Goal: Task Accomplishment & Management: Use online tool/utility

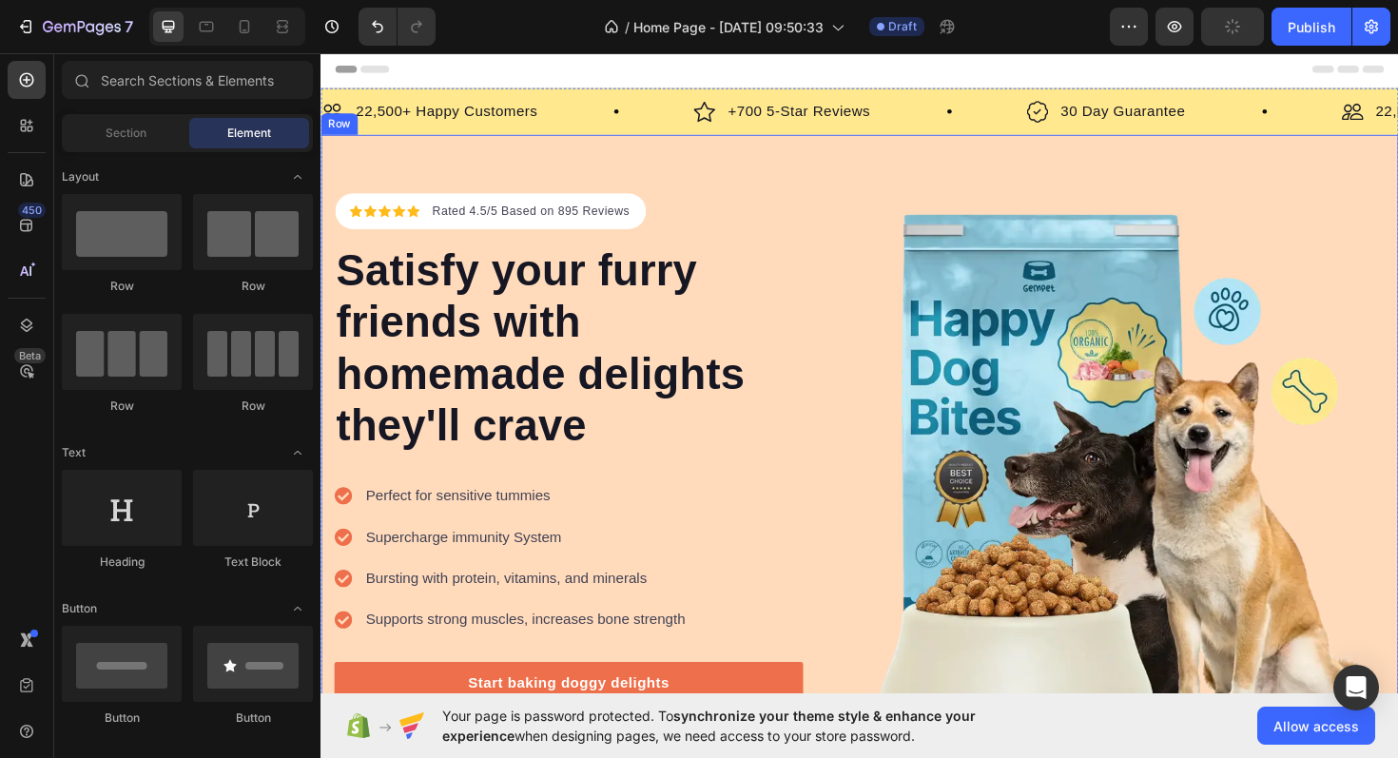
click at [855, 198] on div "Icon Icon Icon Icon Icon Icon List Hoz Rated 4.5/5 Based on 895 Reviews Text bl…" at bounding box center [890, 493] width 1141 height 706
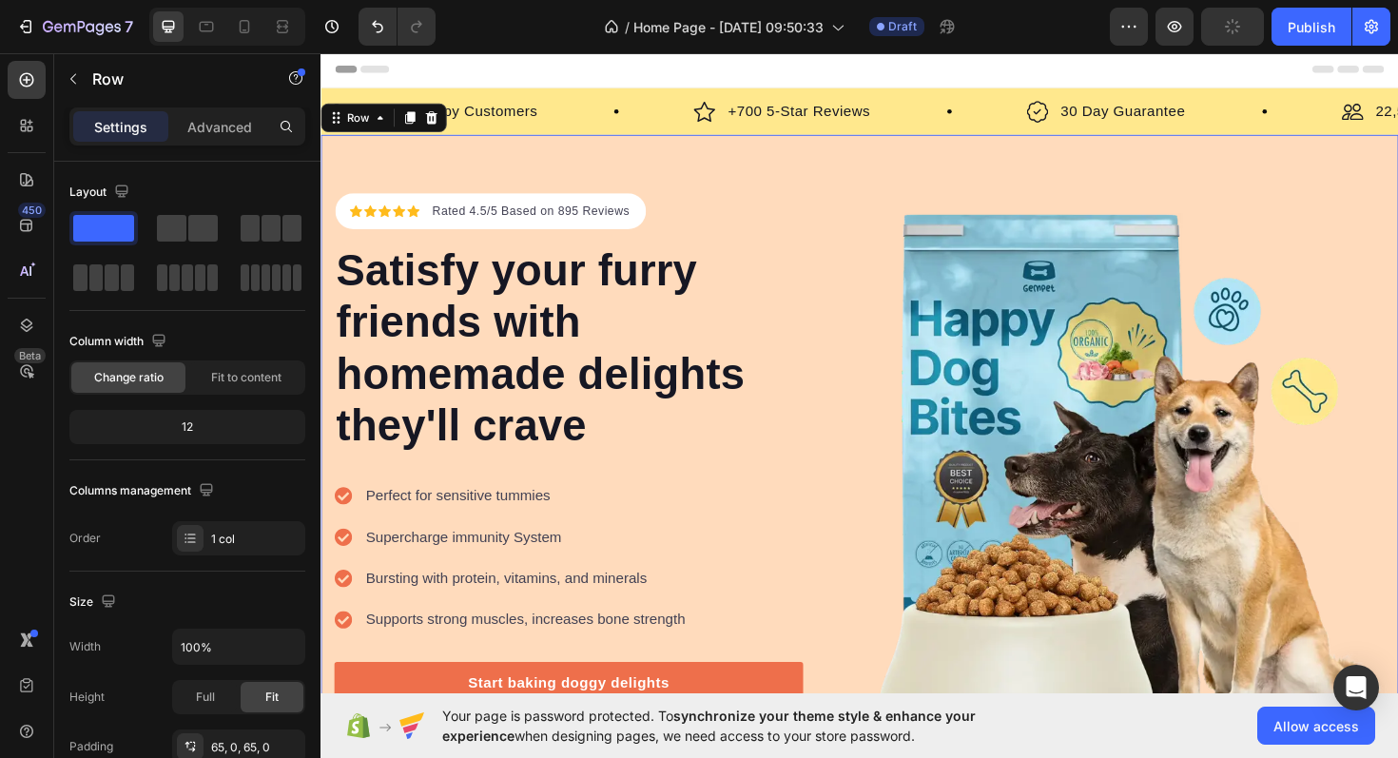
click at [436, 71] on div "Header" at bounding box center [891, 70] width 1111 height 38
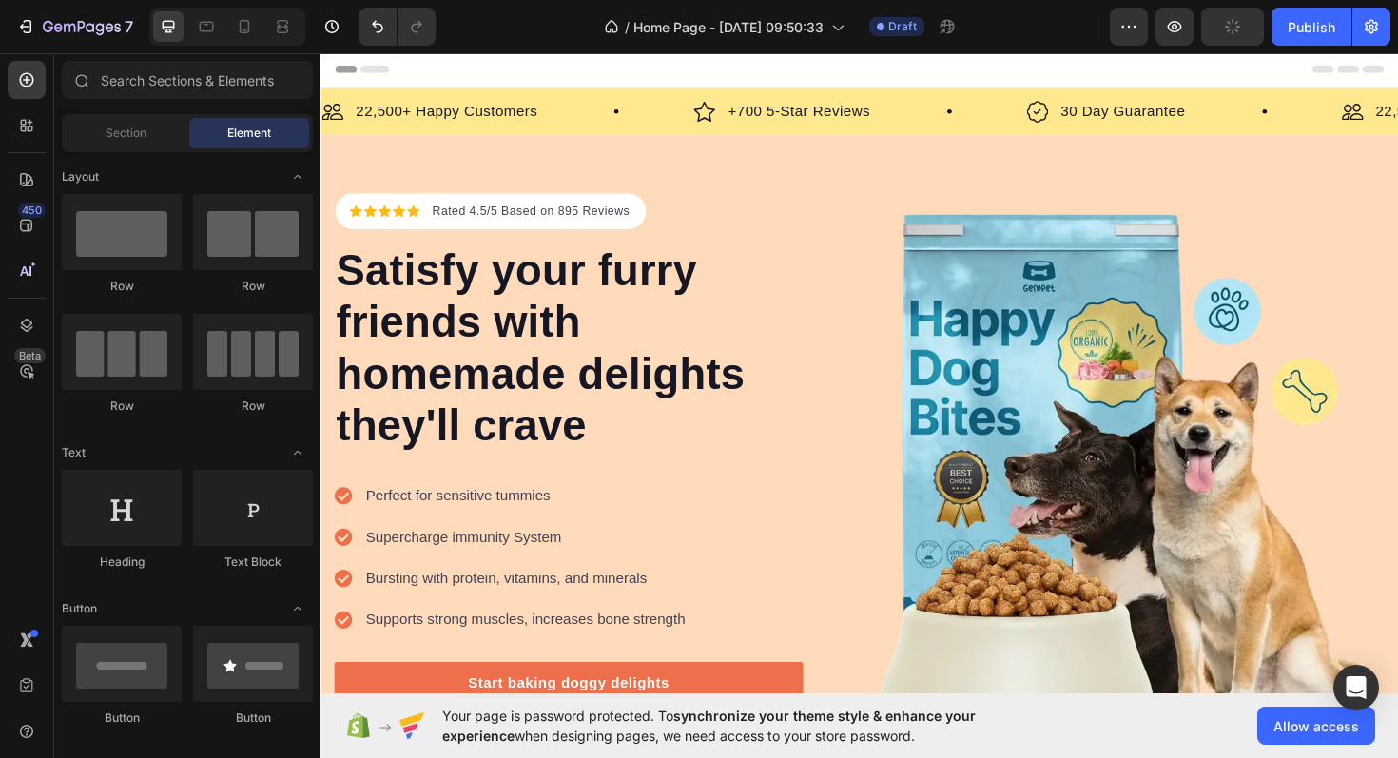
click at [364, 68] on span "Header" at bounding box center [378, 70] width 42 height 19
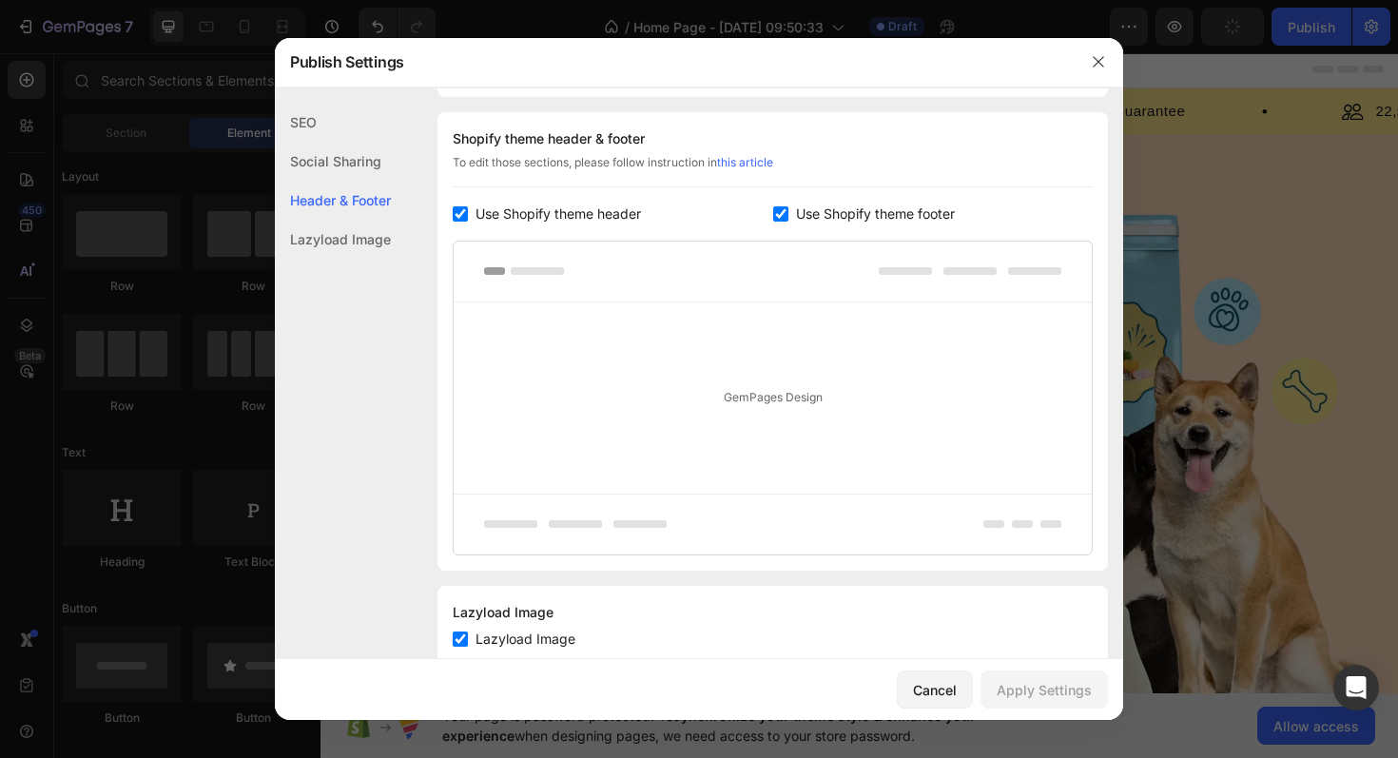
scroll to position [257, 0]
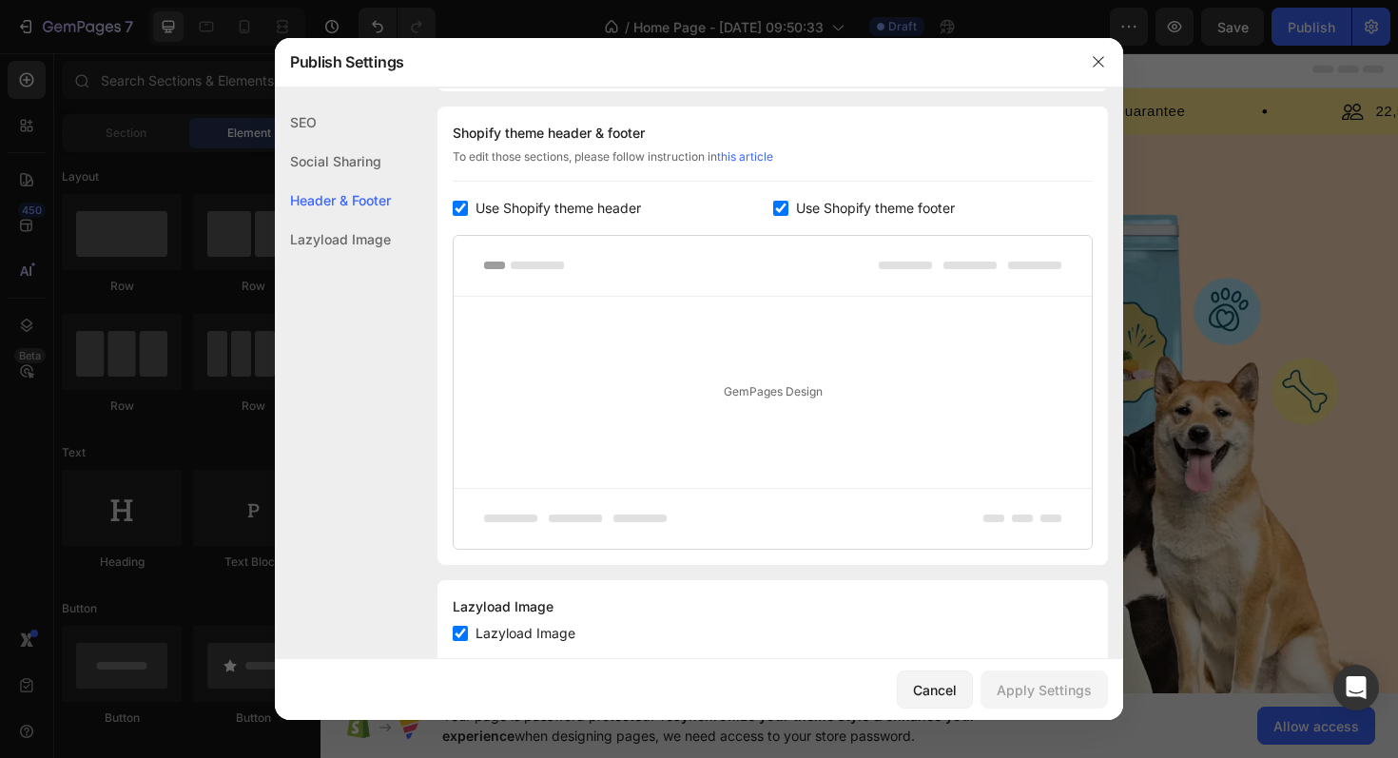
click at [705, 372] on div "GemPages Design" at bounding box center [773, 392] width 638 height 191
click at [782, 401] on div "GemPages Design" at bounding box center [773, 392] width 638 height 191
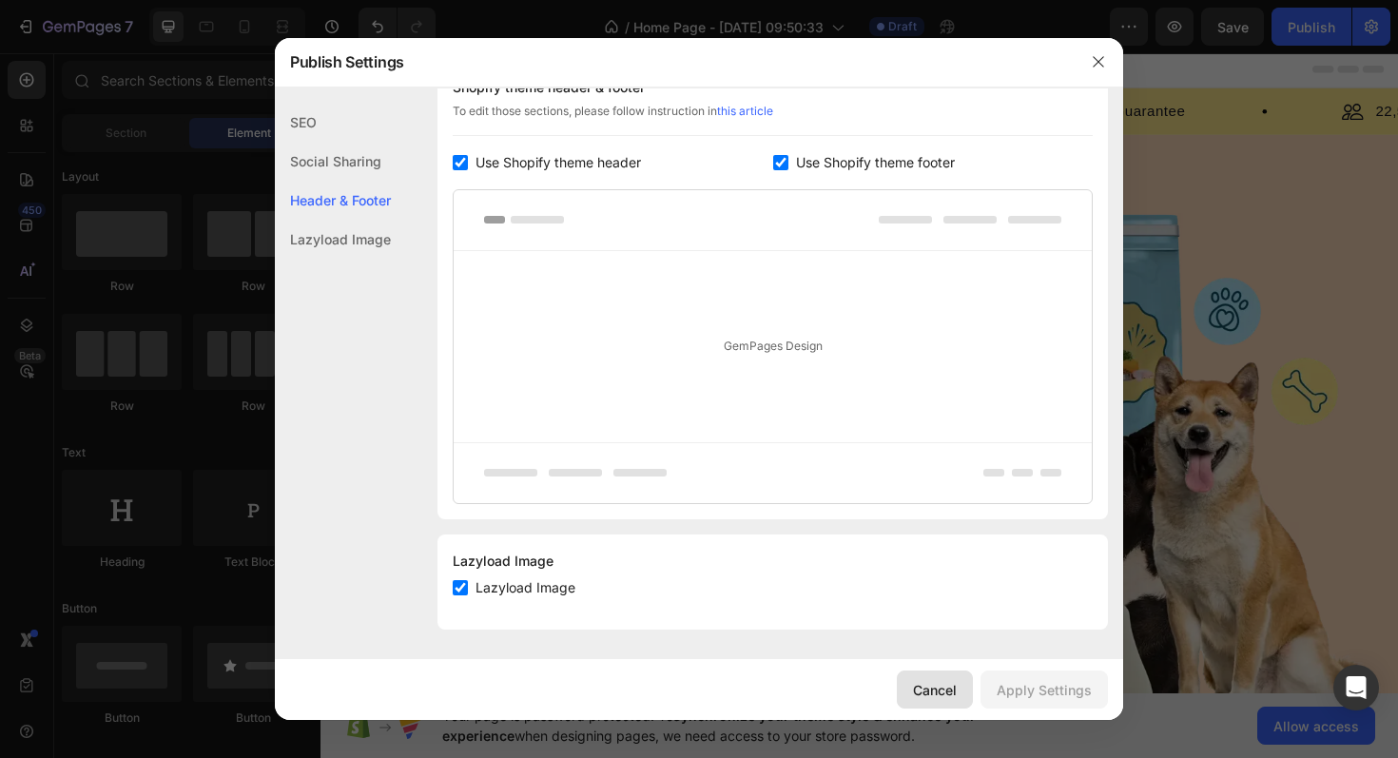
click at [945, 698] on div "Cancel" at bounding box center [935, 690] width 44 height 20
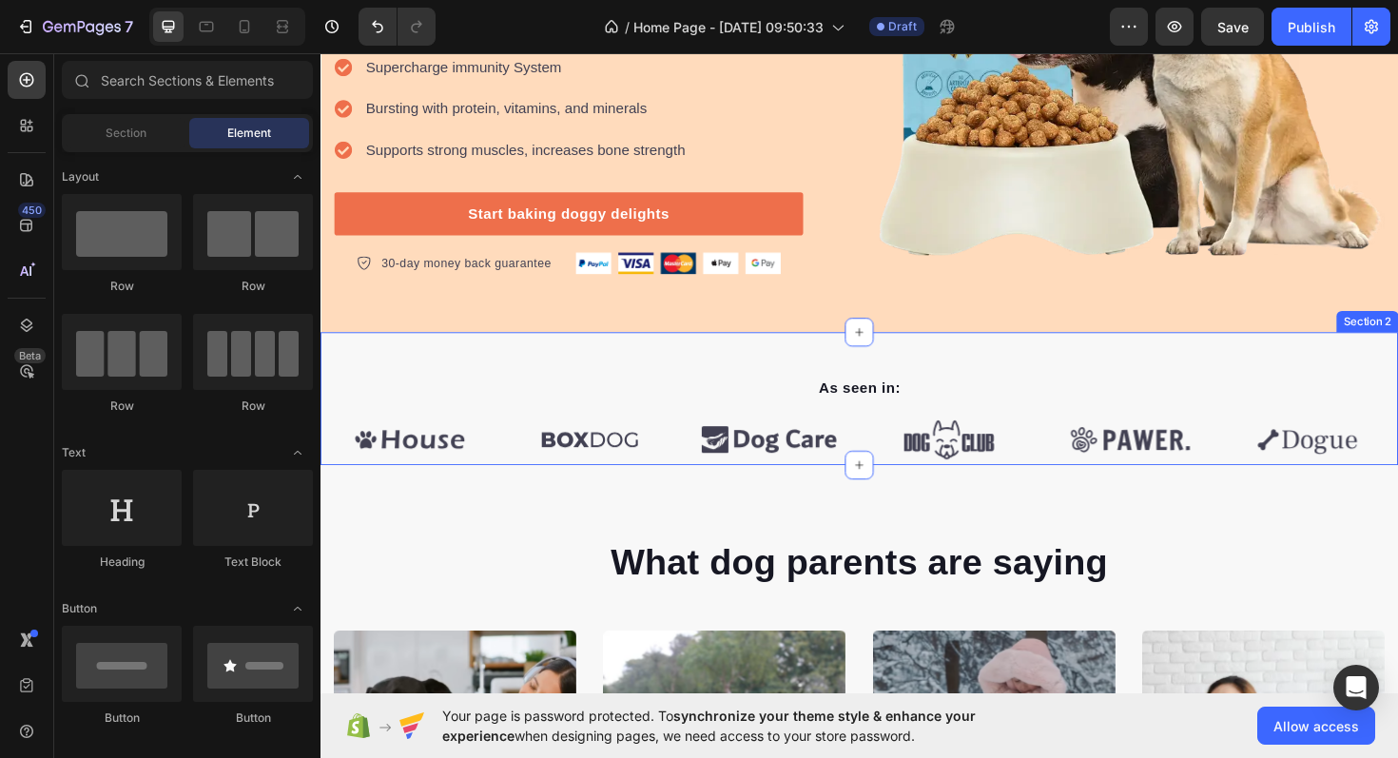
scroll to position [344, 0]
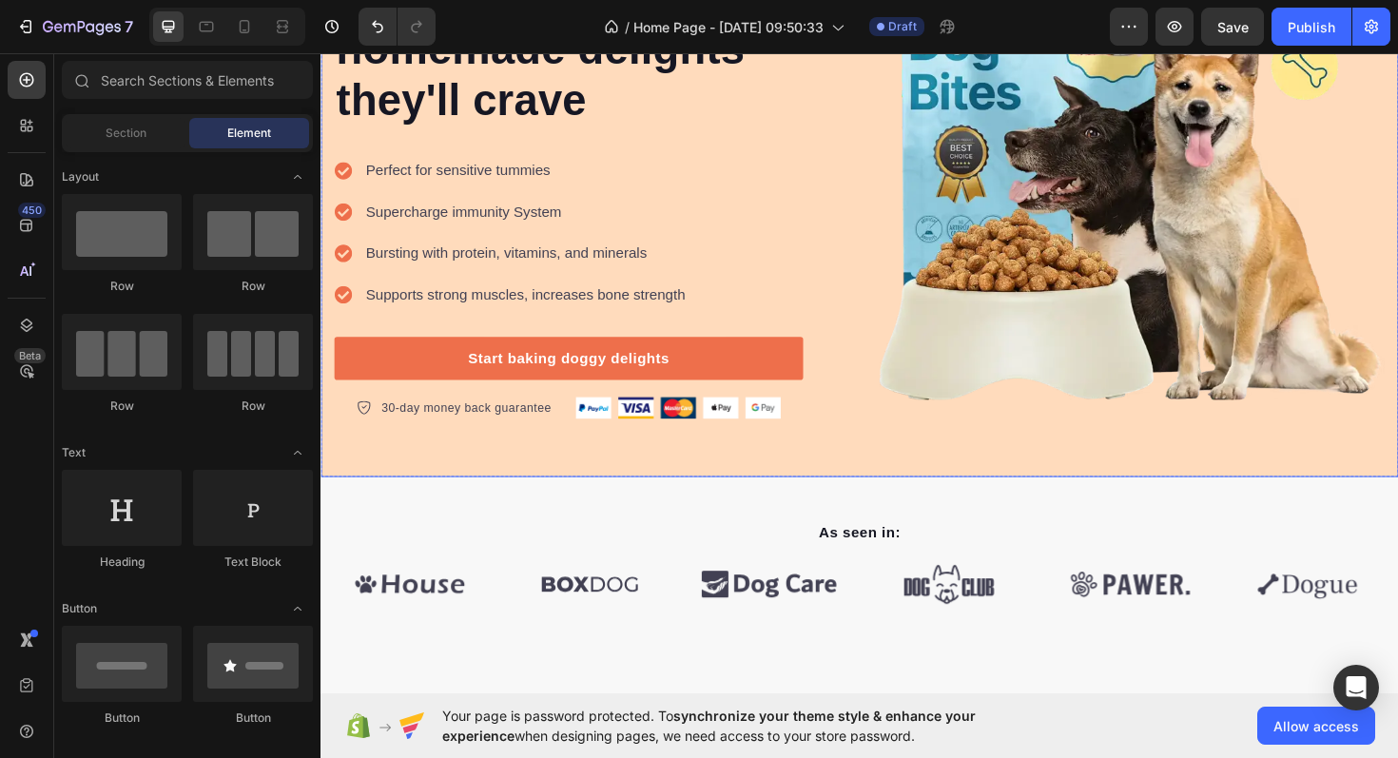
click at [903, 455] on div "Icon Icon Icon Icon Icon Icon List Hoz Rated 4.5/5 Based on 895 Reviews Text bl…" at bounding box center [890, 149] width 1141 height 706
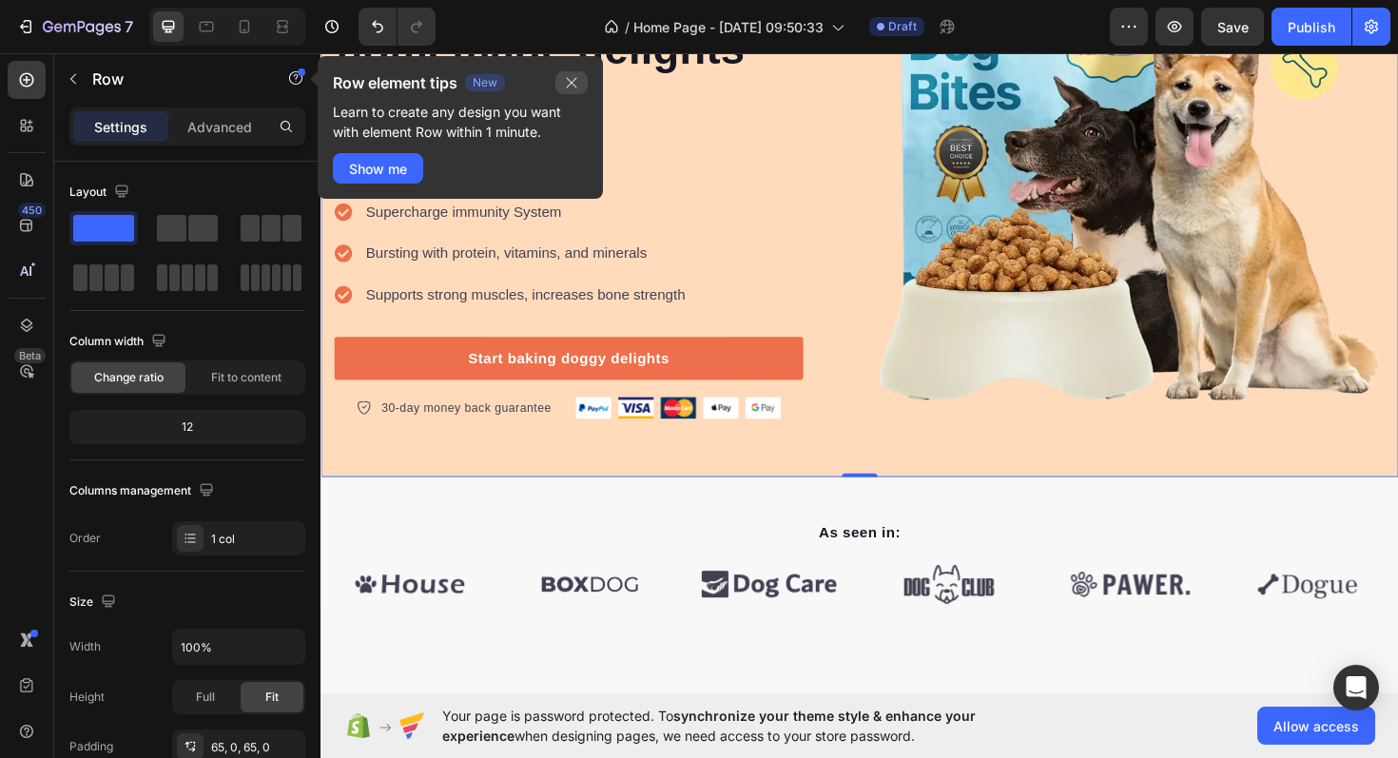
click at [573, 89] on icon "button" at bounding box center [571, 82] width 15 height 15
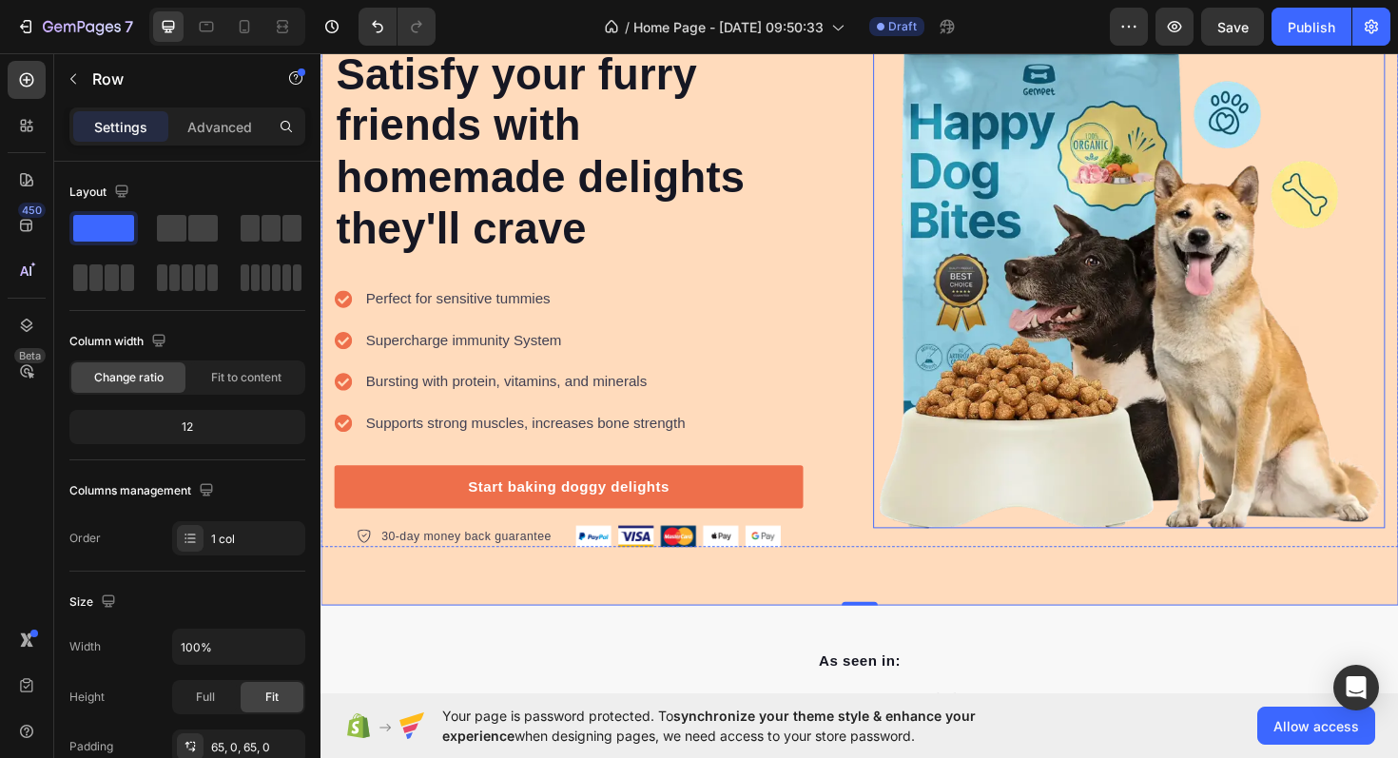
scroll to position [0, 0]
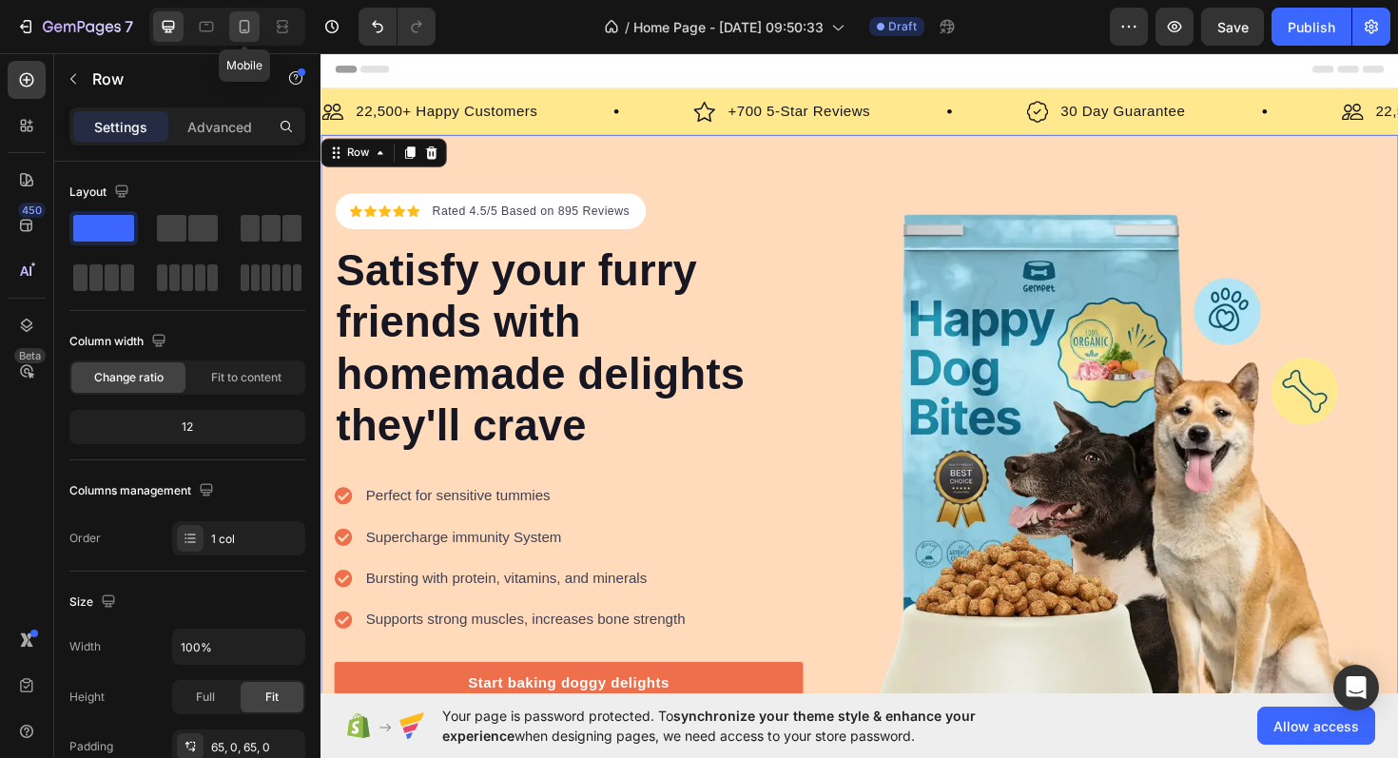
click at [243, 26] on icon at bounding box center [244, 26] width 19 height 19
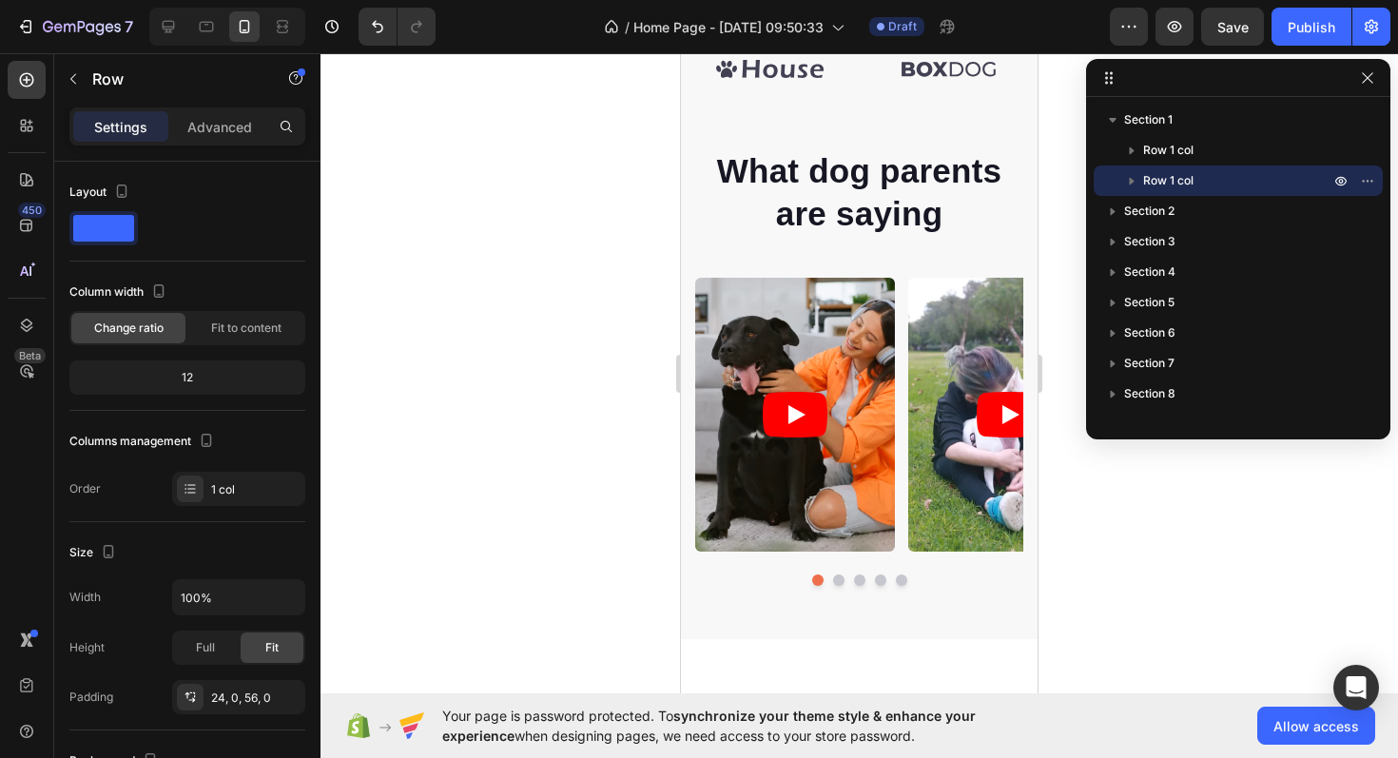
scroll to position [842, 0]
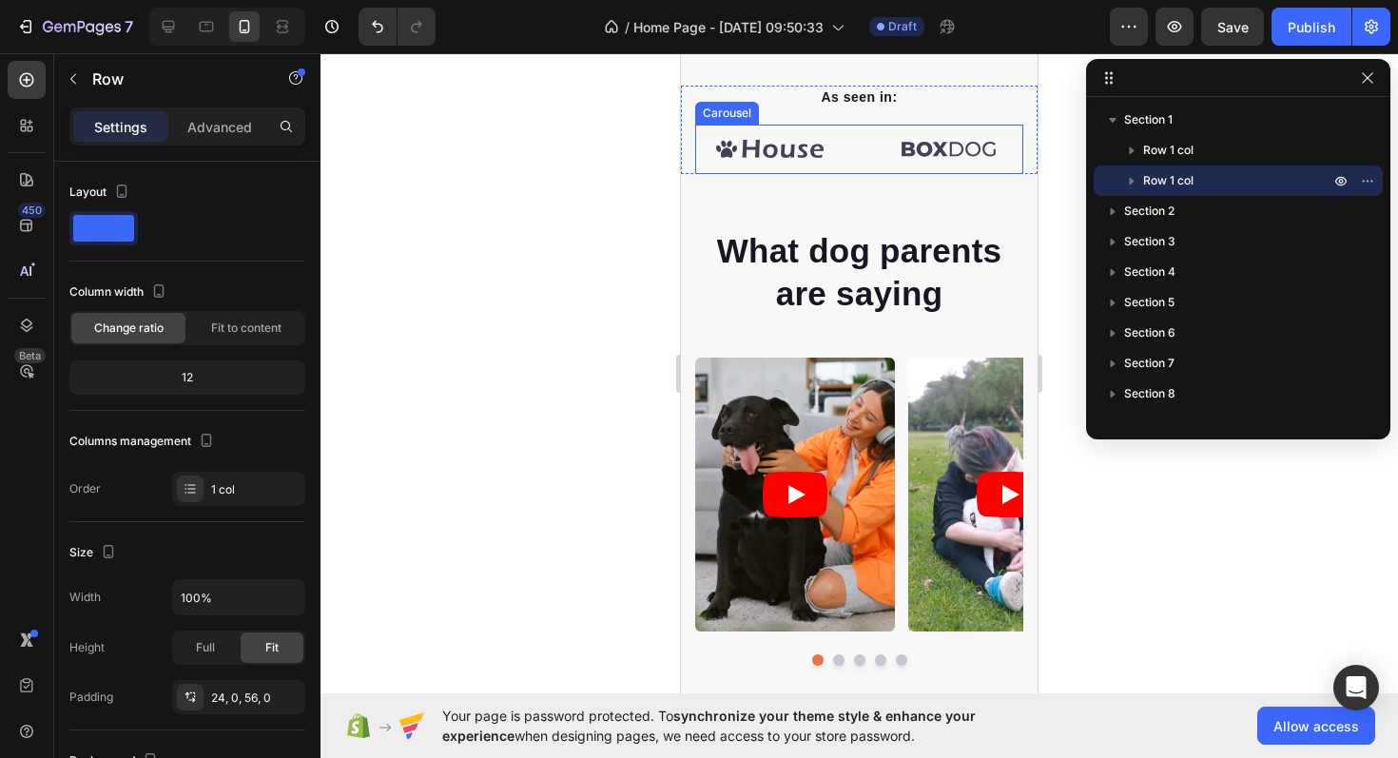
click at [860, 145] on div "Image Image Image Image Image Image" at bounding box center [859, 149] width 328 height 49
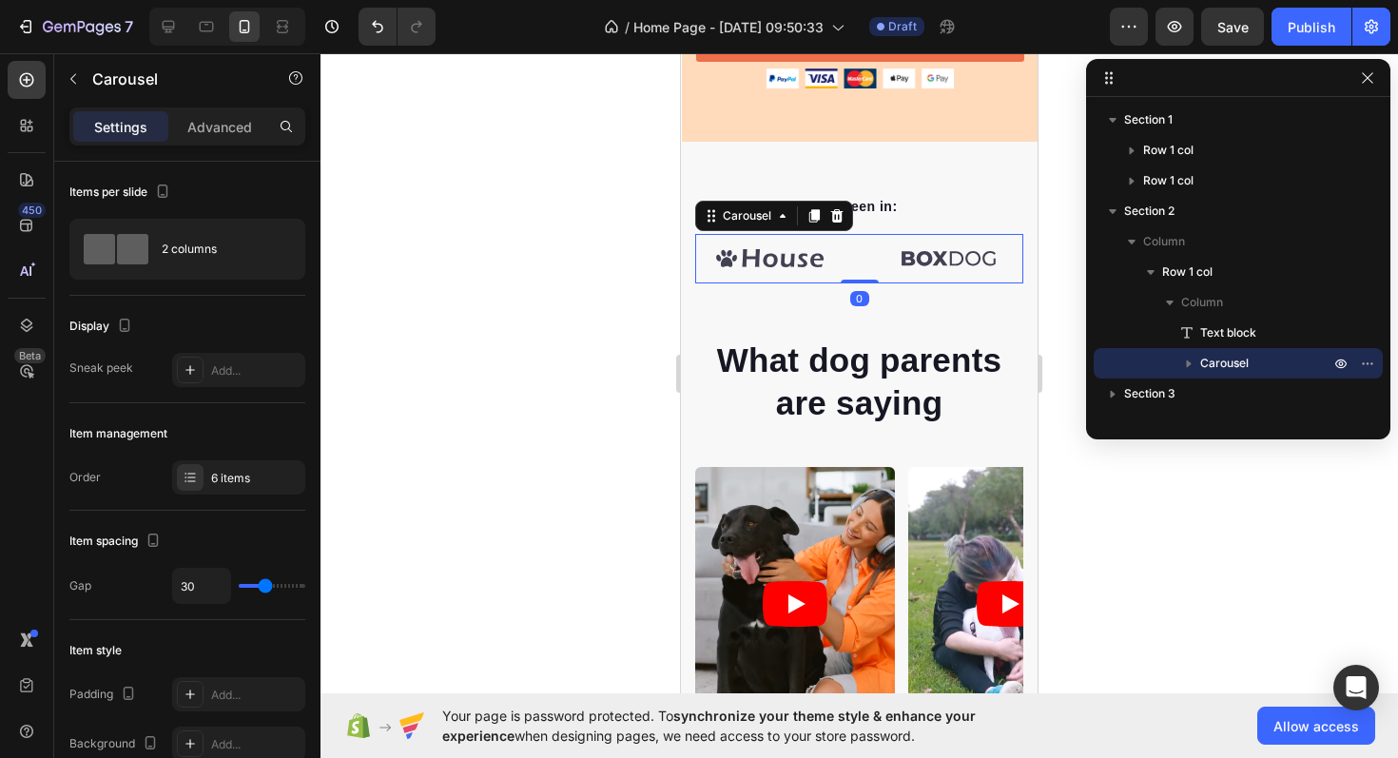
scroll to position [730, 0]
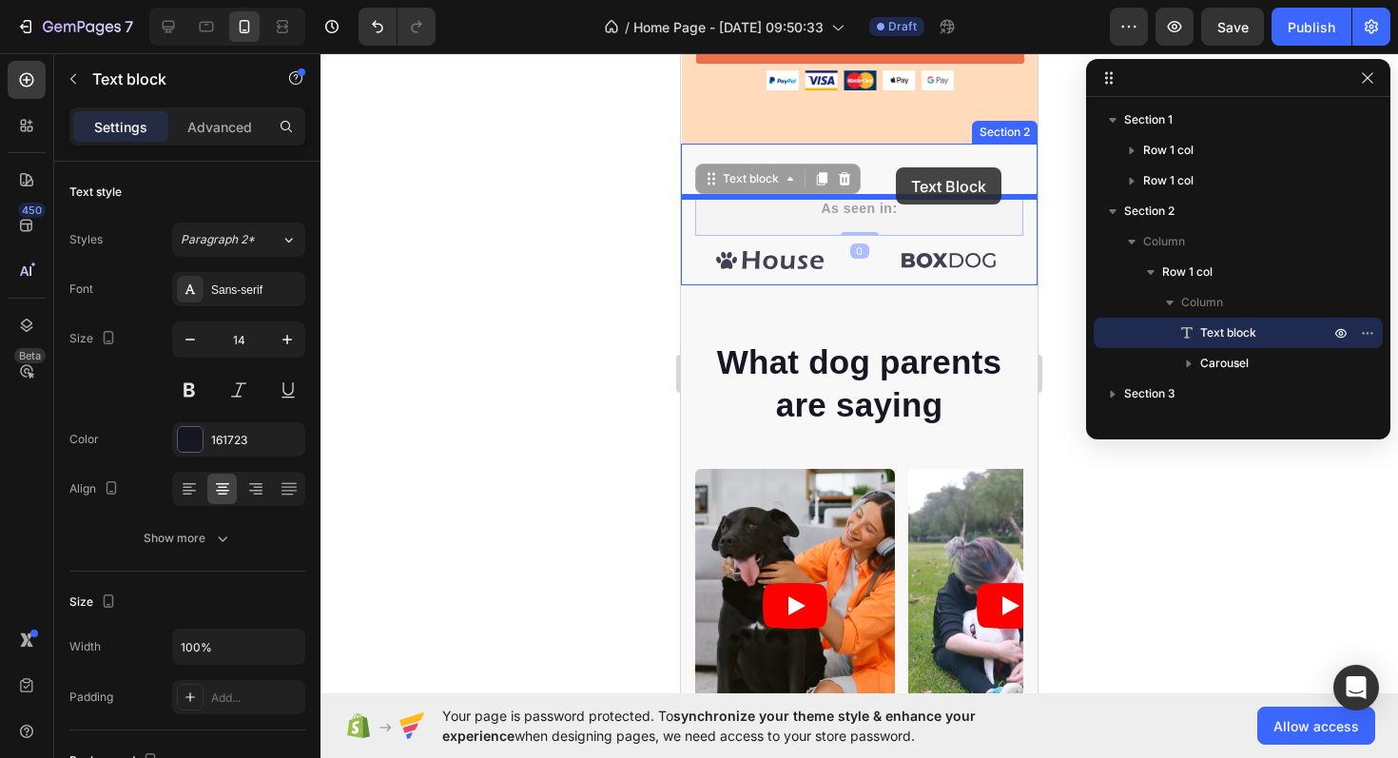
drag, startPoint x: 898, startPoint y: 204, endPoint x: 896, endPoint y: 167, distance: 37.1
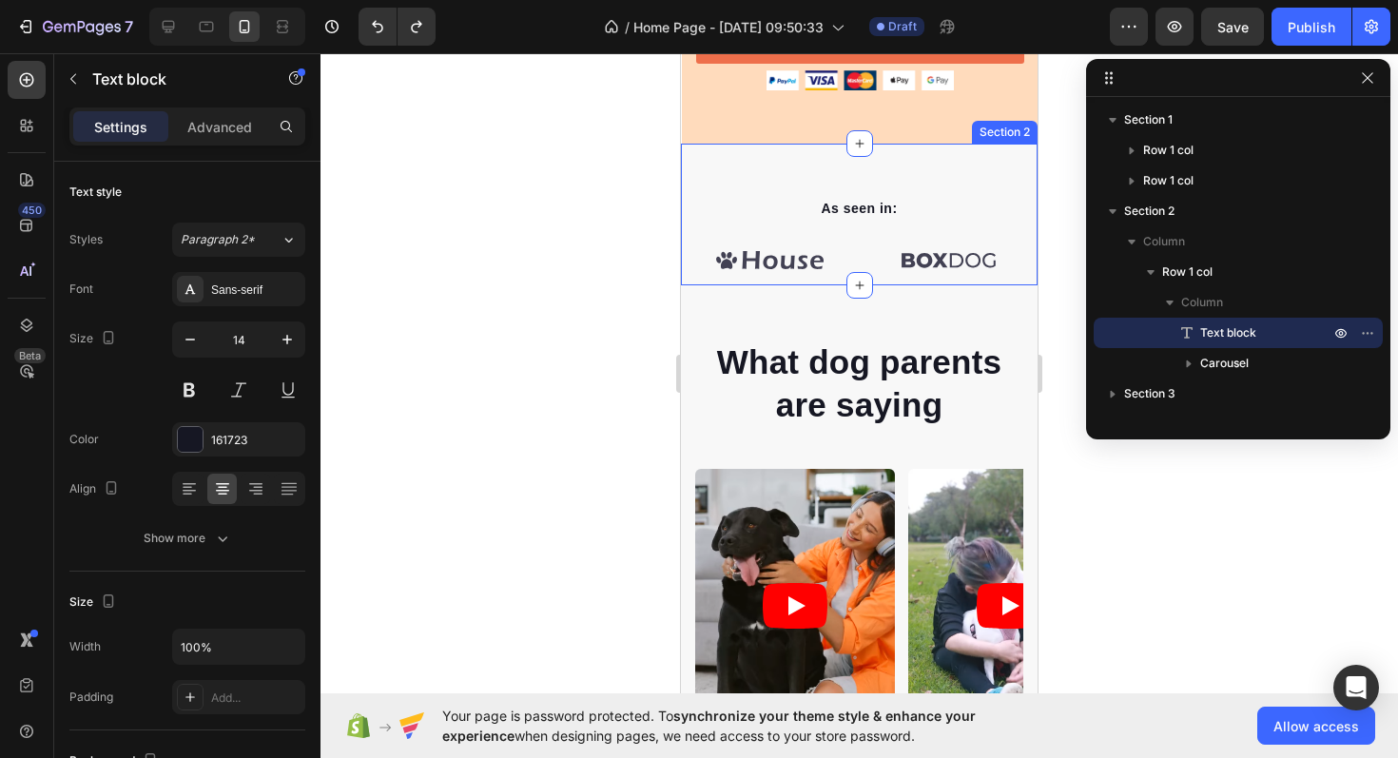
click at [882, 193] on div "As seen in: Text block Image Image Image Image Image Image Carousel Row Section…" at bounding box center [859, 215] width 357 height 142
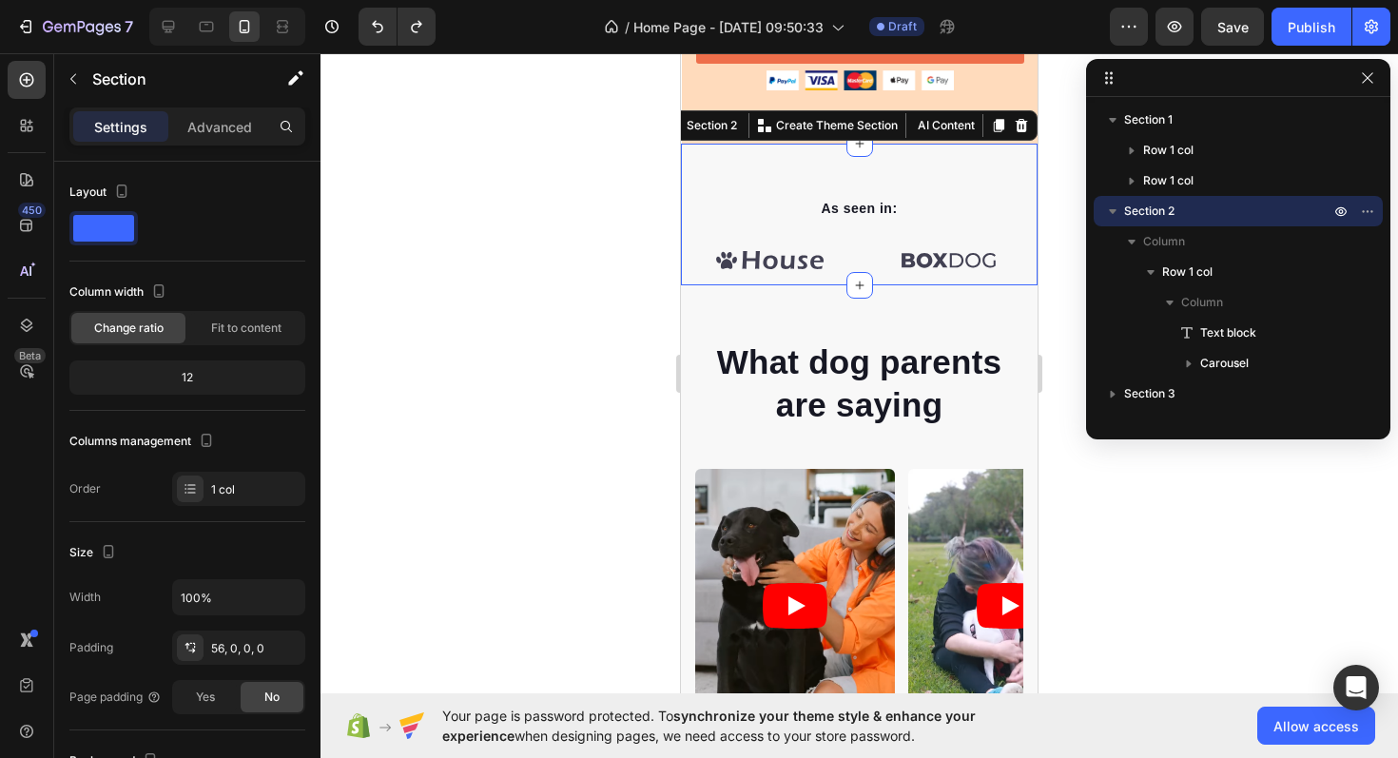
scroll to position [0, 0]
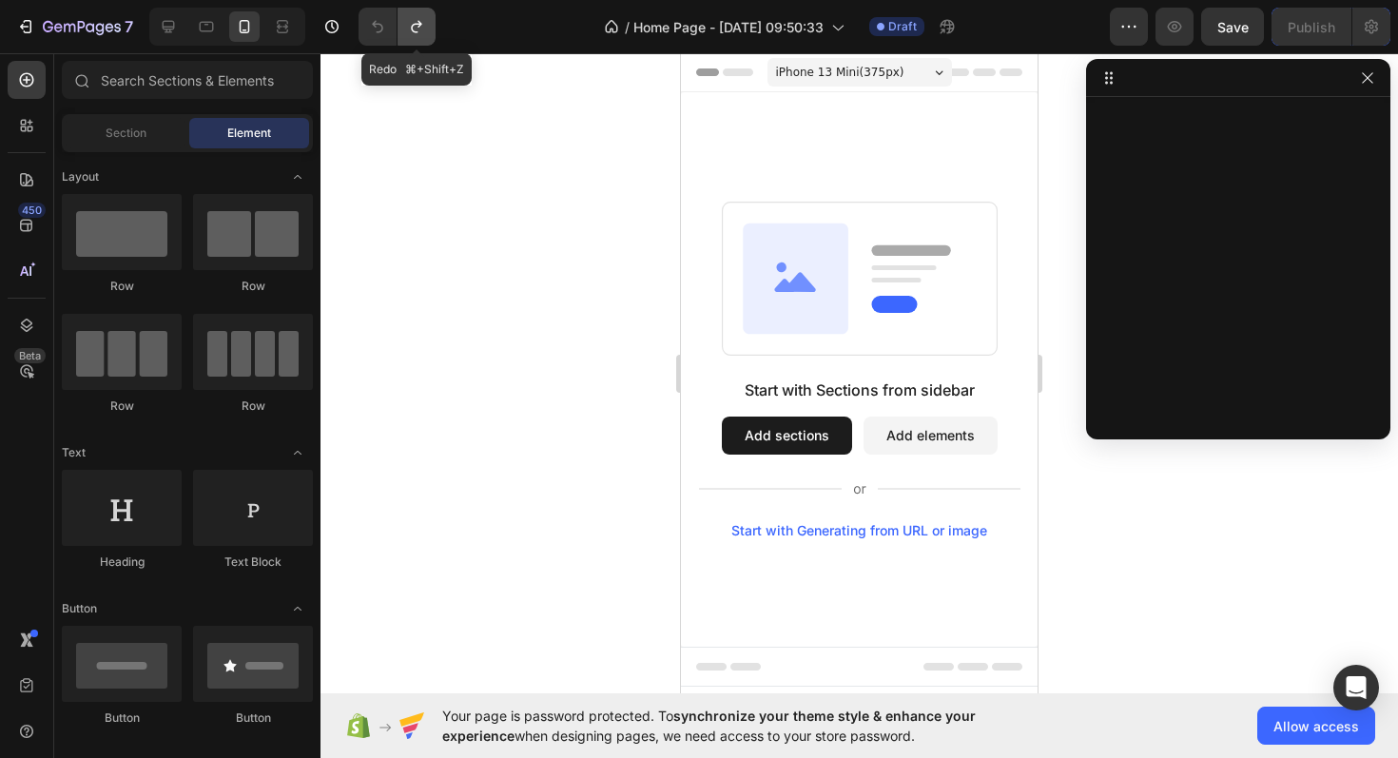
click at [415, 18] on icon "Undo/Redo" at bounding box center [416, 26] width 19 height 19
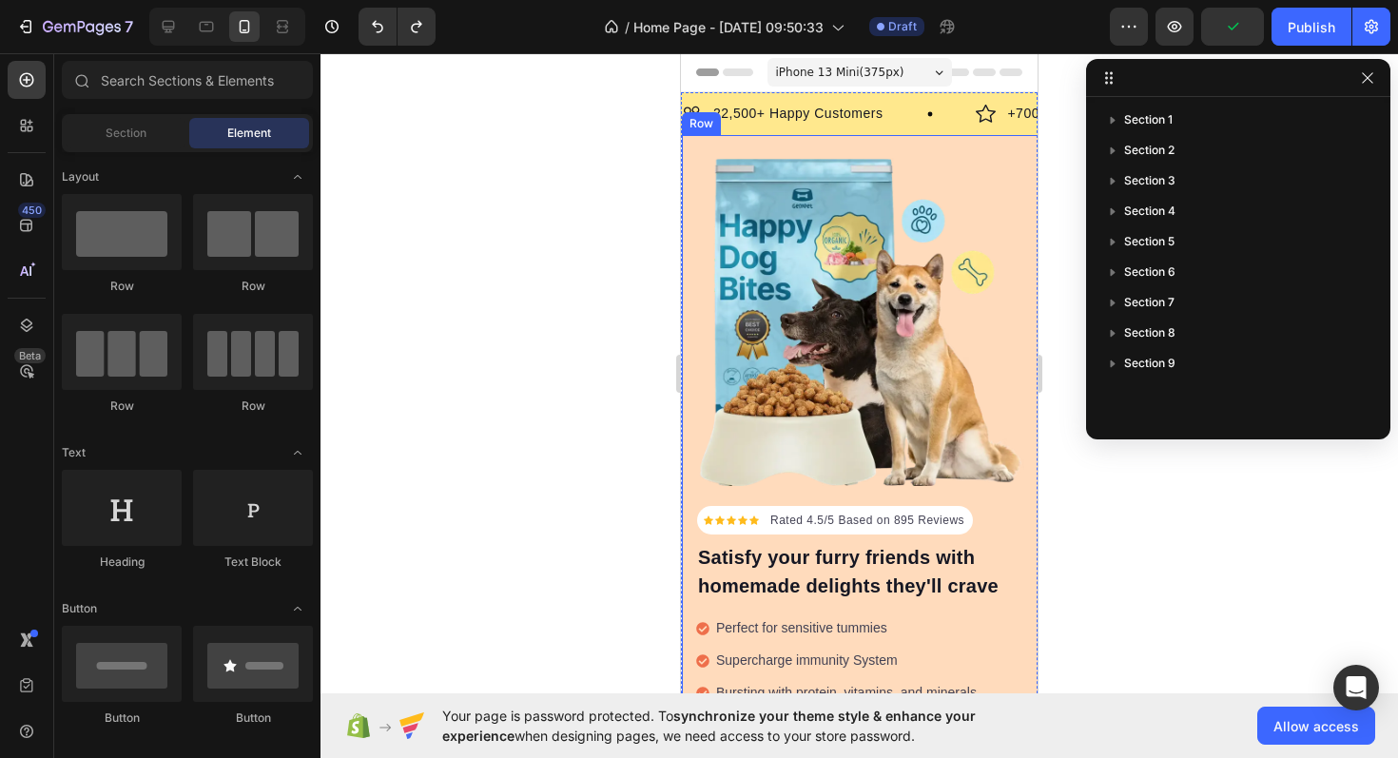
click at [975, 142] on div "Icon Icon Icon Icon Icon Icon List Hoz Rated 4.5/5 Based on 895 Reviews Text bl…" at bounding box center [860, 504] width 357 height 739
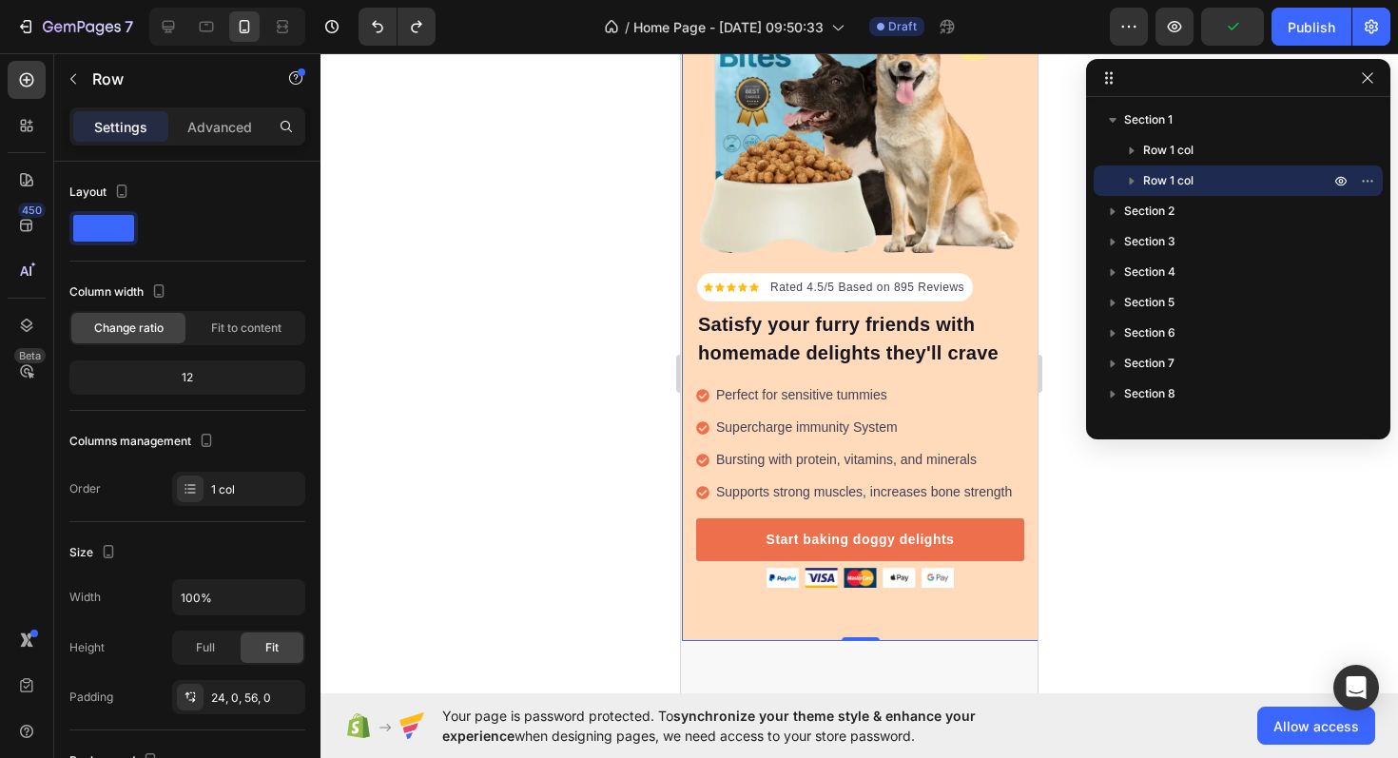
scroll to position [287, 0]
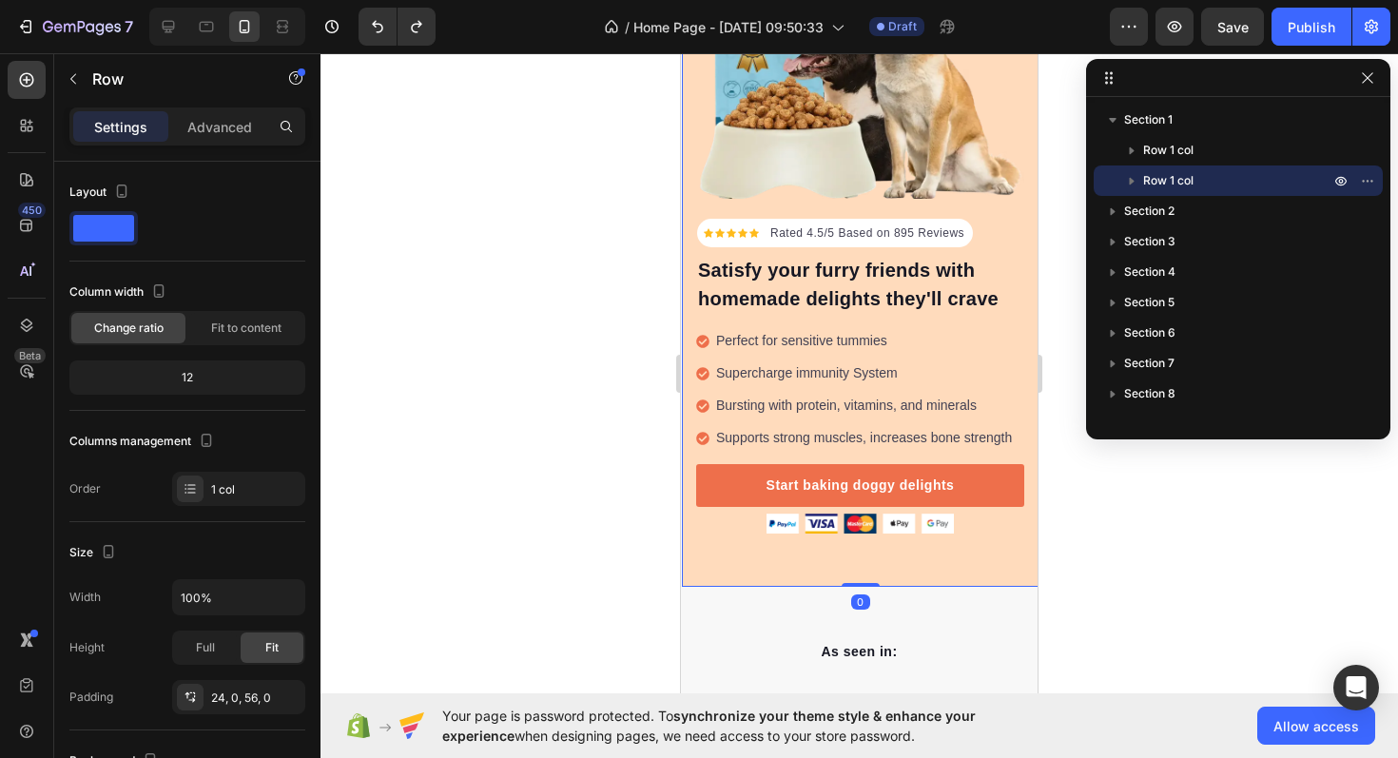
drag, startPoint x: 870, startPoint y: 586, endPoint x: 872, endPoint y: 546, distance: 40.0
click at [872, 546] on div "Icon Icon Icon Icon Icon Icon List Hoz Rated 4.5/5 Based on 895 Reviews Text bl…" at bounding box center [860, 217] width 357 height 739
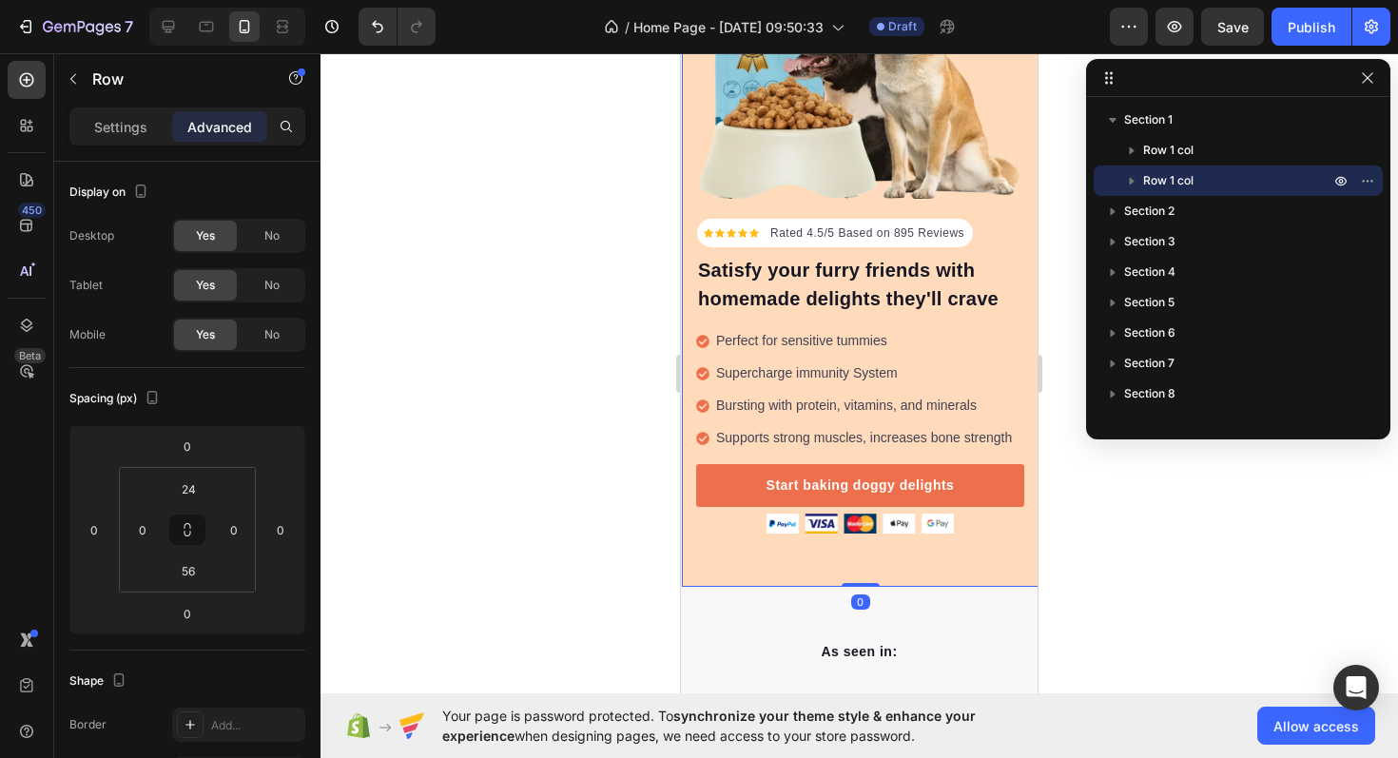
click at [881, 556] on div "Icon Icon Icon Icon Icon Icon List Hoz Rated 4.5/5 Based on 895 Reviews Text bl…" at bounding box center [860, 217] width 357 height 739
click at [132, 123] on p "Settings" at bounding box center [120, 127] width 53 height 20
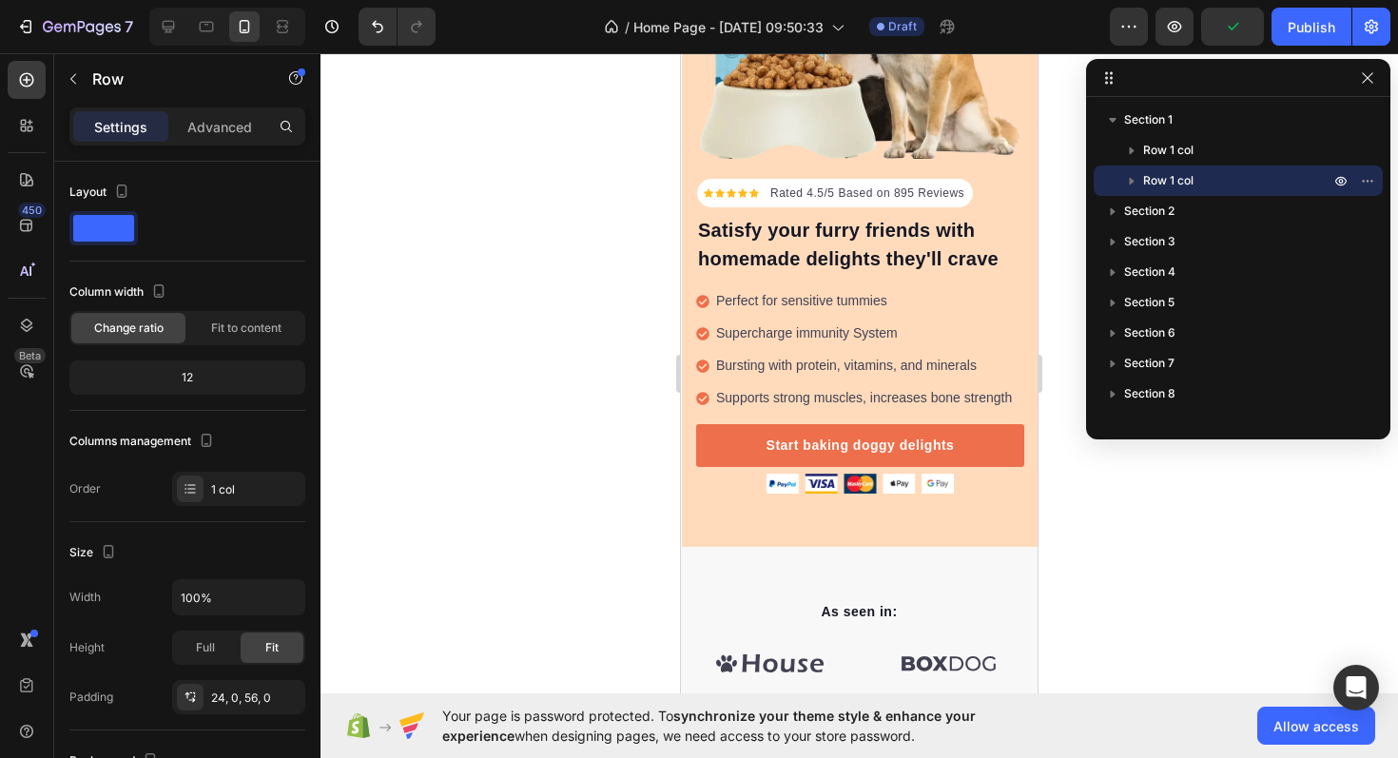
scroll to position [0, 0]
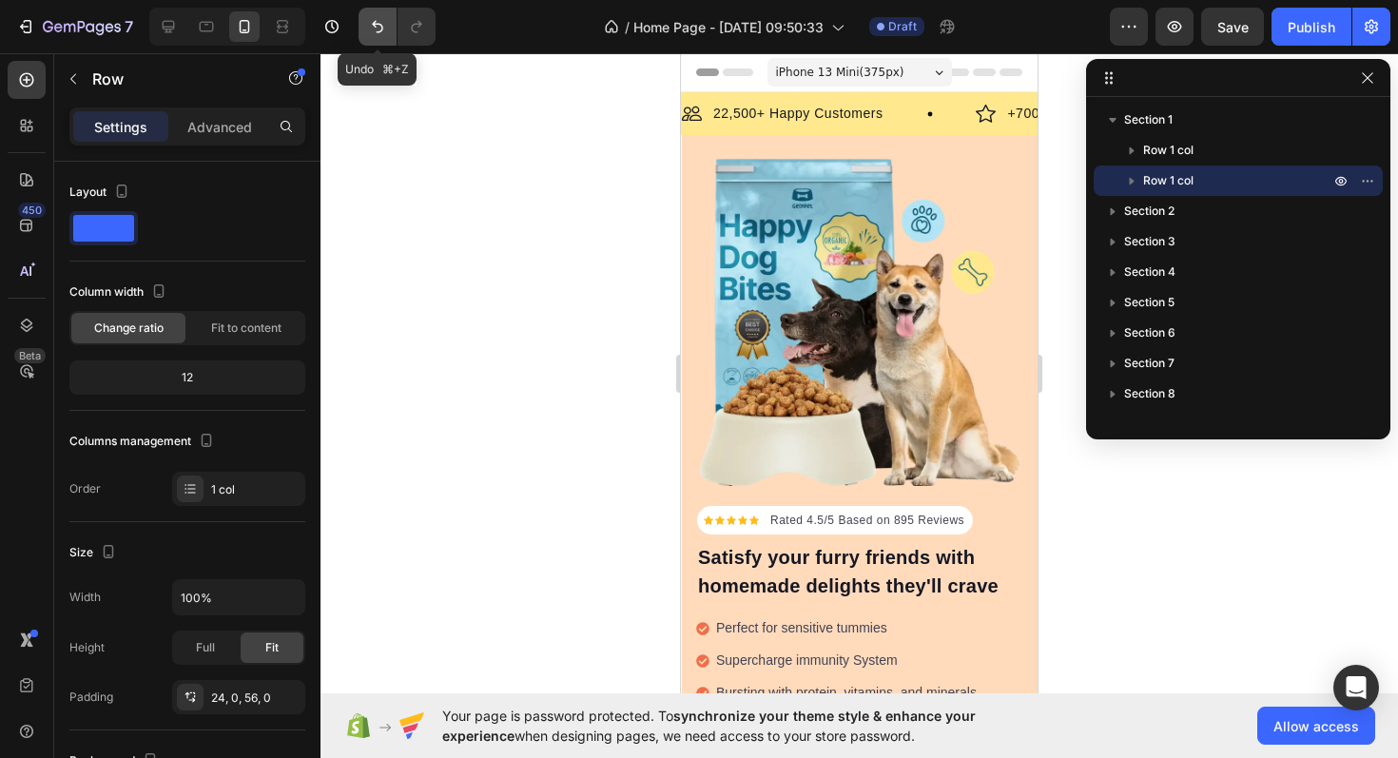
click at [368, 20] on icon "Undo/Redo" at bounding box center [377, 26] width 19 height 19
click at [1366, 88] on button "button" at bounding box center [1367, 78] width 23 height 23
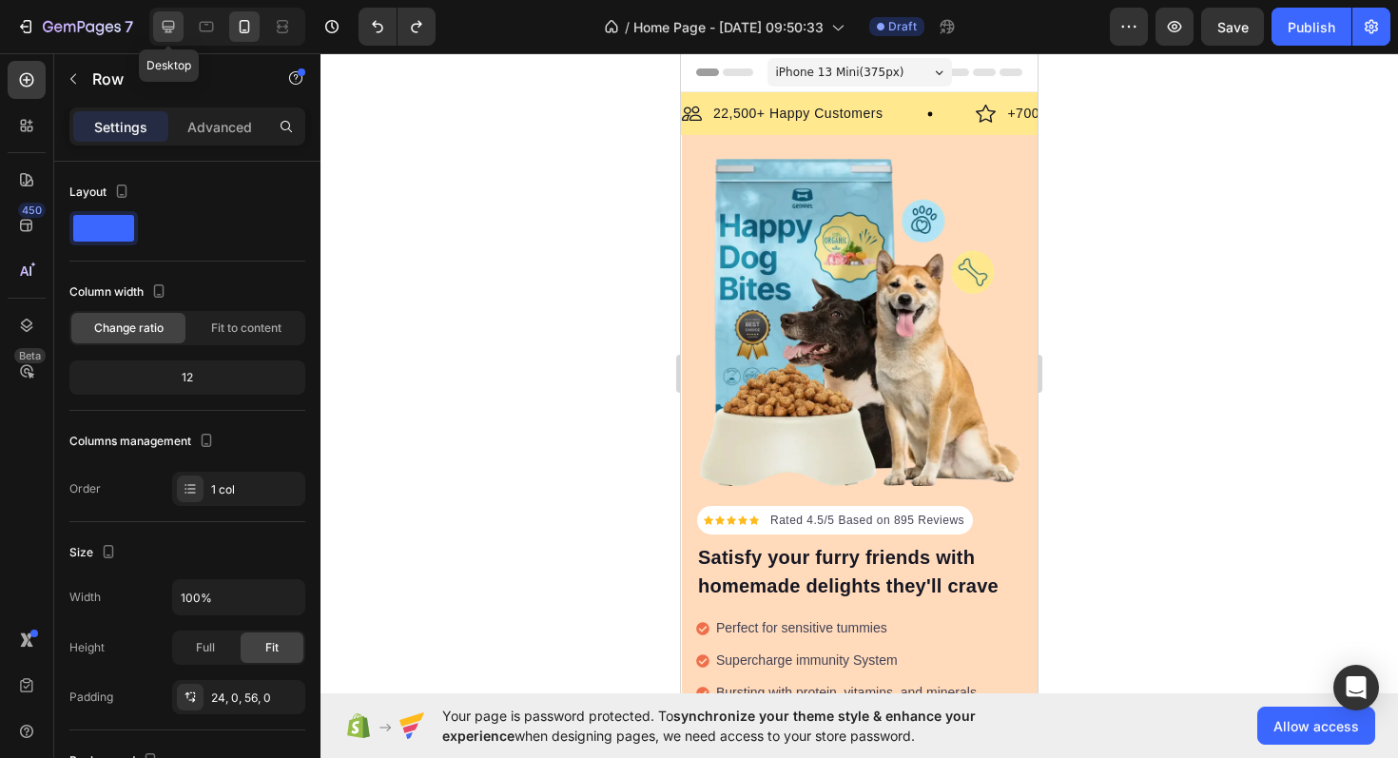
click at [159, 19] on icon at bounding box center [168, 26] width 19 height 19
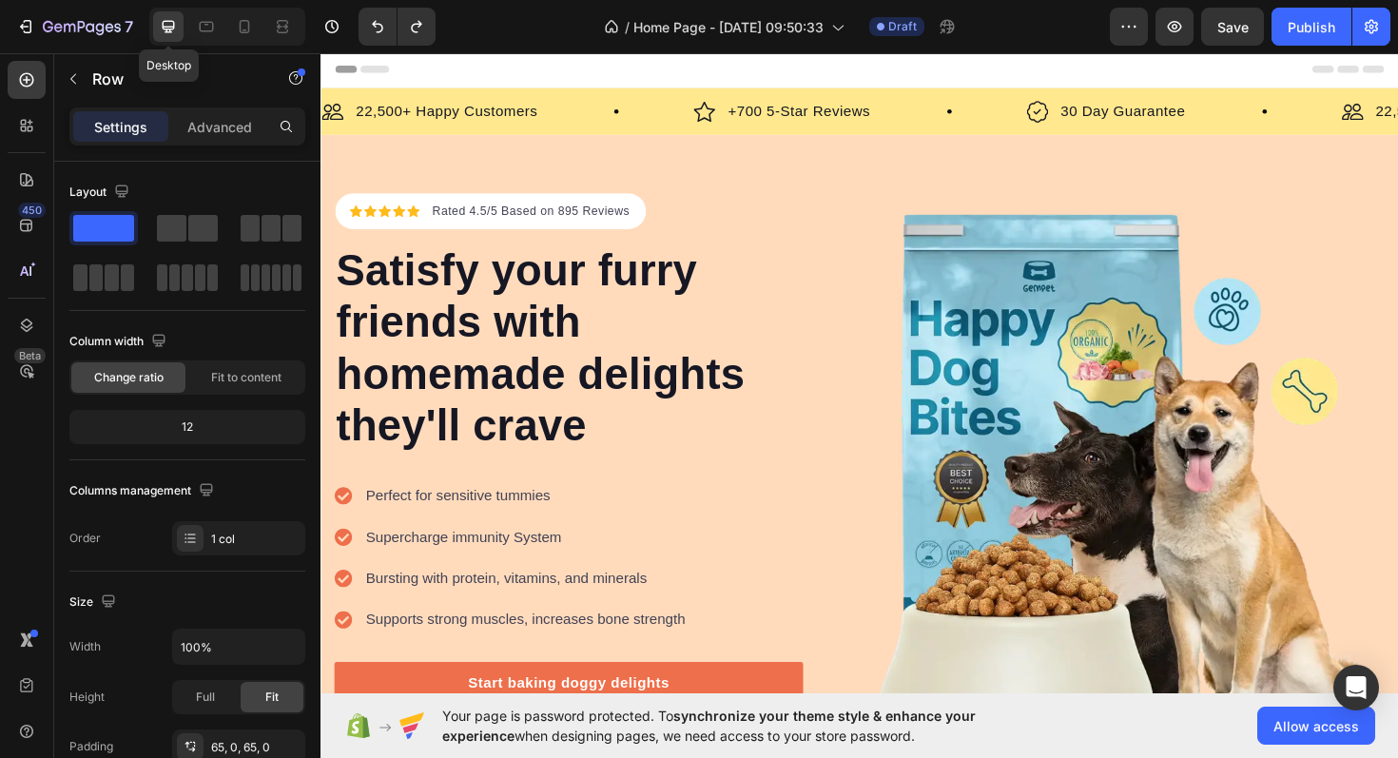
scroll to position [22, 0]
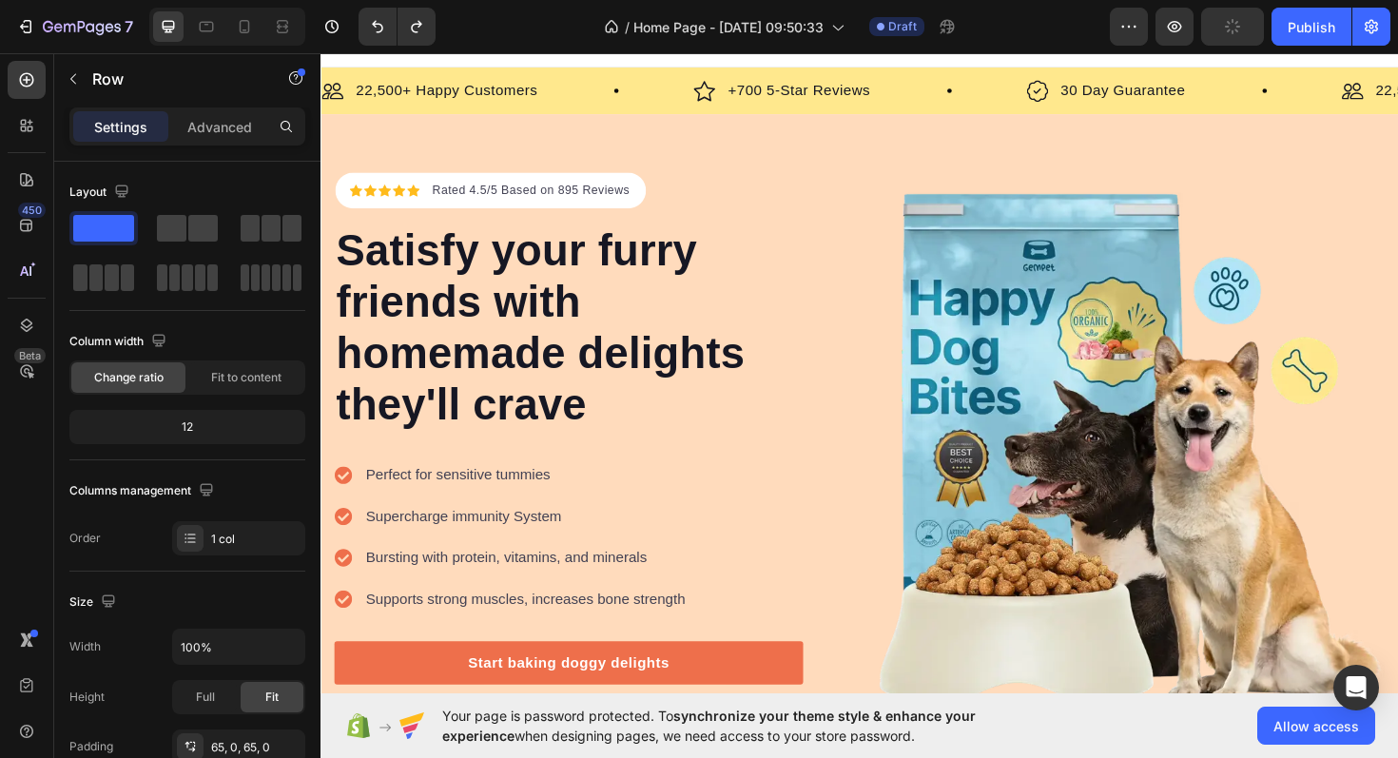
click at [797, 156] on div "Icon Icon Icon Icon Icon Icon List Hoz Rated 4.5/5 Based on 895 Reviews Text bl…" at bounding box center [890, 471] width 1141 height 706
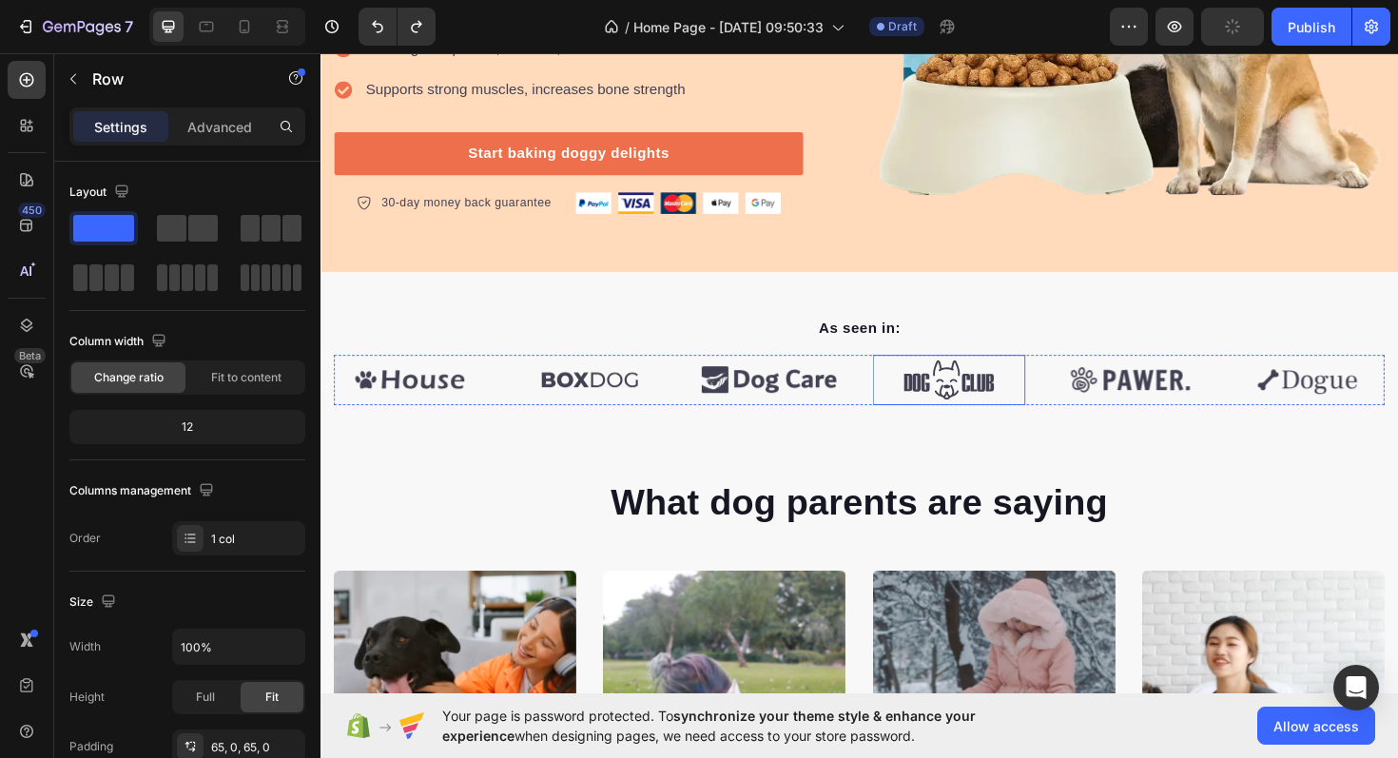
scroll to position [547, 0]
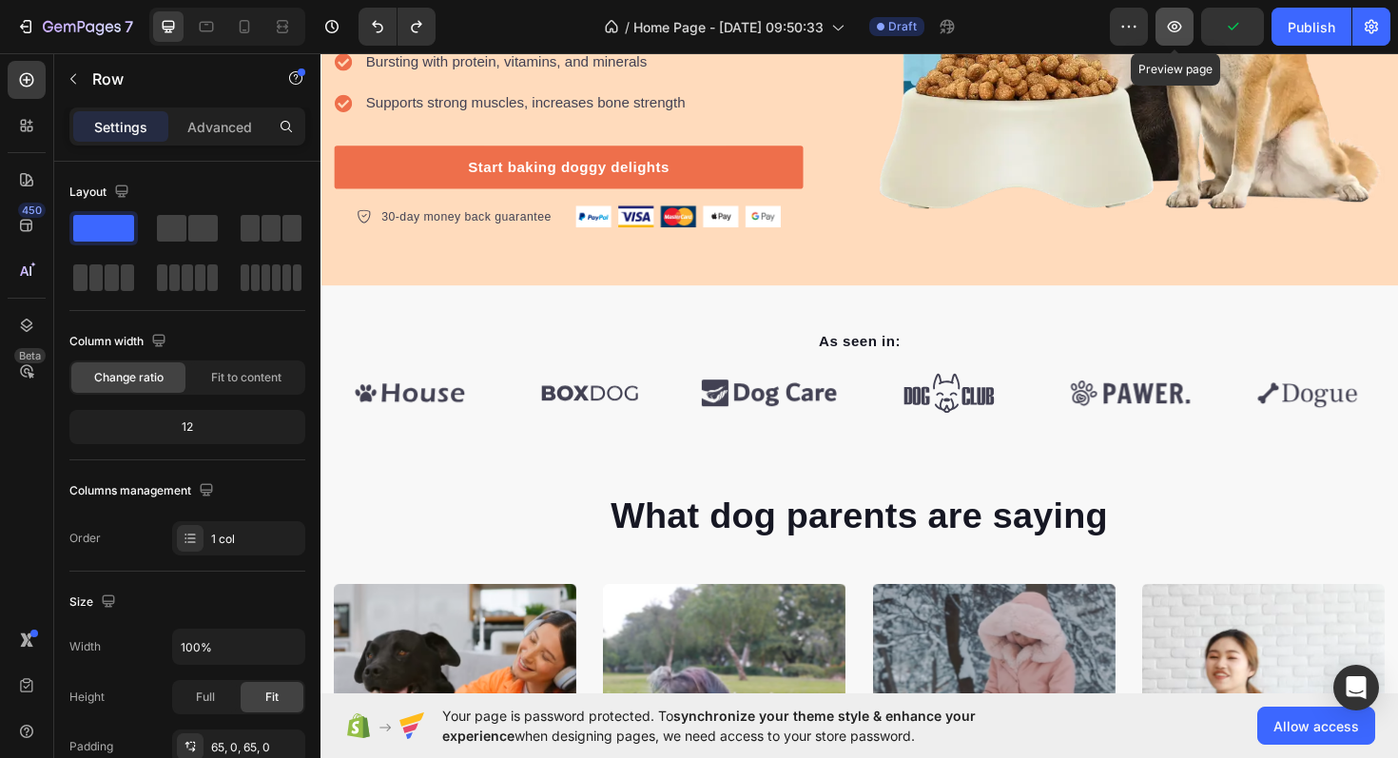
click at [1179, 19] on icon "button" at bounding box center [1174, 26] width 19 height 19
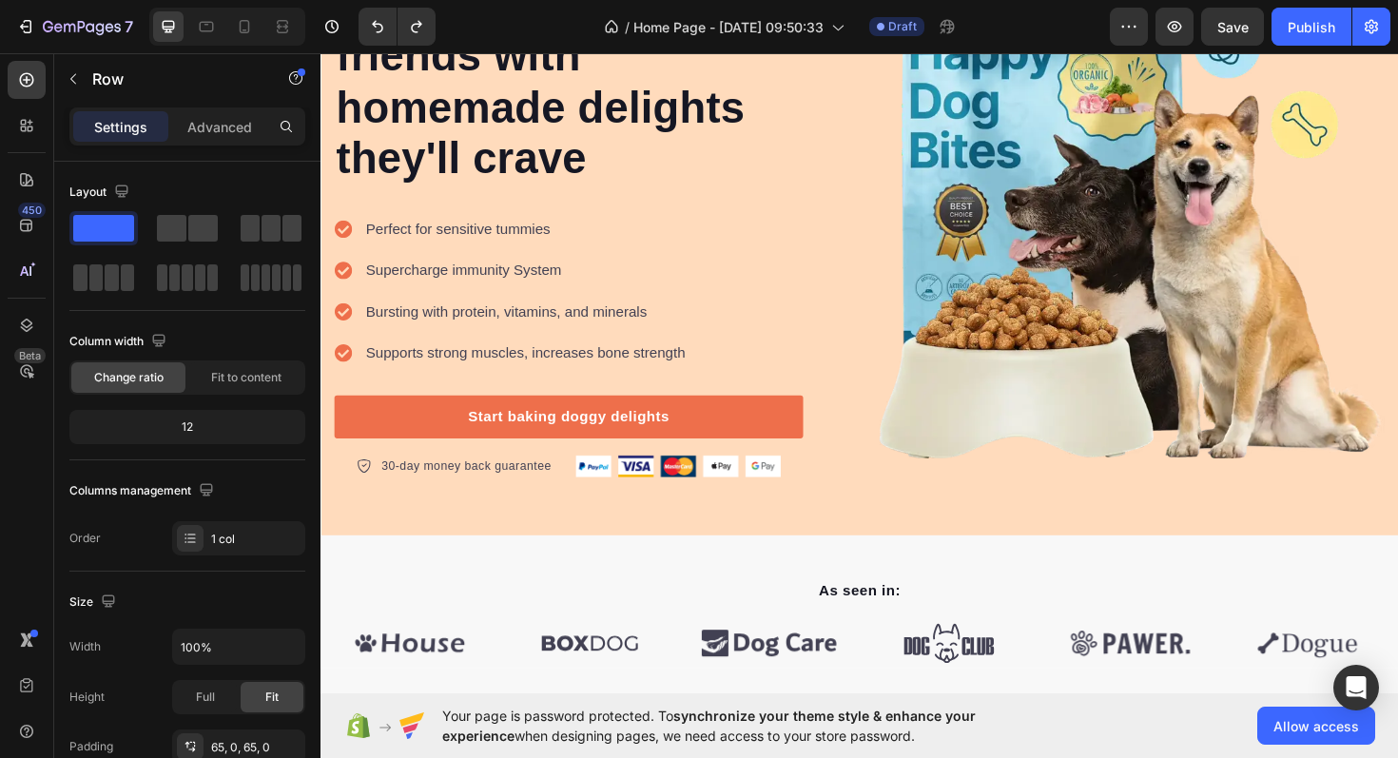
scroll to position [0, 0]
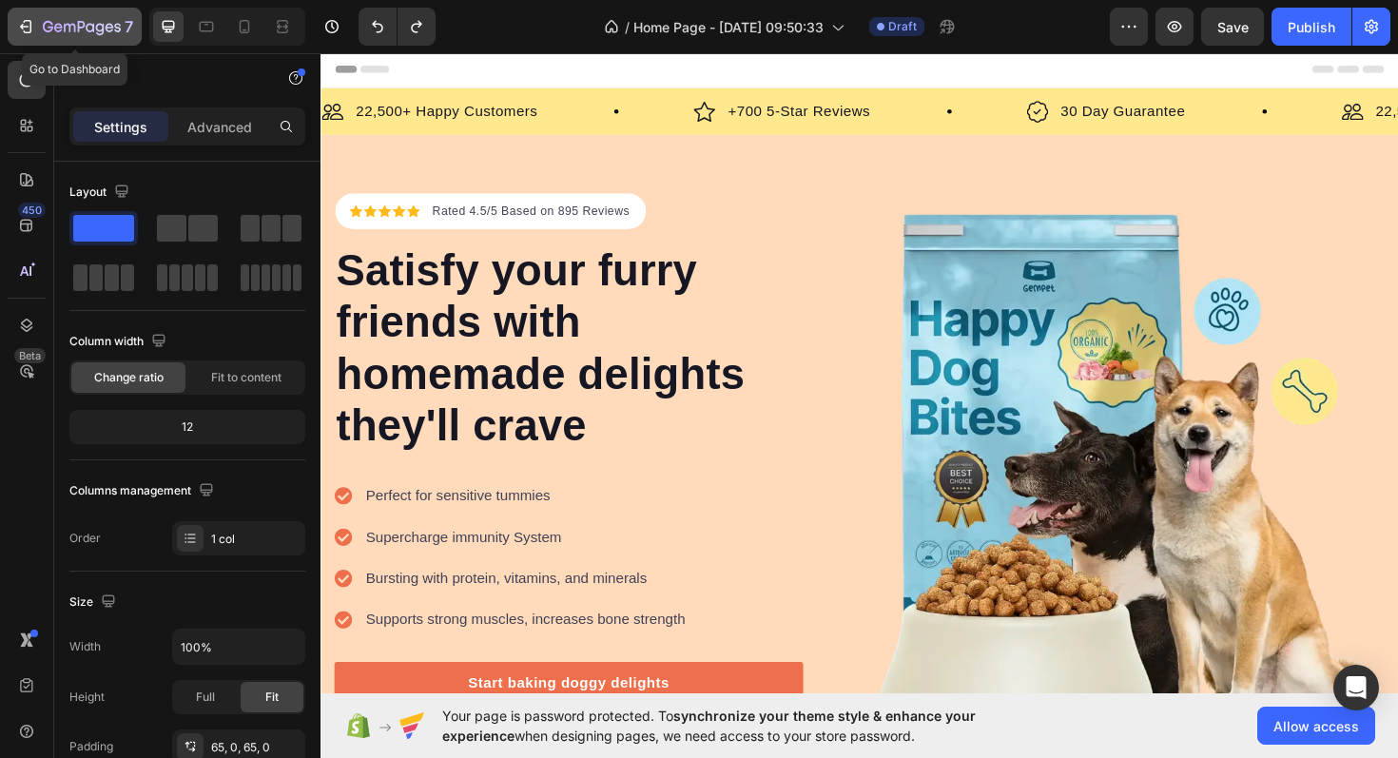
click at [22, 19] on icon "button" at bounding box center [25, 26] width 19 height 19
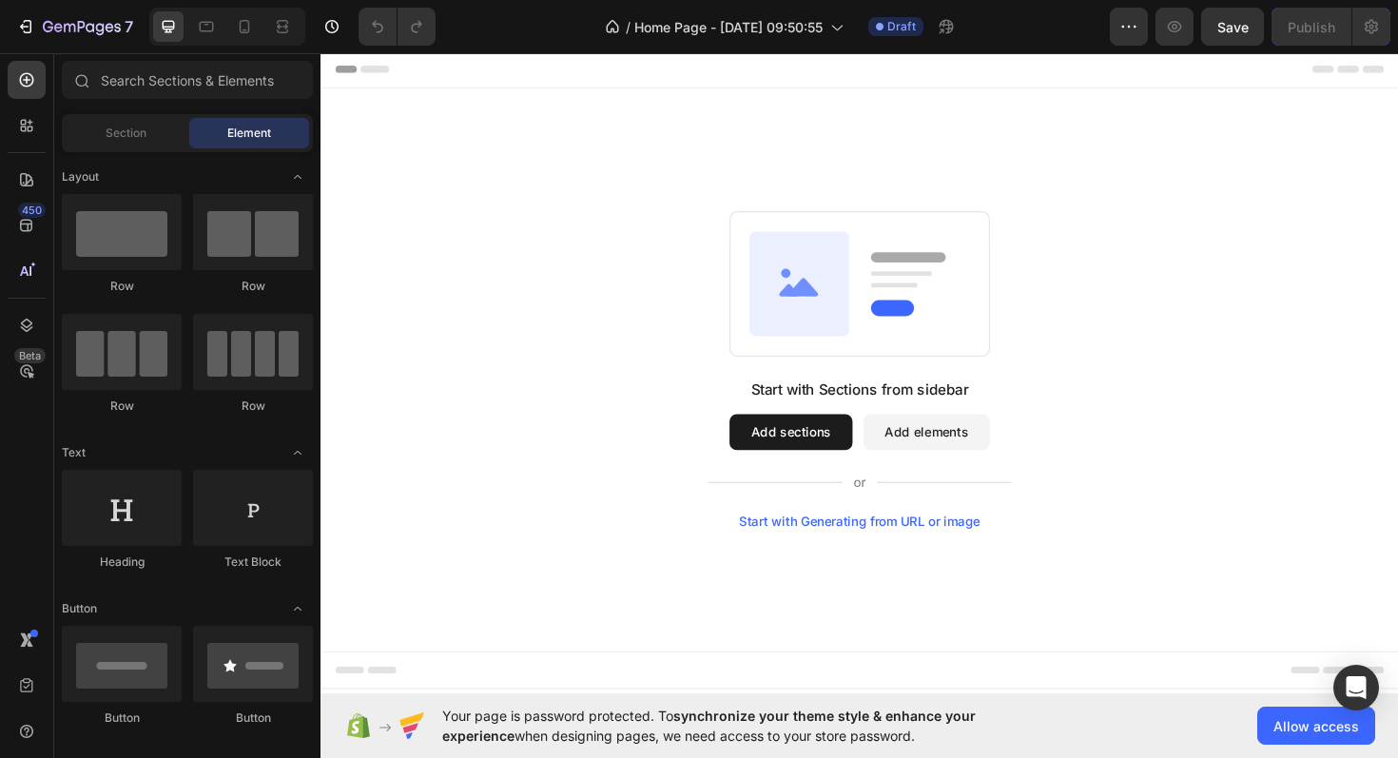
click at [933, 552] on div "Start with Generating from URL or image" at bounding box center [892, 549] width 256 height 15
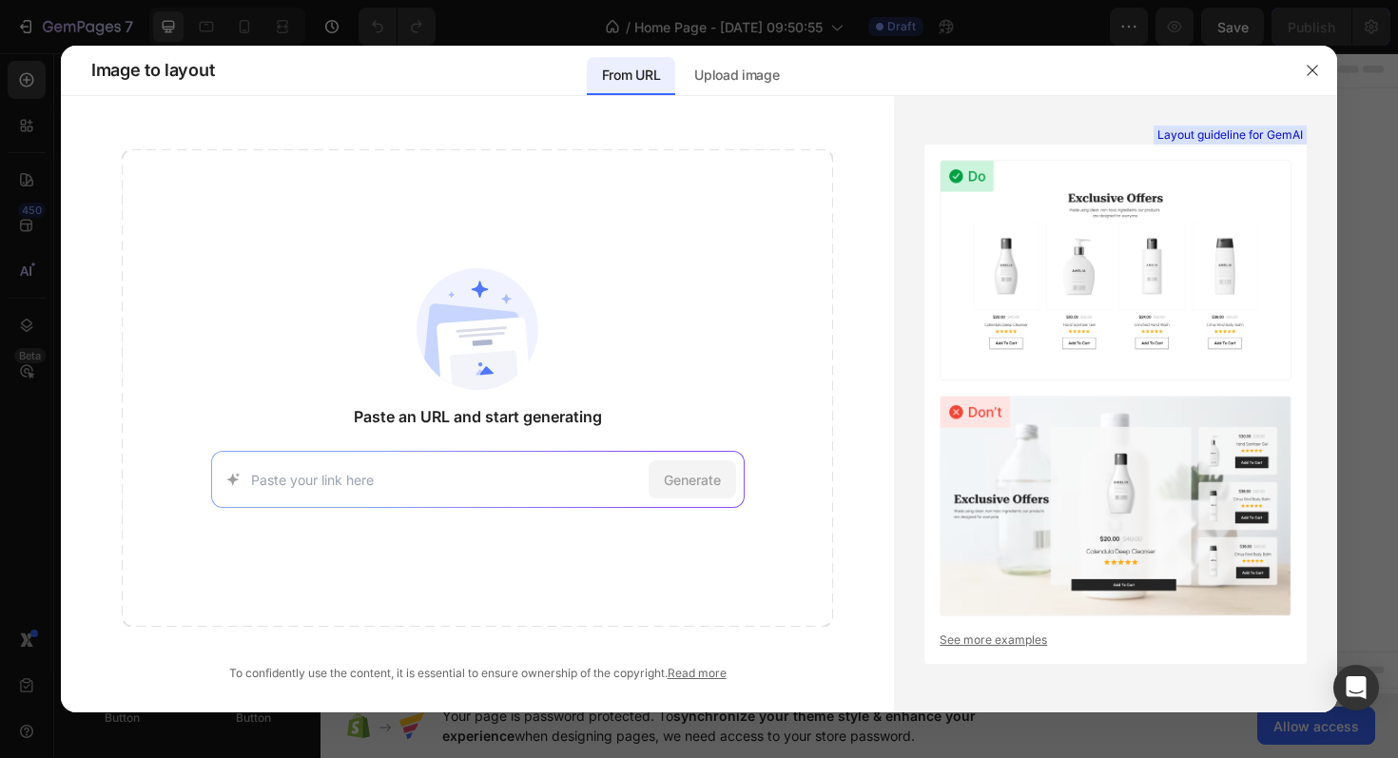
type input "https://supertails.com/"
click at [673, 470] on span "Generate" at bounding box center [692, 480] width 57 height 20
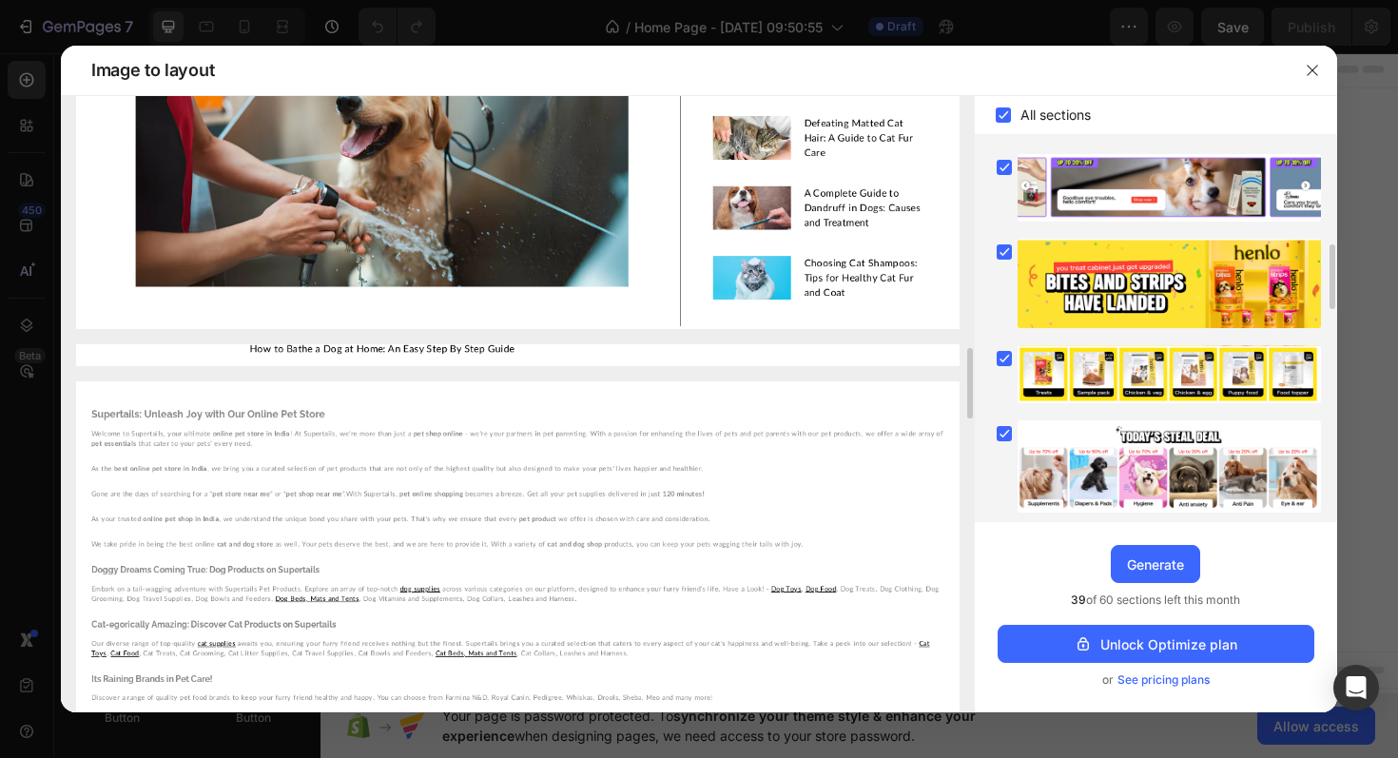
scroll to position [3005, 0]
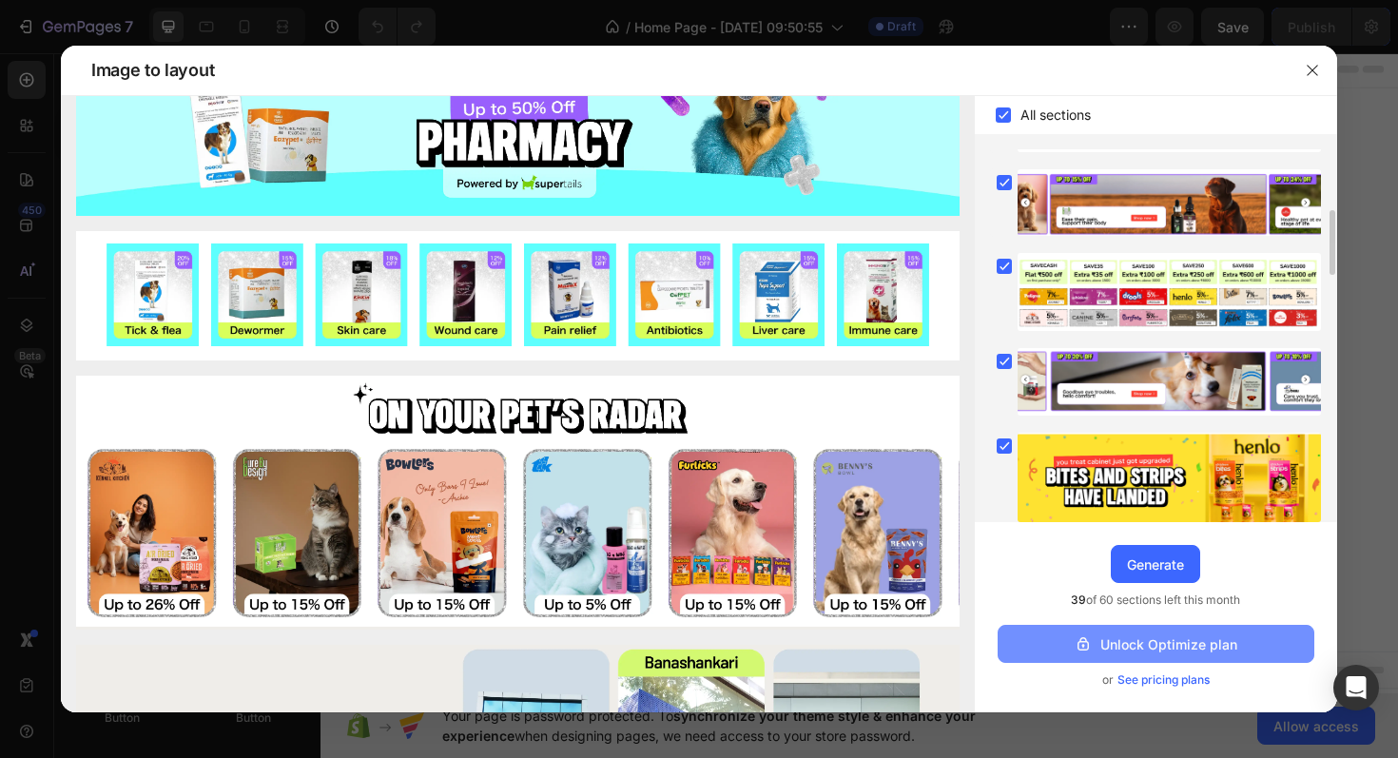
click at [1155, 651] on div "Unlock Optimize plan" at bounding box center [1156, 644] width 164 height 20
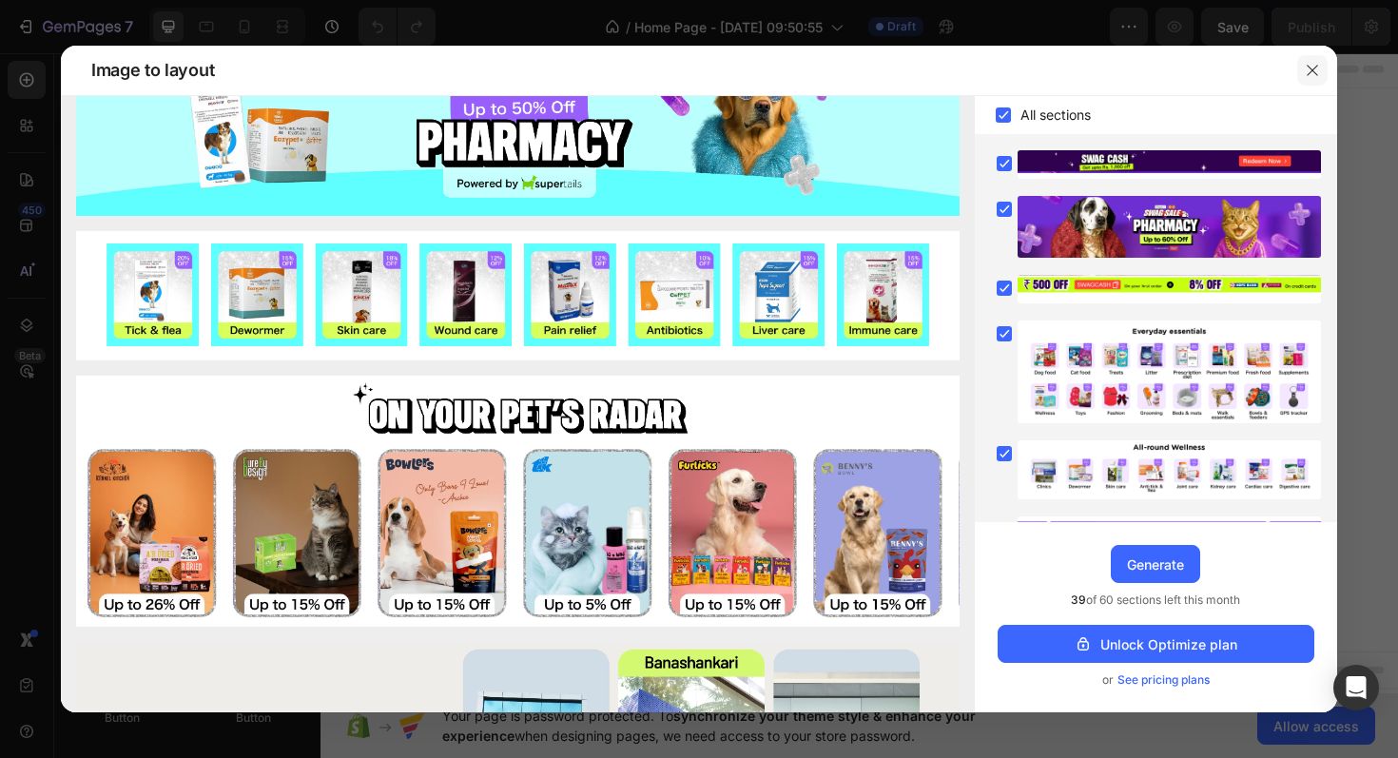
click at [1311, 67] on icon "button" at bounding box center [1312, 70] width 15 height 15
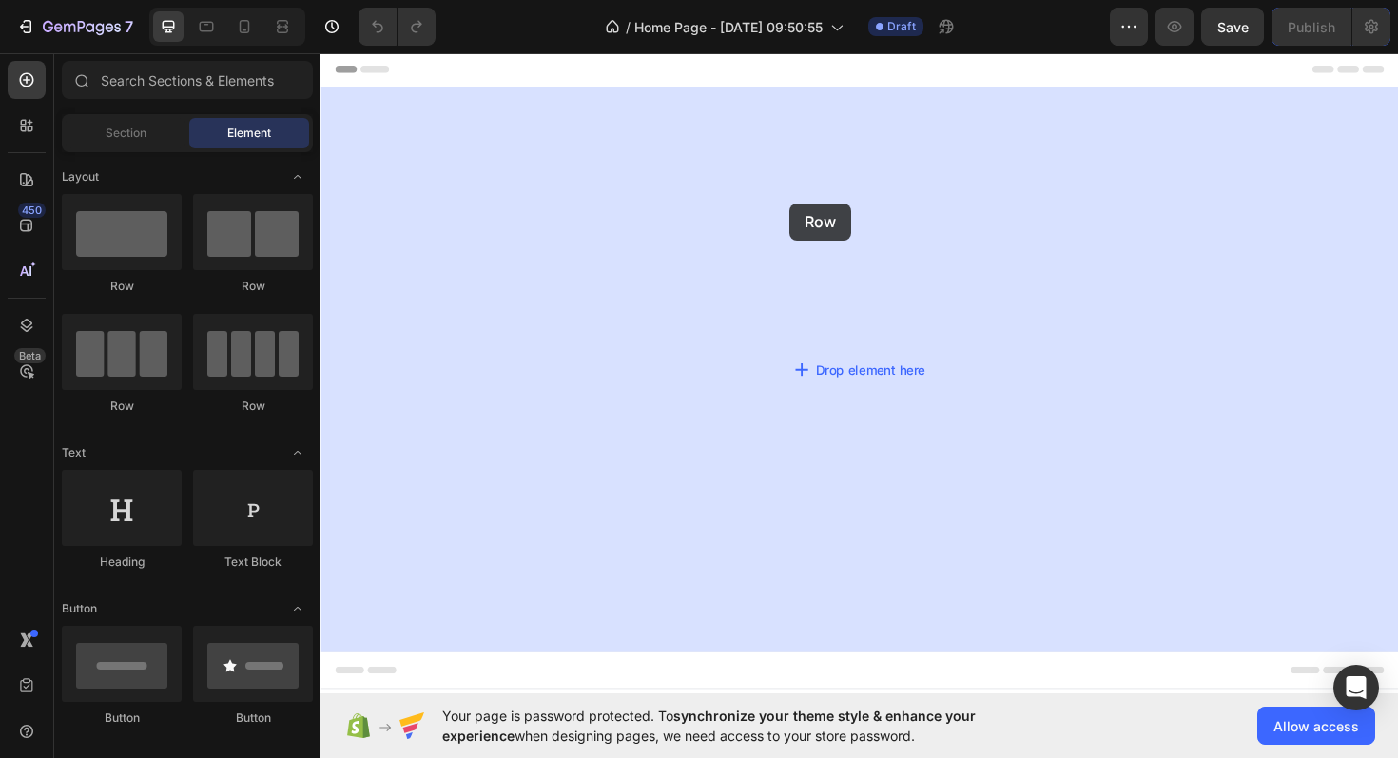
drag, startPoint x: 479, startPoint y: 275, endPoint x: 814, endPoint y: 209, distance: 341.1
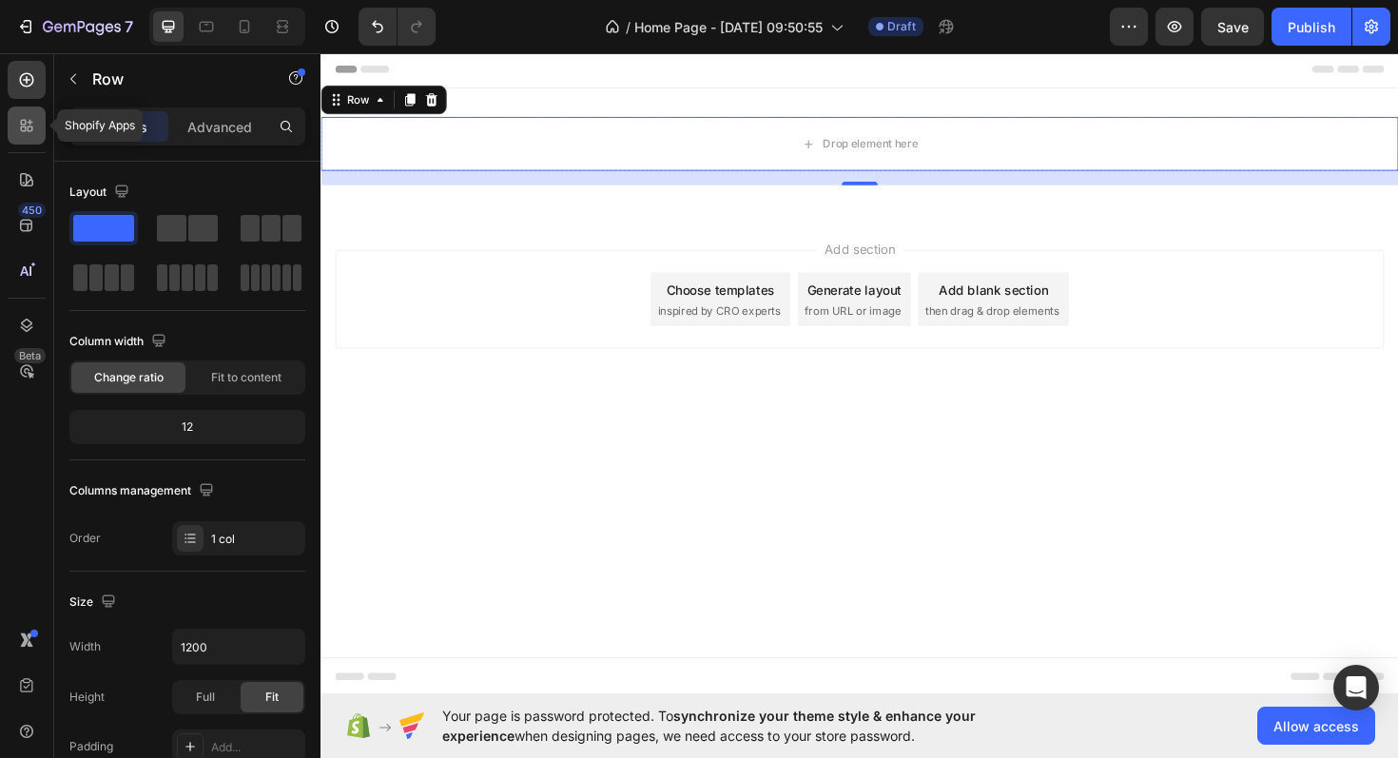
click at [26, 122] on icon at bounding box center [26, 125] width 19 height 19
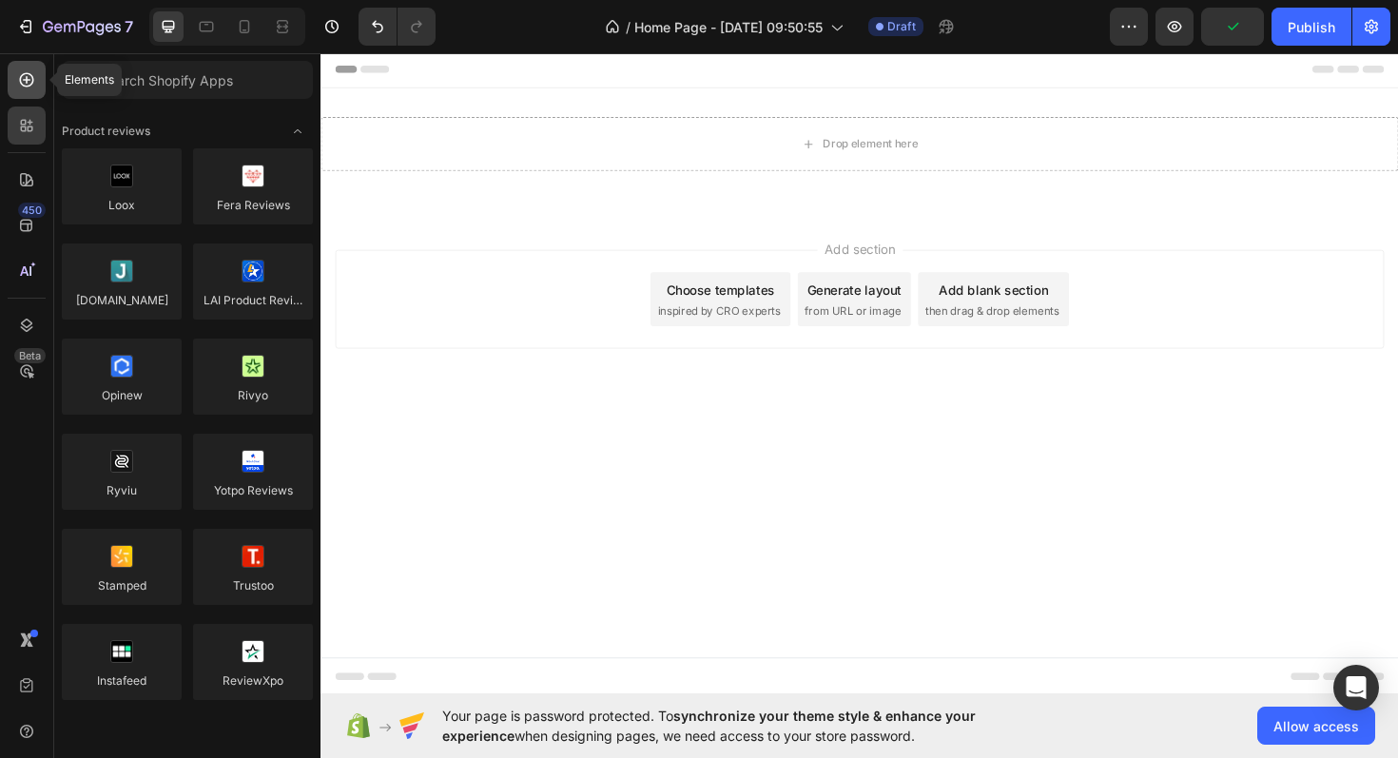
click at [16, 80] on div at bounding box center [27, 80] width 38 height 38
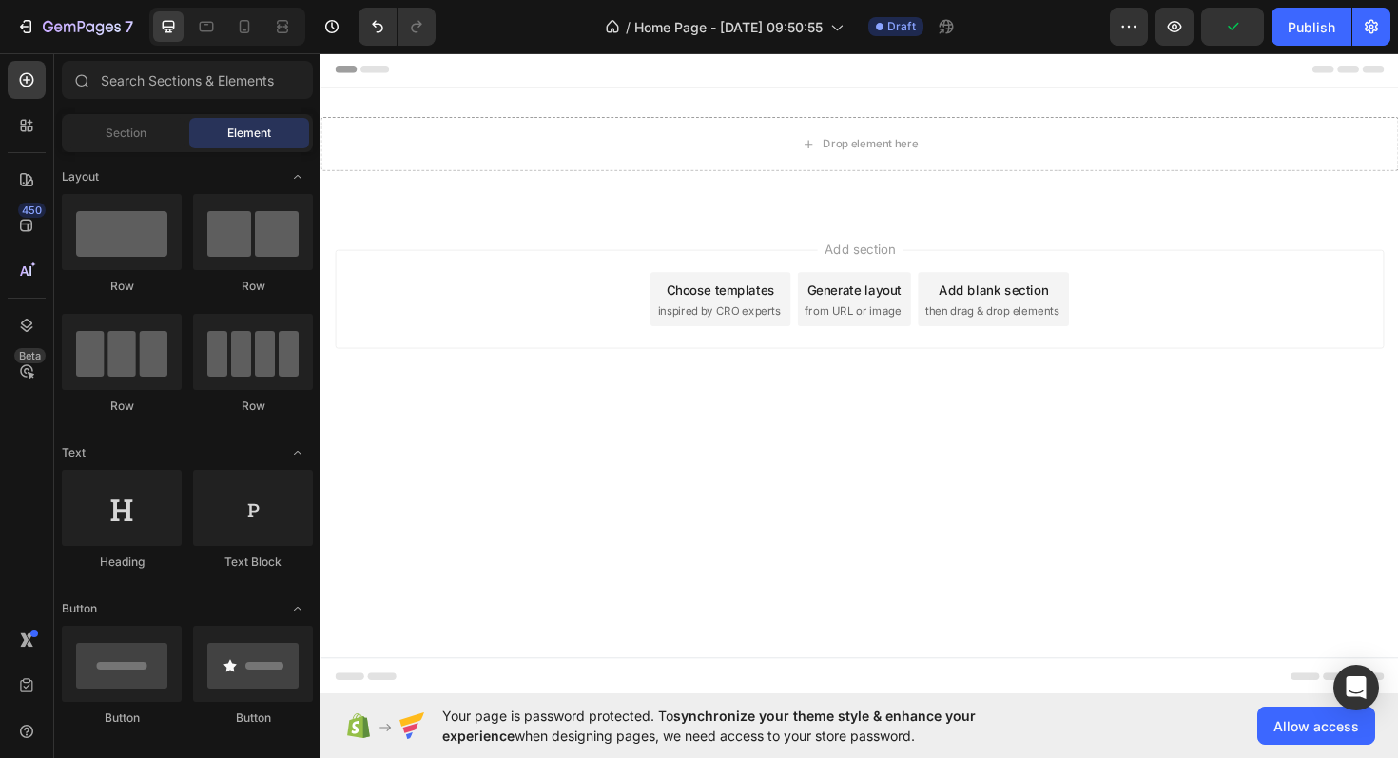
click at [148, 148] on div "Section Element" at bounding box center [187, 133] width 251 height 38
click at [131, 129] on span "Section" at bounding box center [126, 133] width 41 height 17
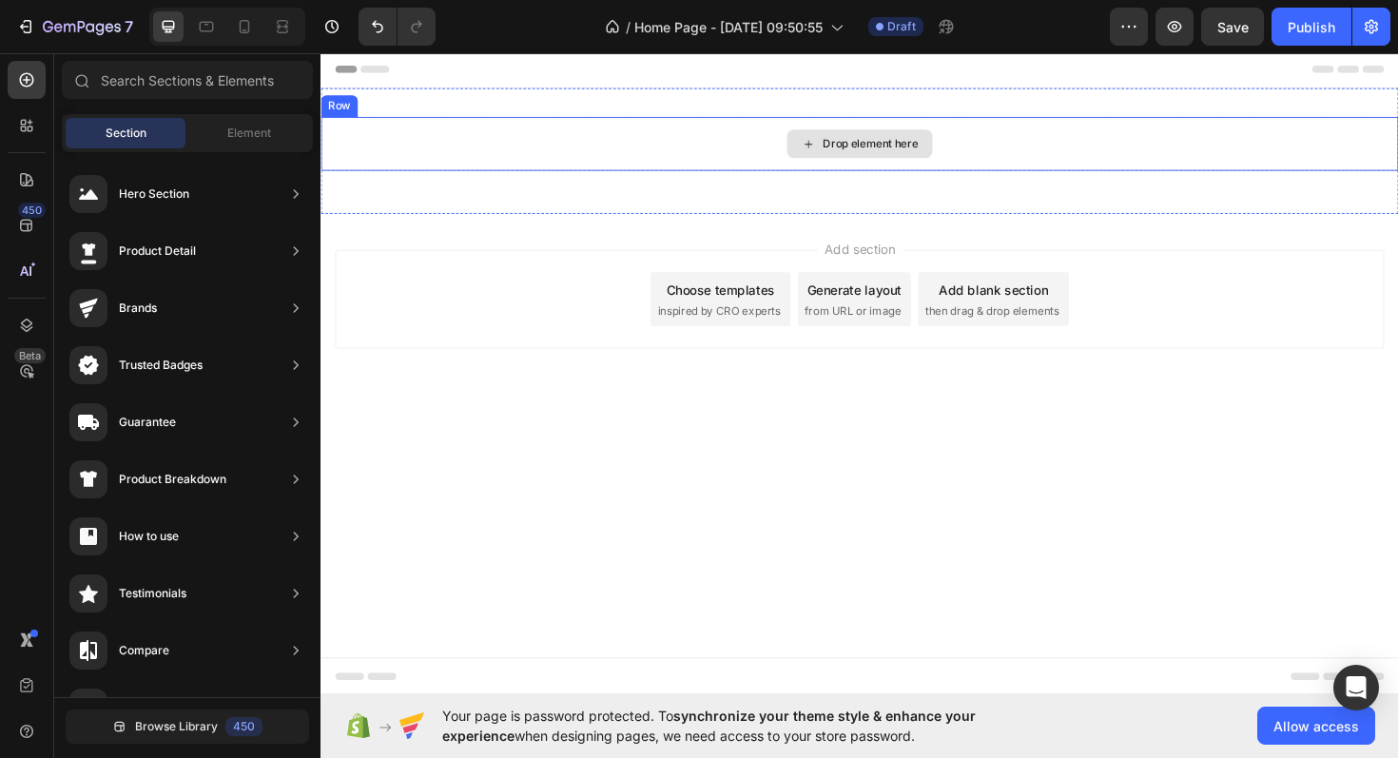
click at [795, 152] on div "Drop element here" at bounding box center [890, 149] width 1141 height 57
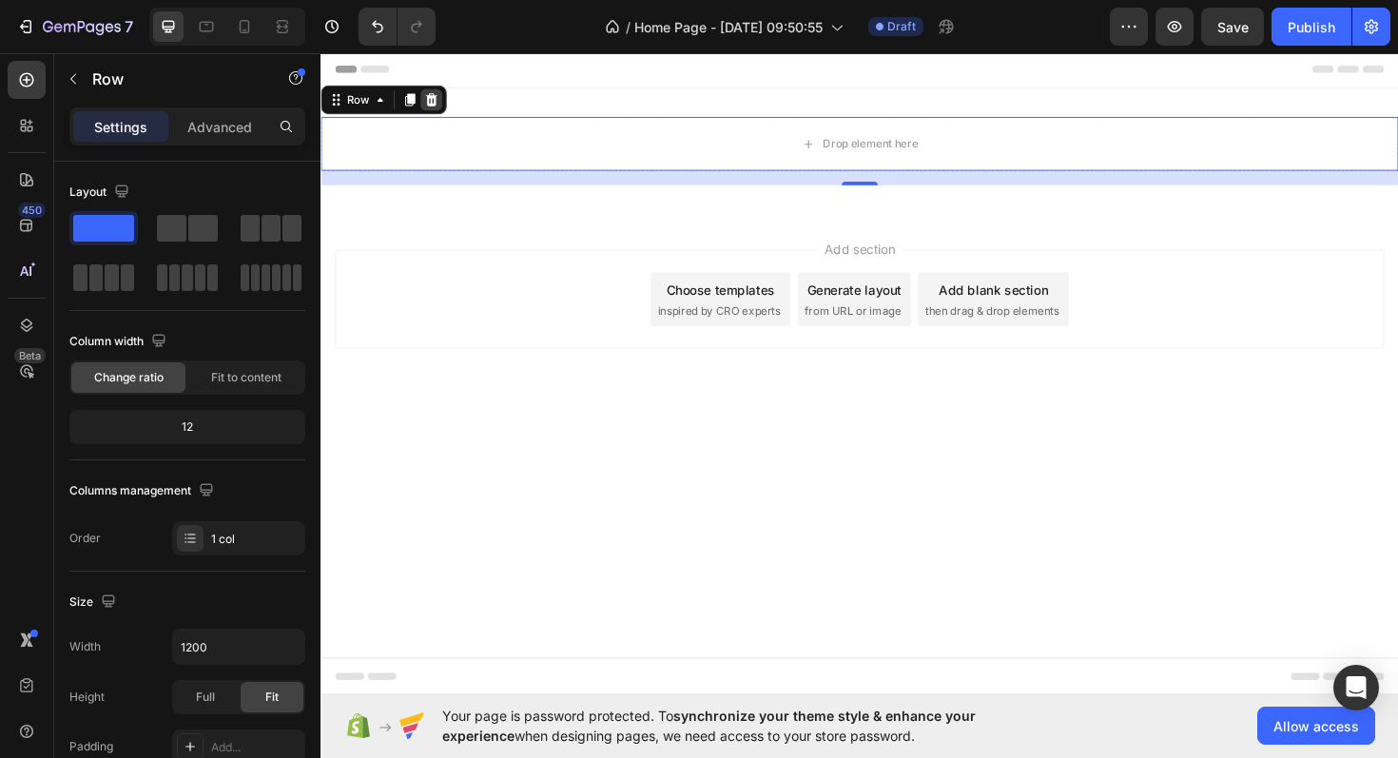
click at [434, 105] on icon at bounding box center [438, 102] width 12 height 13
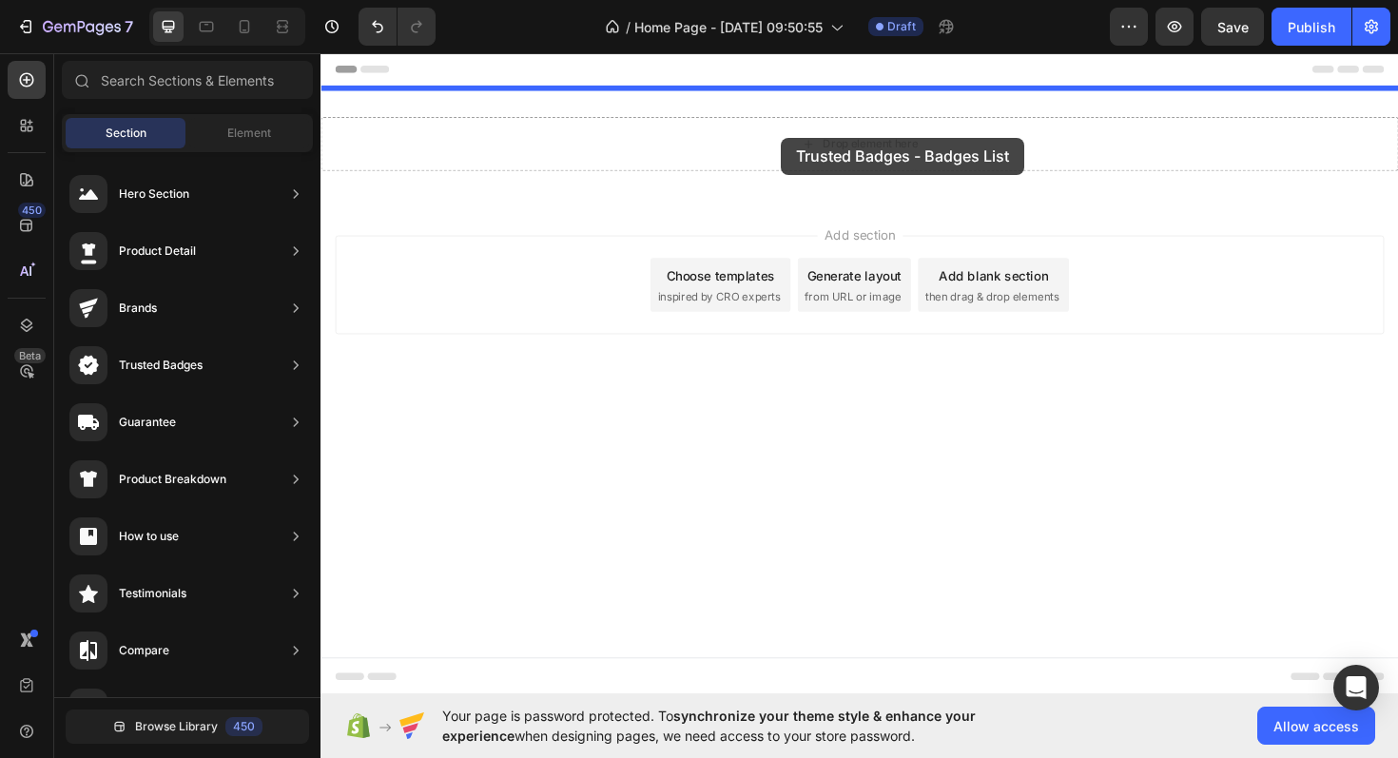
drag, startPoint x: 745, startPoint y: 227, endPoint x: 808, endPoint y: 143, distance: 105.9
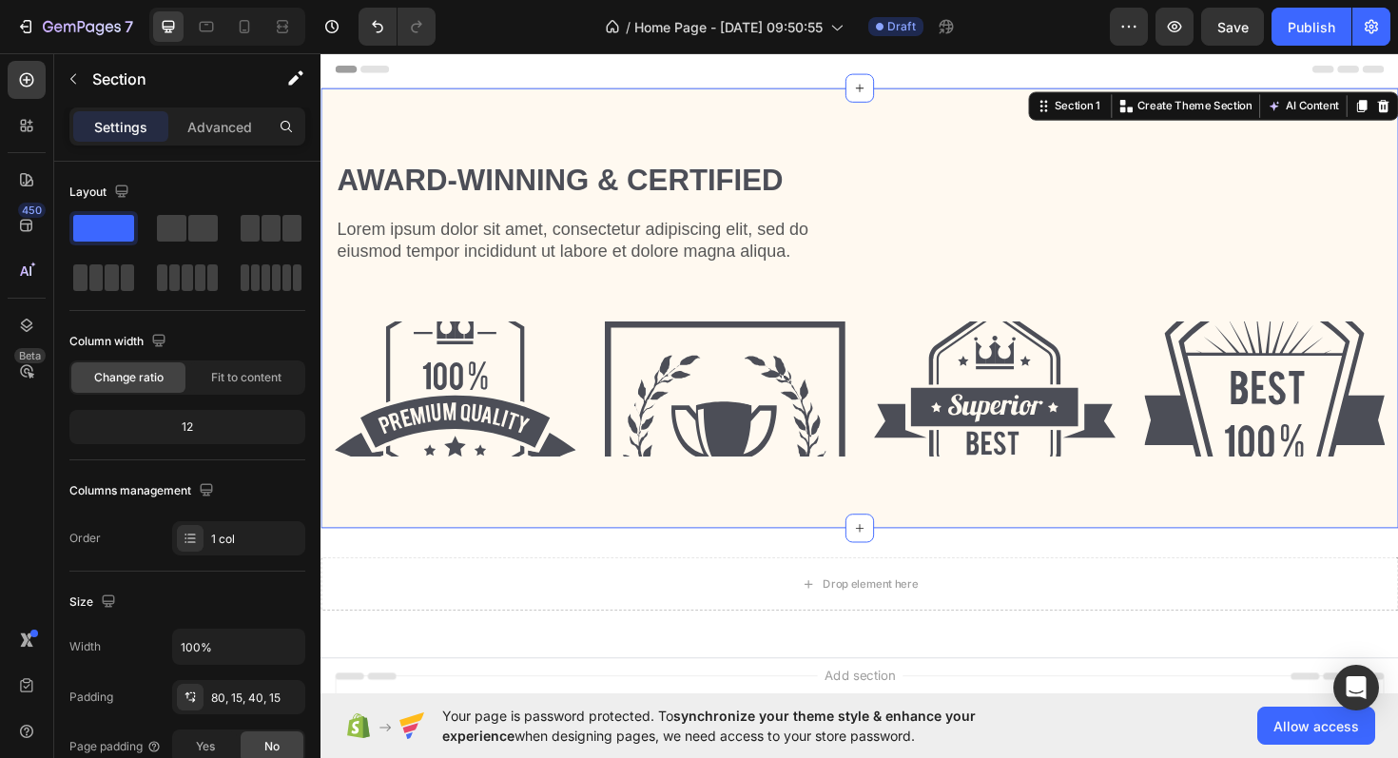
click at [753, 137] on div "Award-winning & Certified Heading Lorem ipsum dolor sit amet, consectetur adipi…" at bounding box center [890, 323] width 1141 height 466
click at [786, 428] on img at bounding box center [749, 409] width 256 height 143
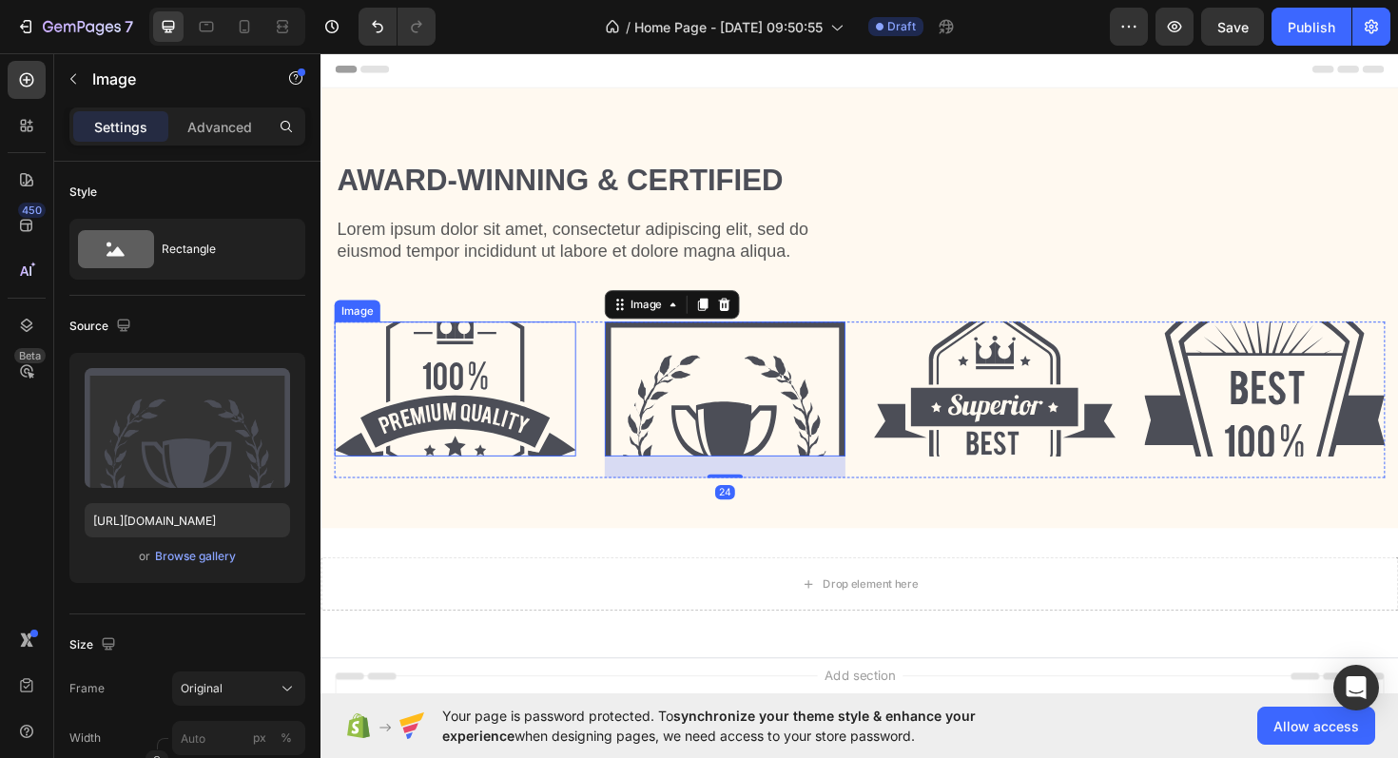
click at [478, 405] on img at bounding box center [463, 409] width 256 height 143
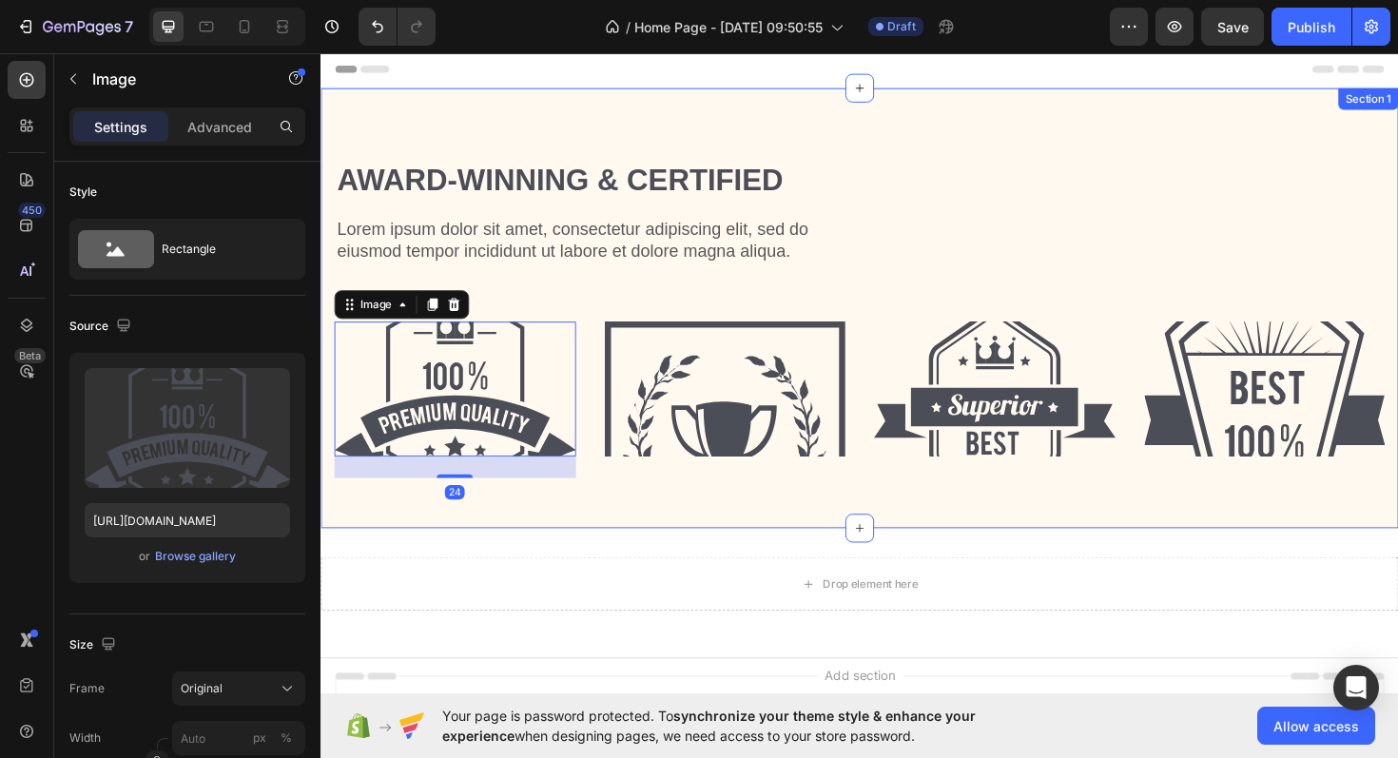
click at [564, 157] on div "Award-winning & Certified Heading Lorem ipsum dolor sit amet, consectetur adipi…" at bounding box center [890, 323] width 1141 height 466
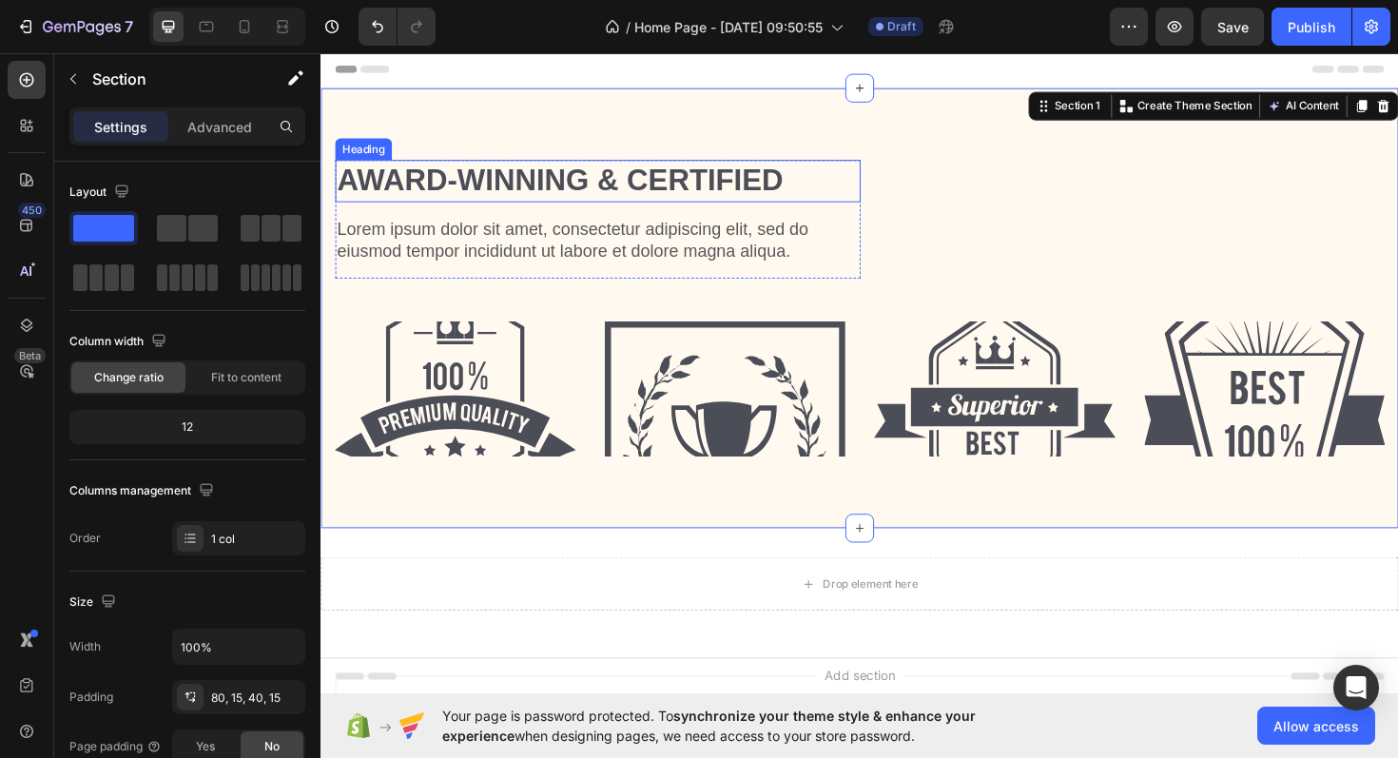
click at [552, 207] on h2 "Award-winning & Certified" at bounding box center [614, 188] width 556 height 45
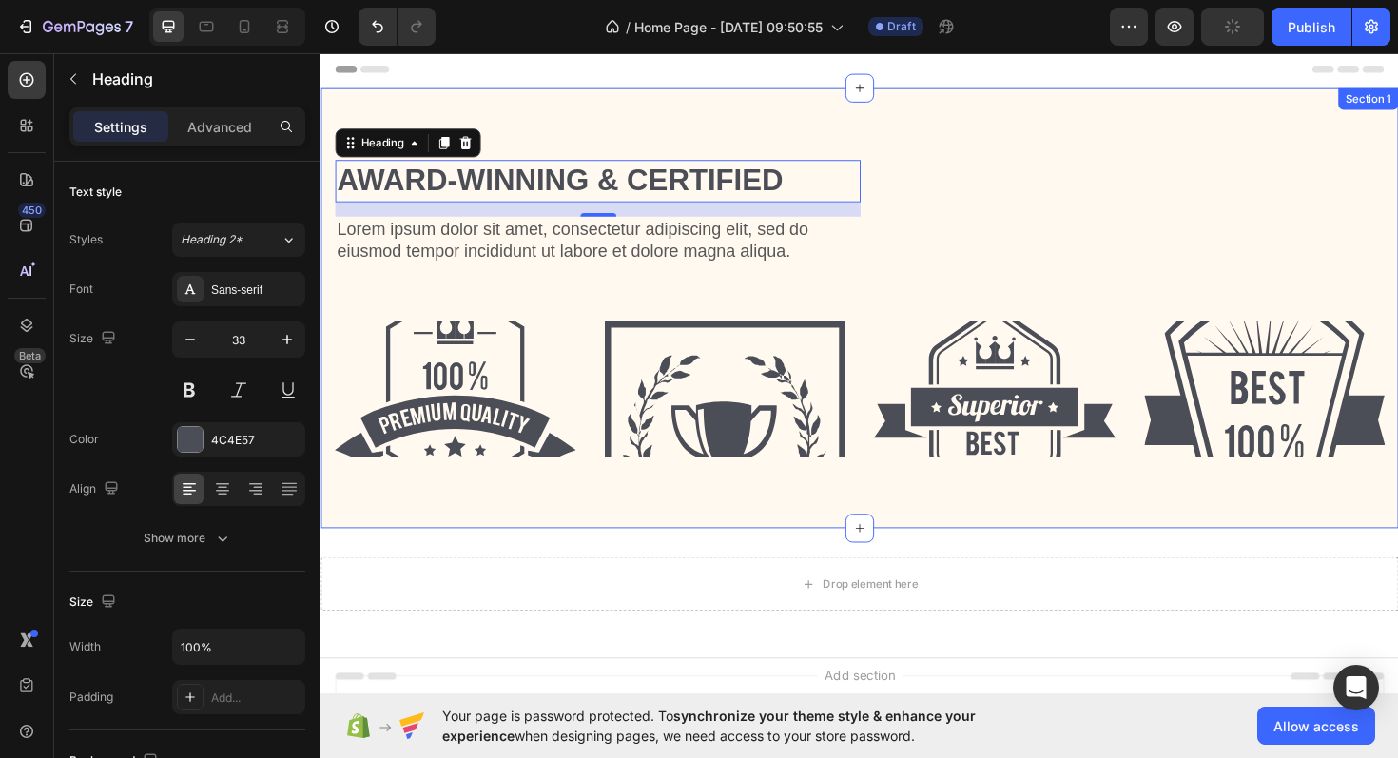
click at [798, 142] on div "Award-winning & Certified Heading 16 Lorem ipsum dolor sit amet, consectetur ad…" at bounding box center [890, 323] width 1141 height 466
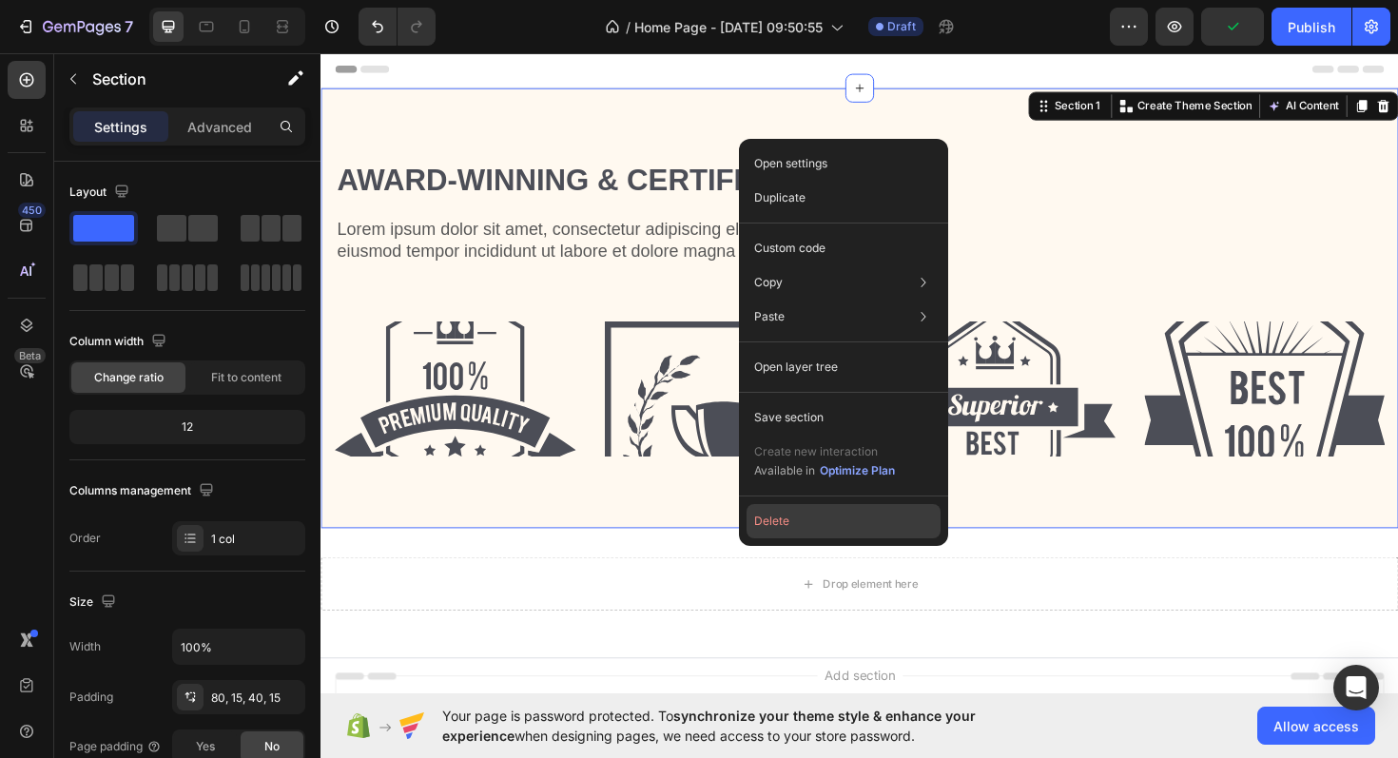
click at [818, 512] on button "Delete" at bounding box center [843, 521] width 194 height 34
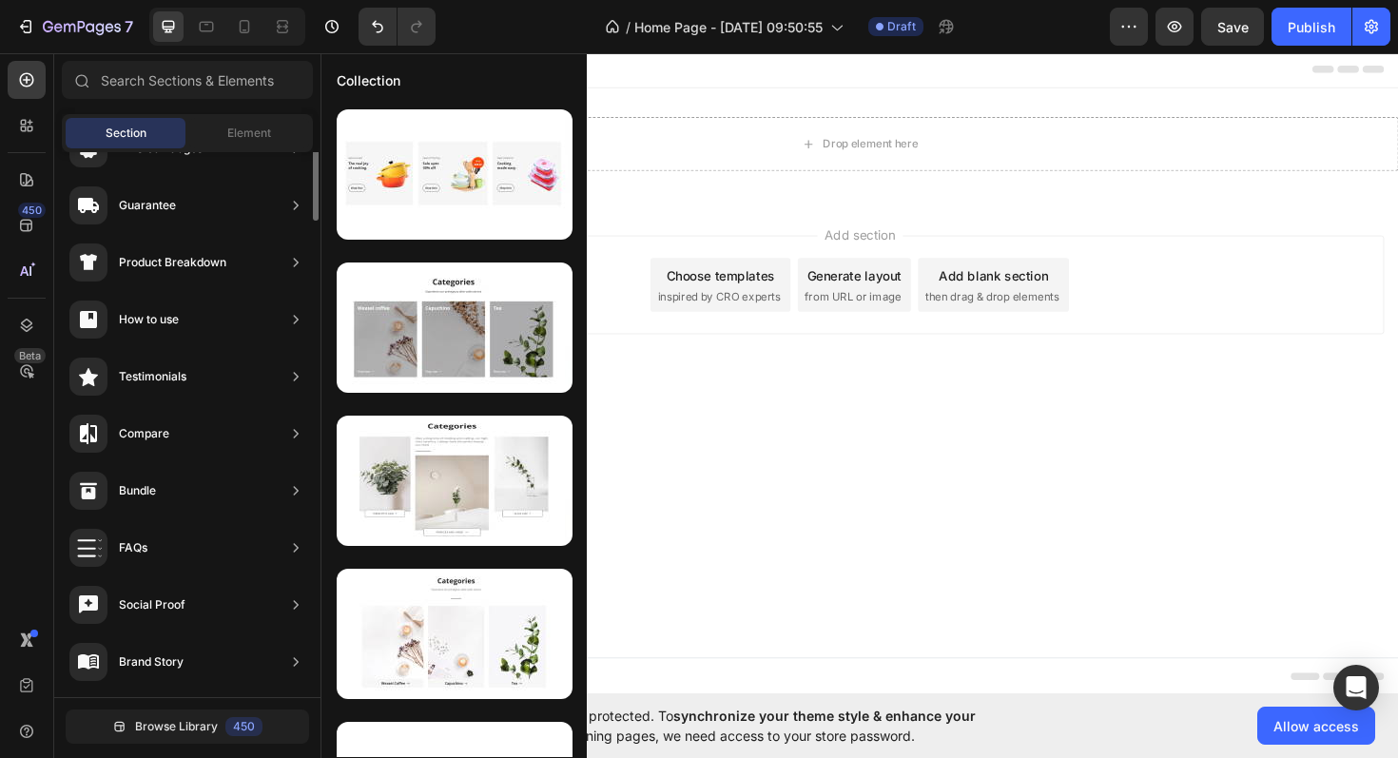
scroll to position [0, 0]
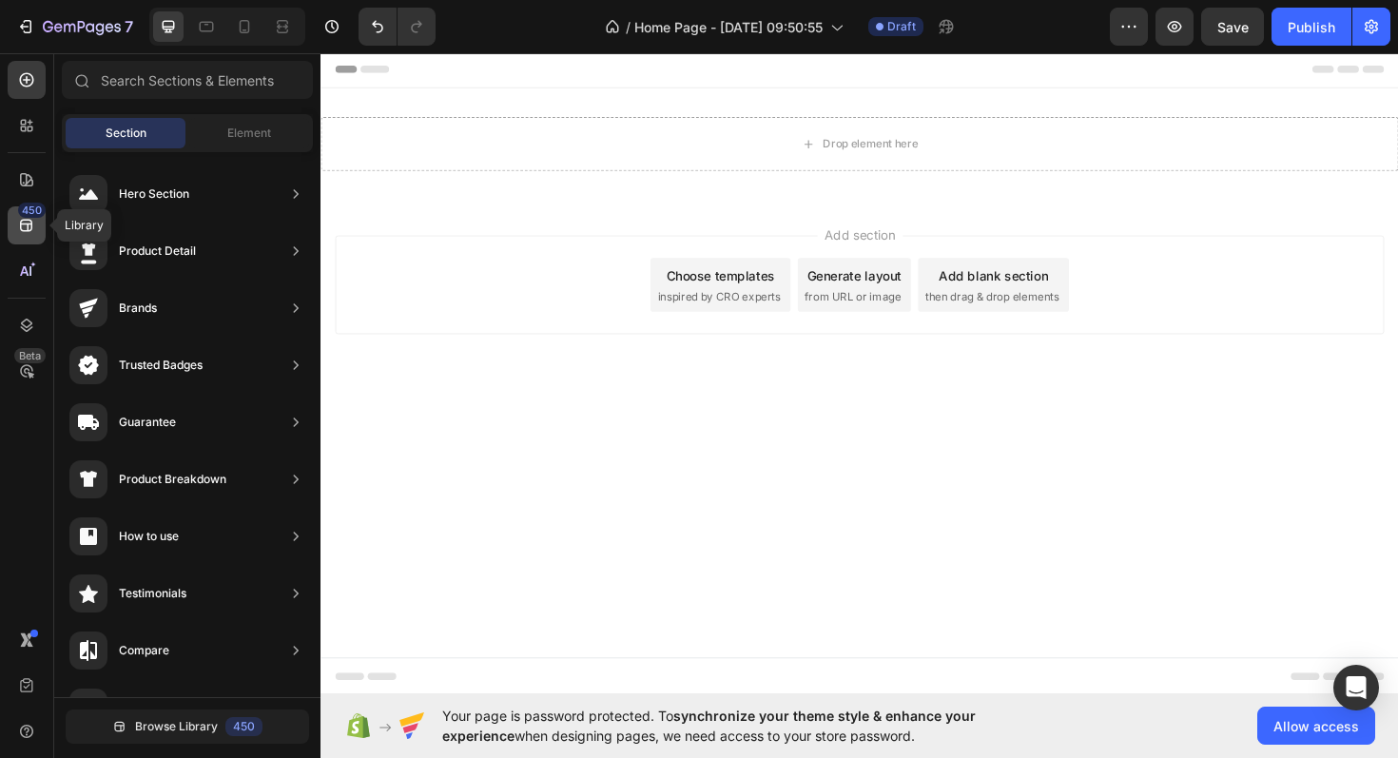
click at [29, 228] on icon at bounding box center [26, 225] width 19 height 19
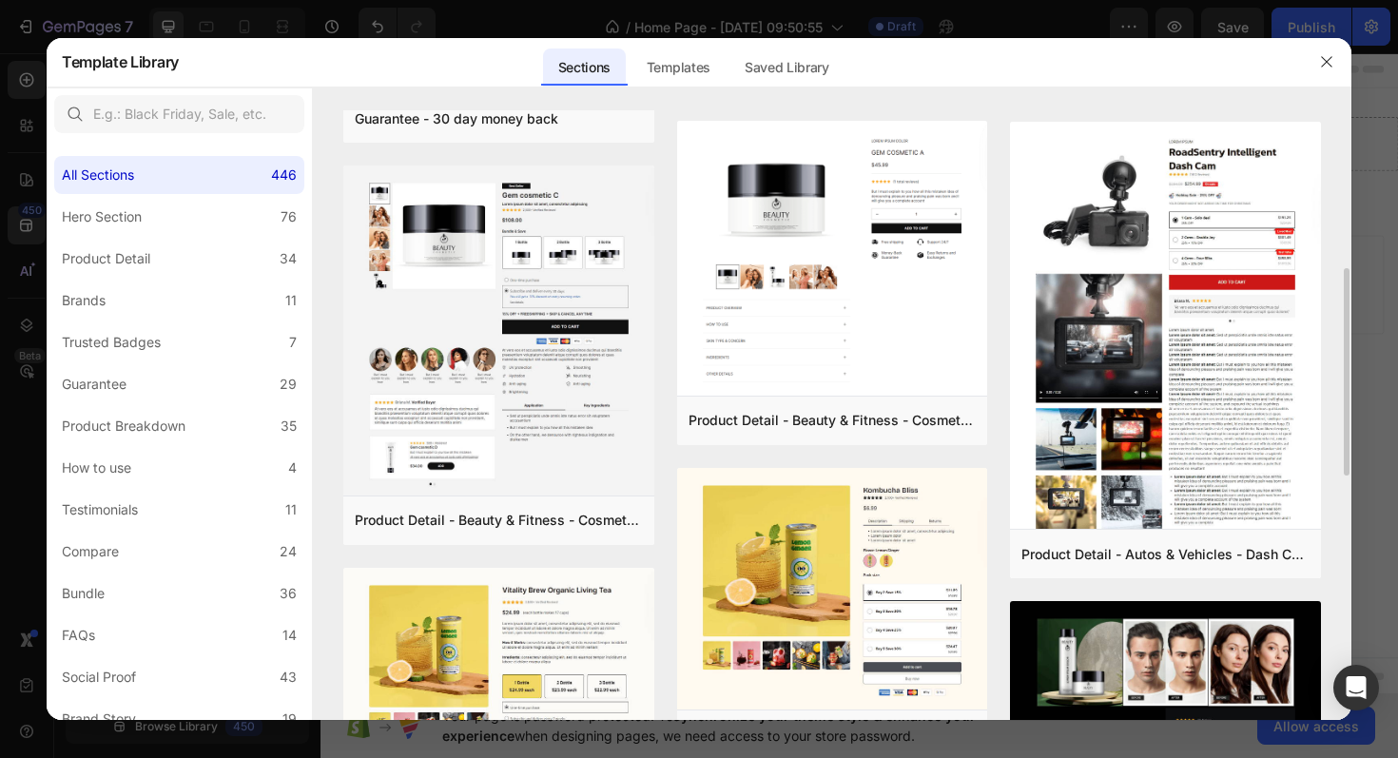
scroll to position [412, 0]
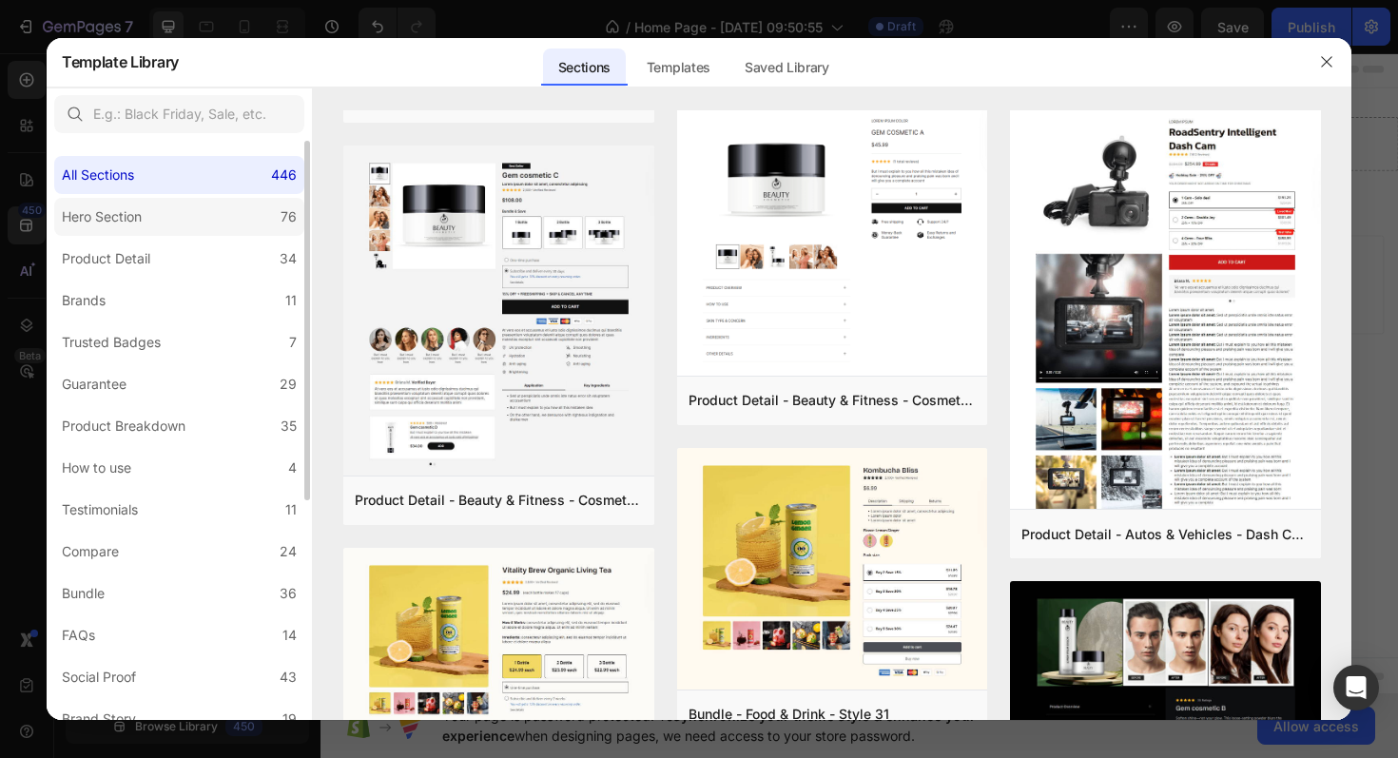
click at [138, 200] on label "Hero Section 76" at bounding box center [179, 217] width 250 height 38
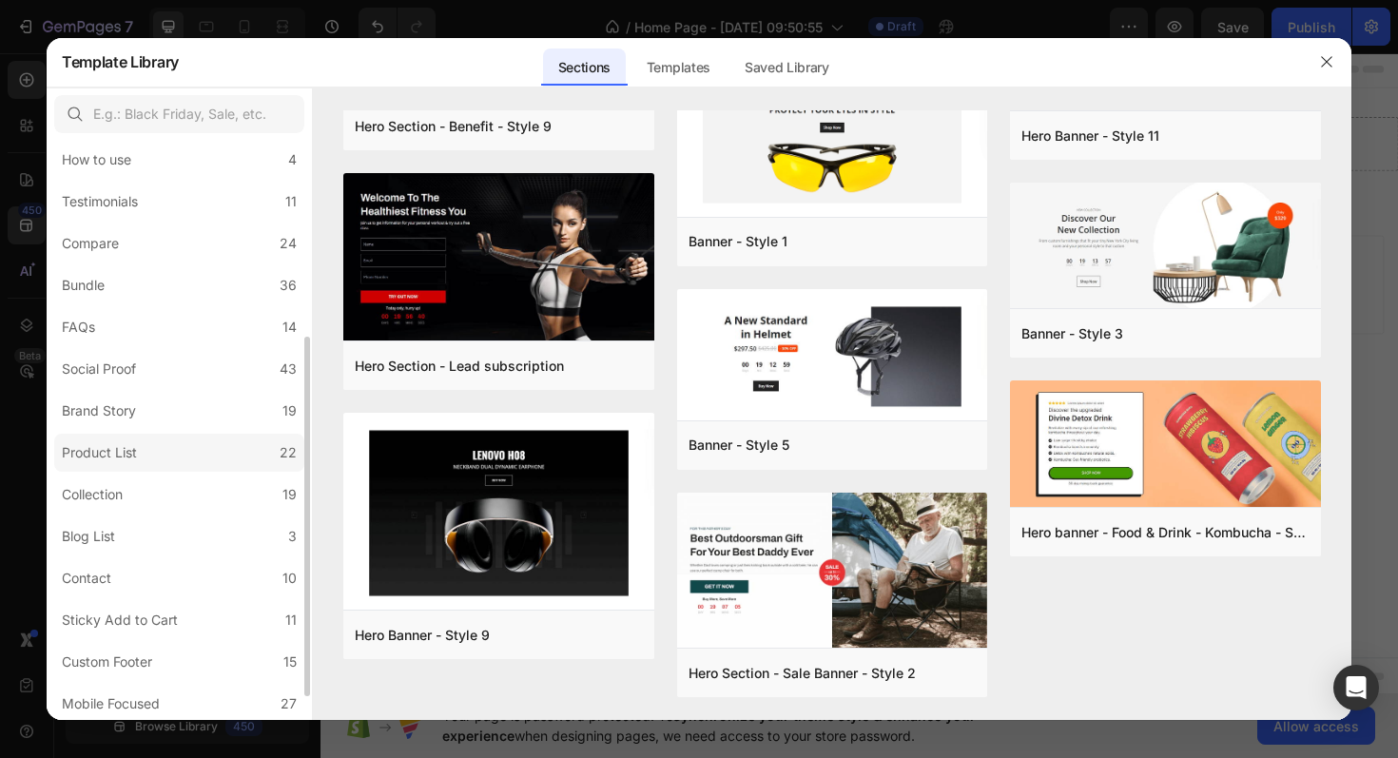
scroll to position [311, 0]
click at [174, 512] on div "All Sections 446 Hero Section 76 Product Detail 34 Brands 11 Trusted Badges 7 G…" at bounding box center [179, 296] width 265 height 932
click at [165, 484] on label "Collection 19" at bounding box center [179, 492] width 250 height 38
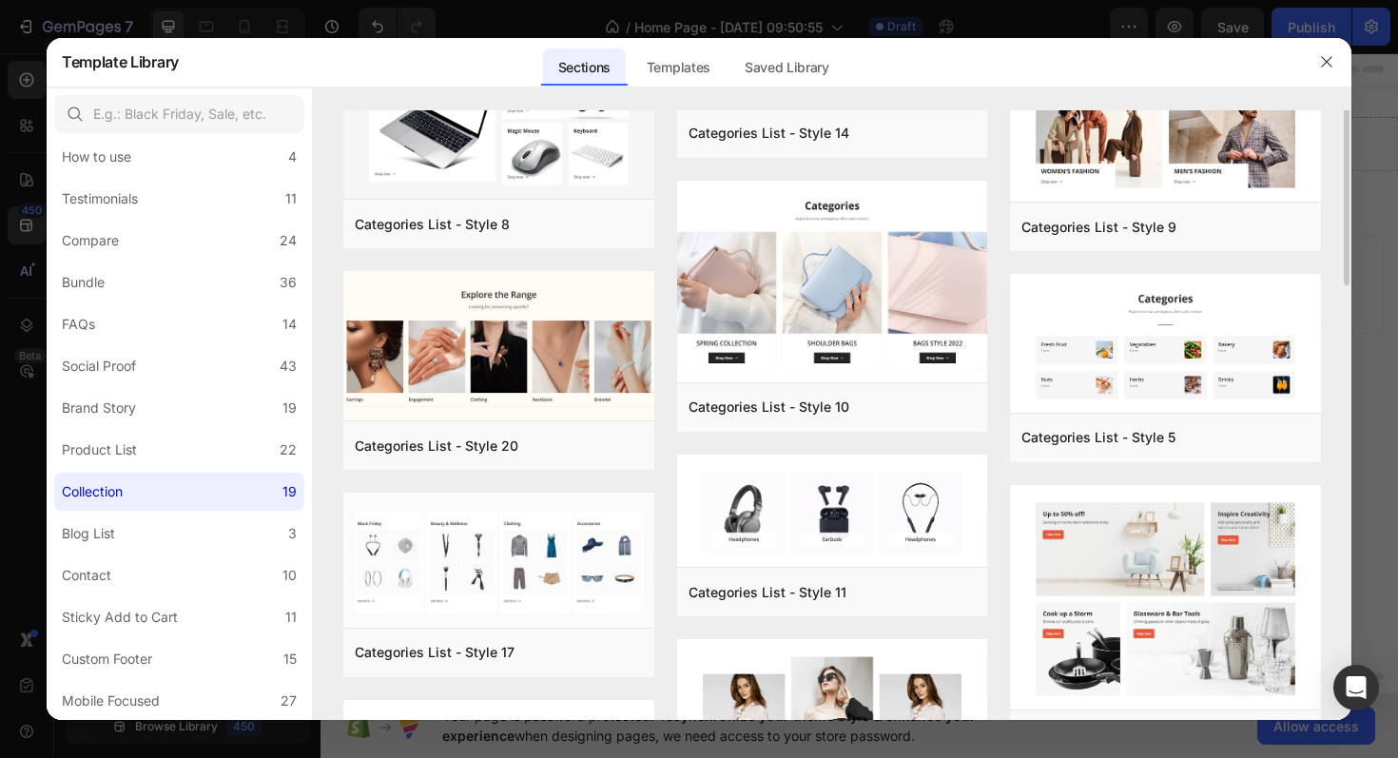
scroll to position [194, 0]
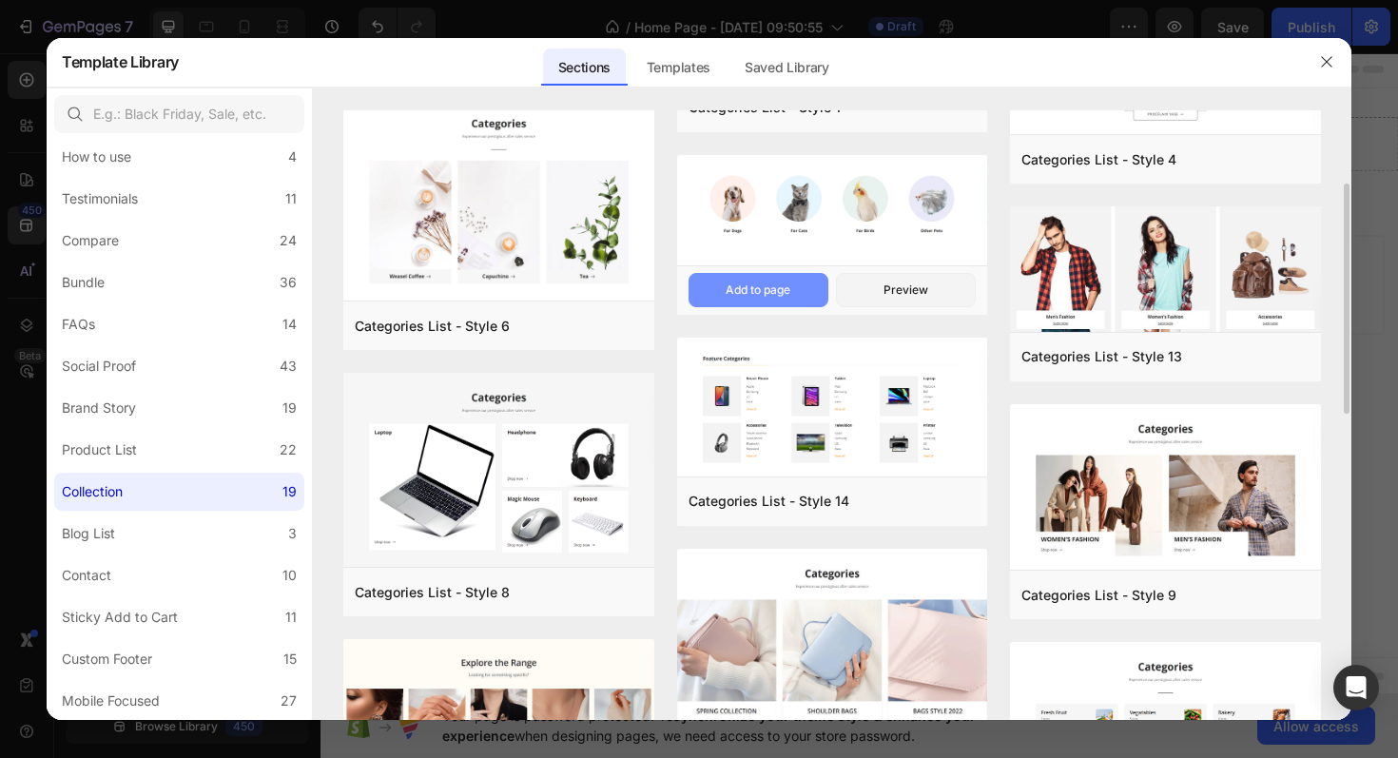
click at [772, 290] on div "Add to page" at bounding box center [758, 289] width 65 height 17
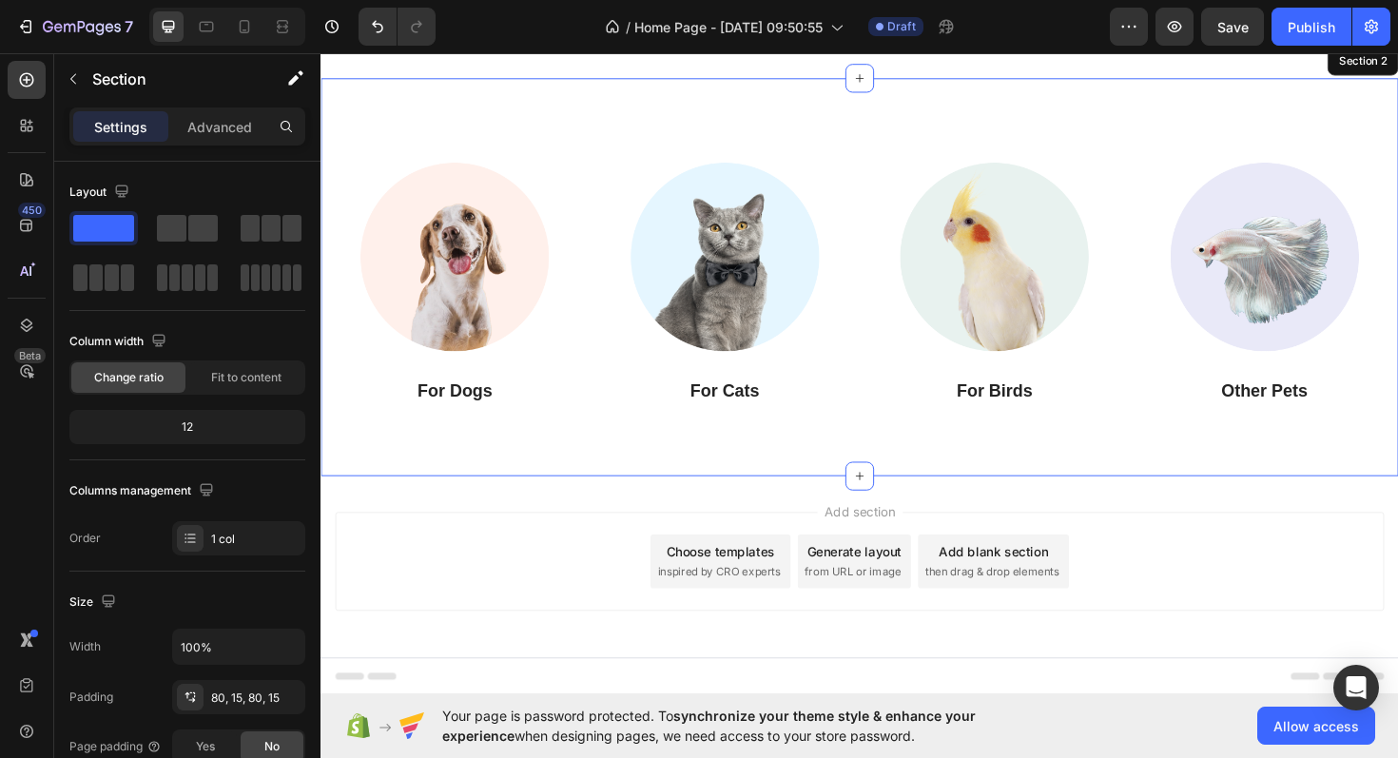
scroll to position [129, 0]
click at [511, 311] on img at bounding box center [462, 268] width 226 height 226
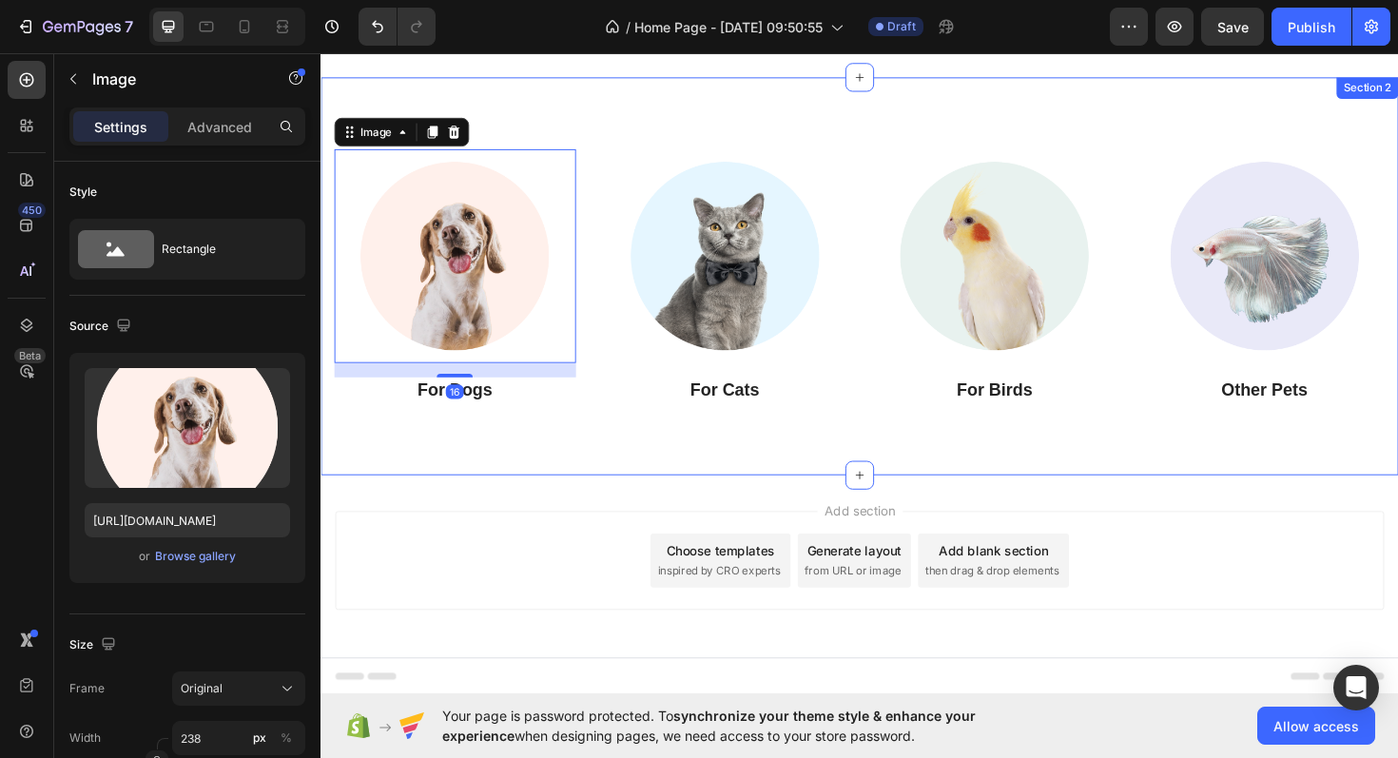
click at [569, 445] on div "Image 16 For Dogs Heading Image For Cats Heading Image For Birds Heading Image …" at bounding box center [890, 289] width 1141 height 421
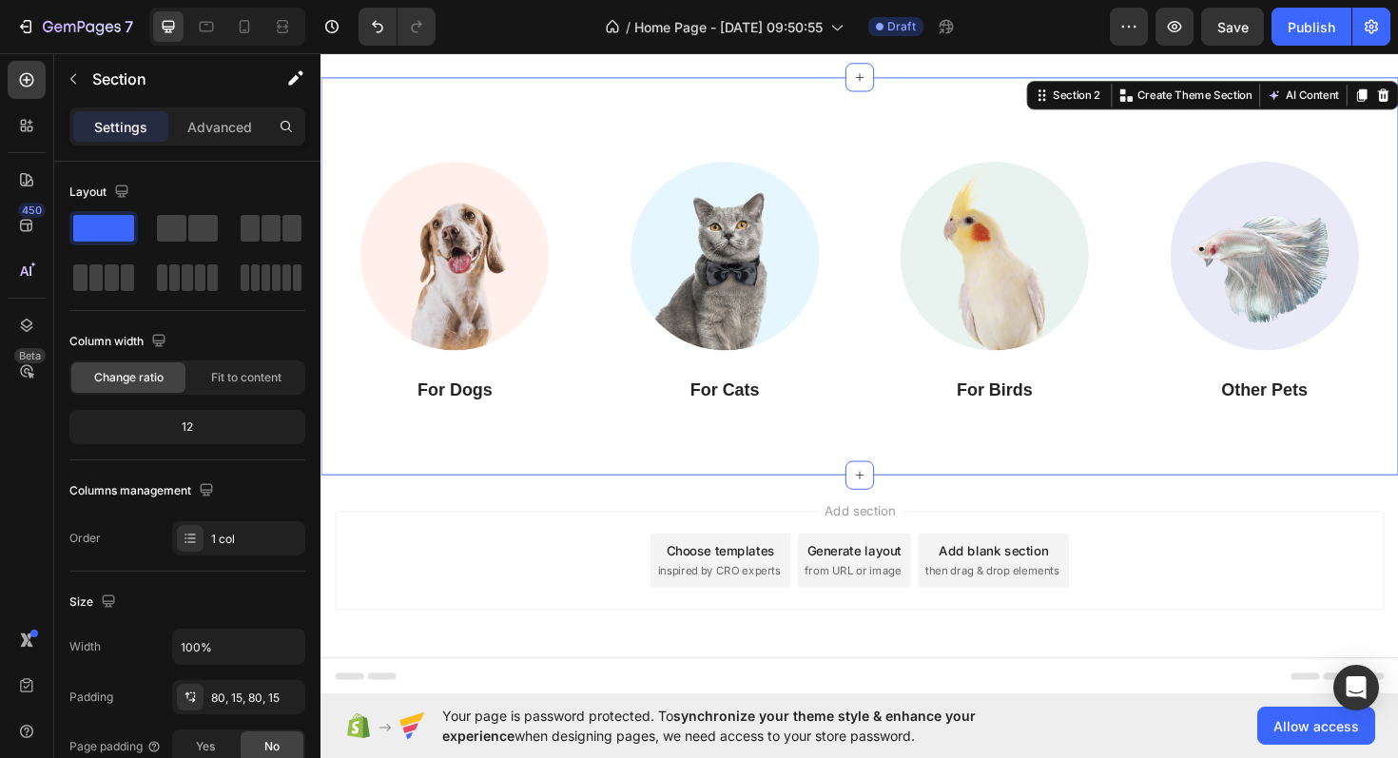
click at [961, 475] on div "Image For Dogs Heading Image For Cats Heading Image For Birds Heading Image Oth…" at bounding box center [890, 289] width 1141 height 421
click at [237, 131] on p "Advanced" at bounding box center [219, 127] width 65 height 20
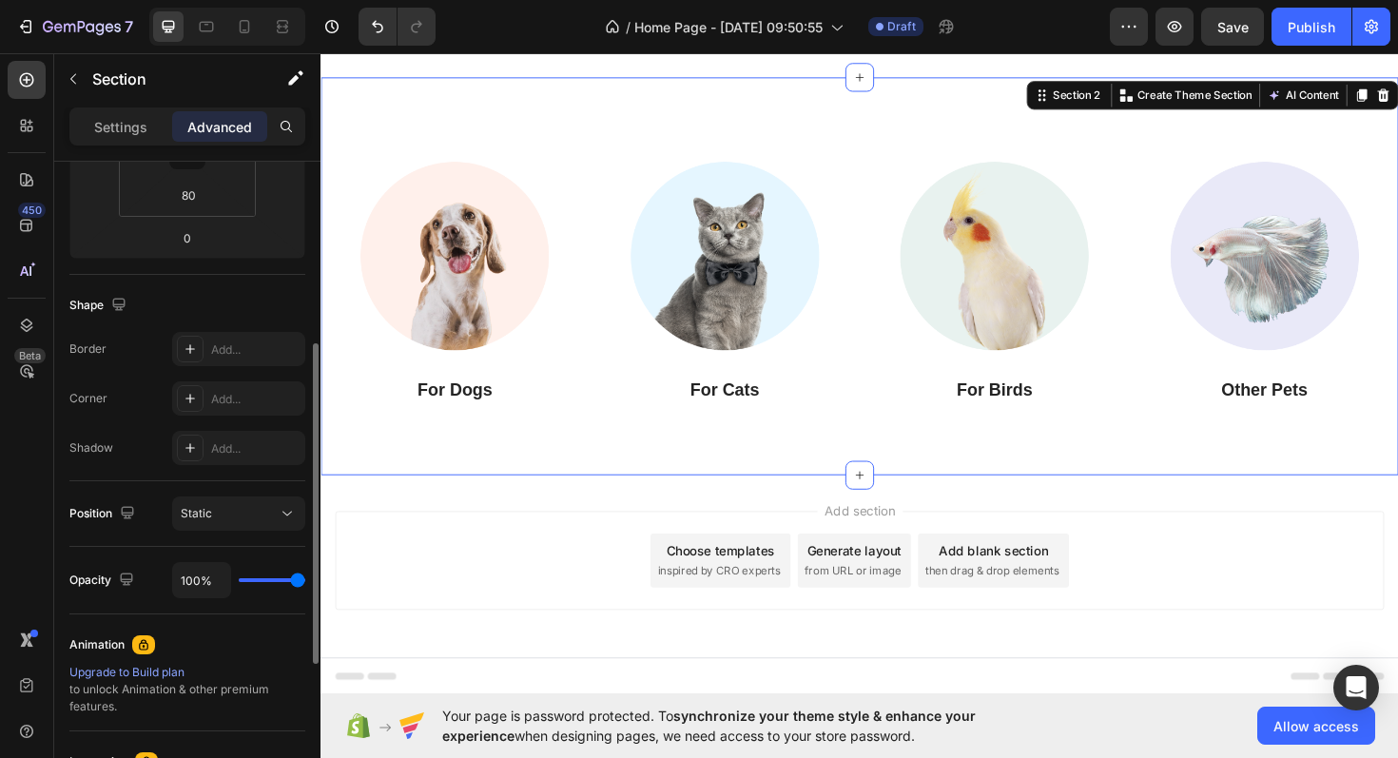
scroll to position [385, 0]
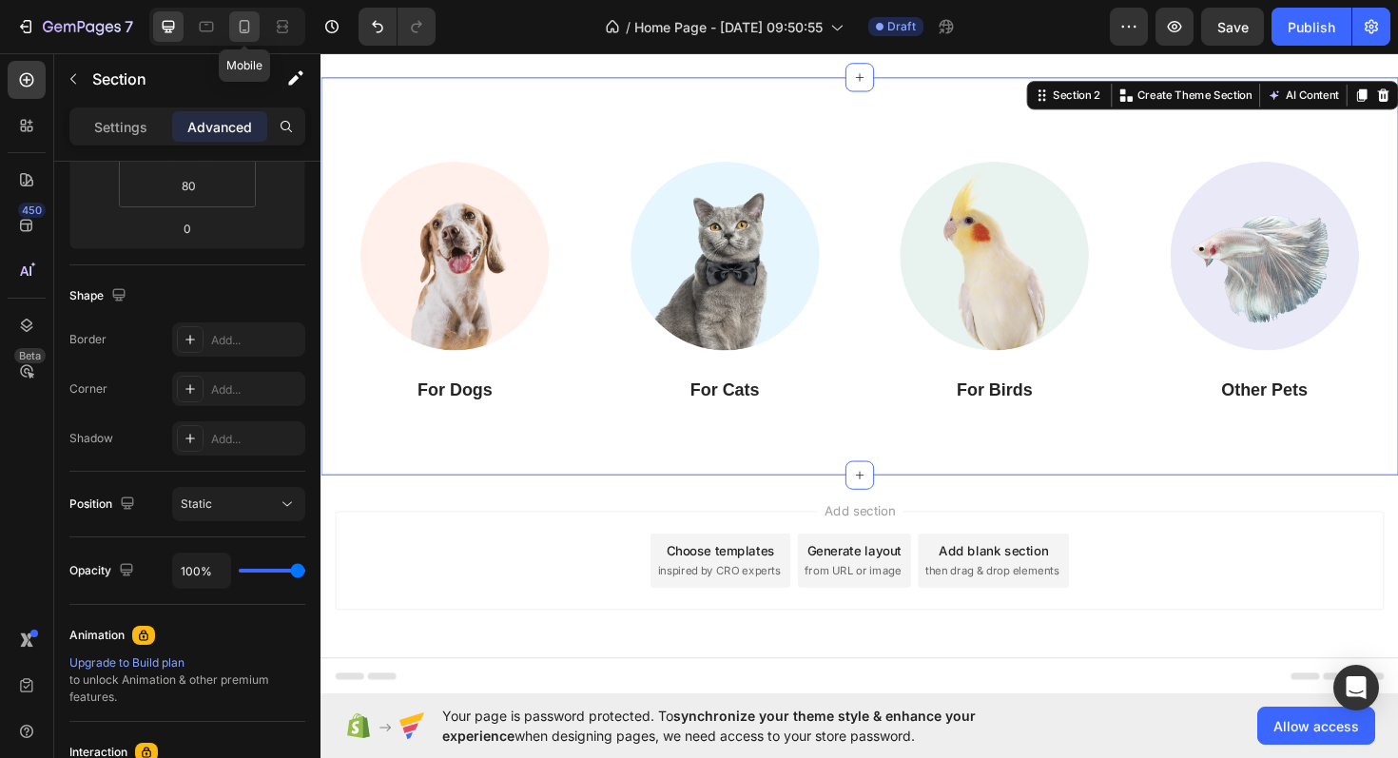
click at [249, 26] on icon at bounding box center [245, 26] width 10 height 13
type input "70"
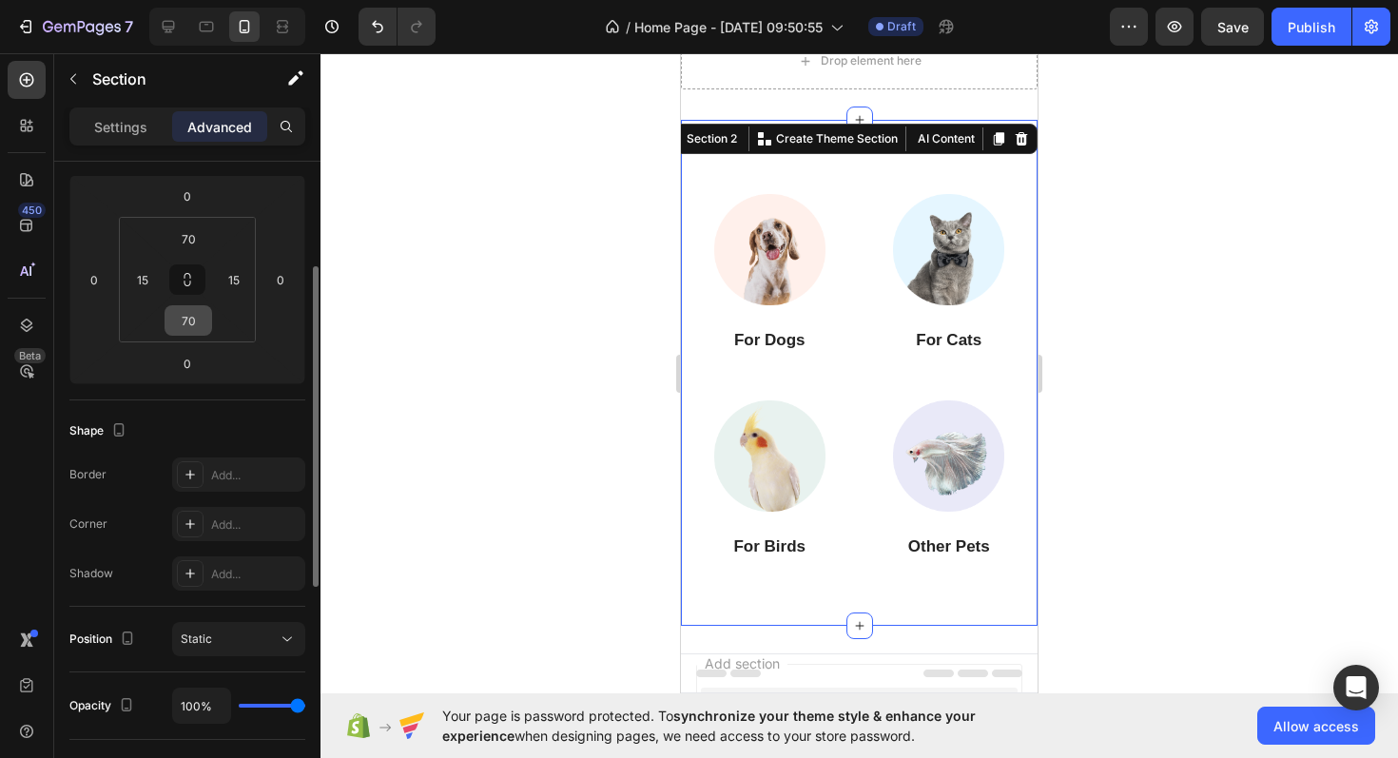
scroll to position [238, 0]
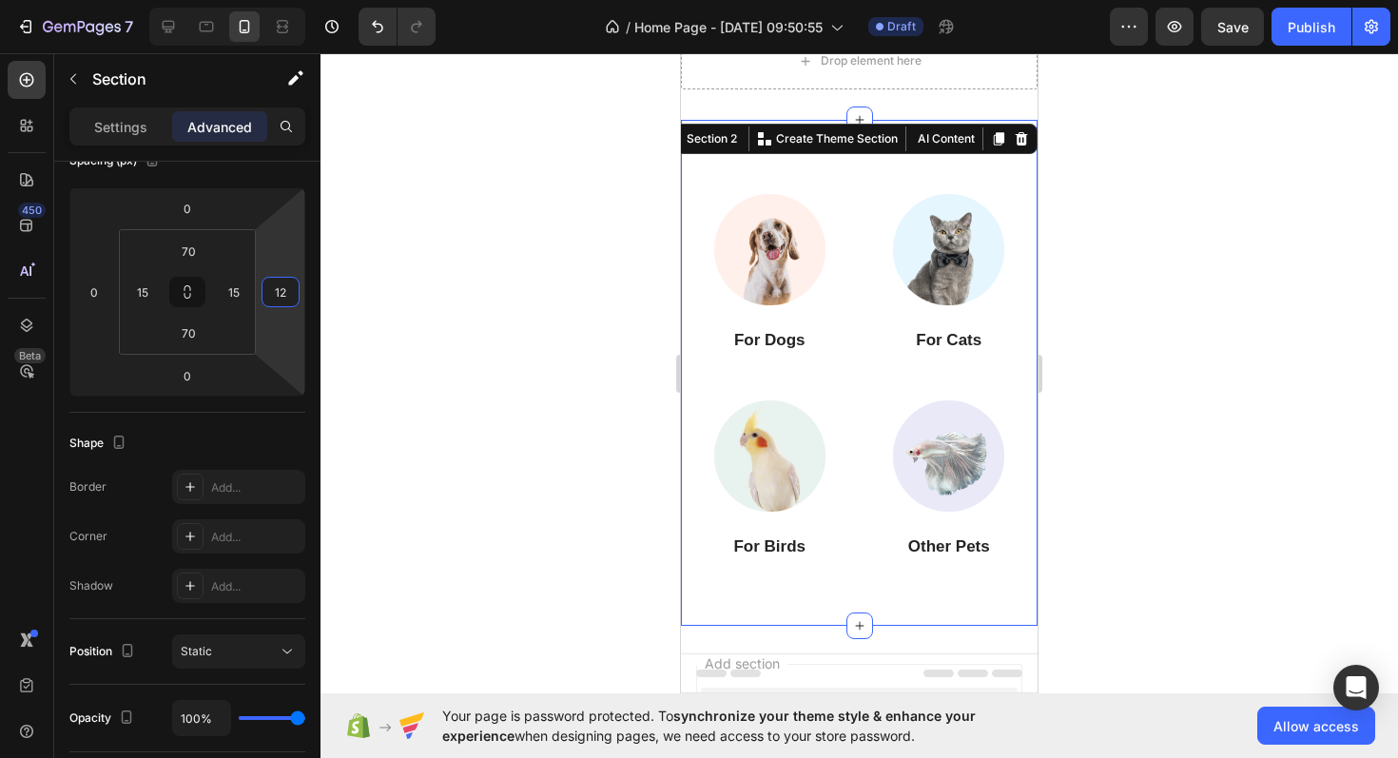
drag, startPoint x: 258, startPoint y: 290, endPoint x: 344, endPoint y: 284, distance: 86.7
click at [344, 0] on div "7 / Home Page - Aug 28, 09:50:55 Draft Preview Save Publish 450 Beta Sections(1…" at bounding box center [699, 0] width 1398 height 0
type input "0"
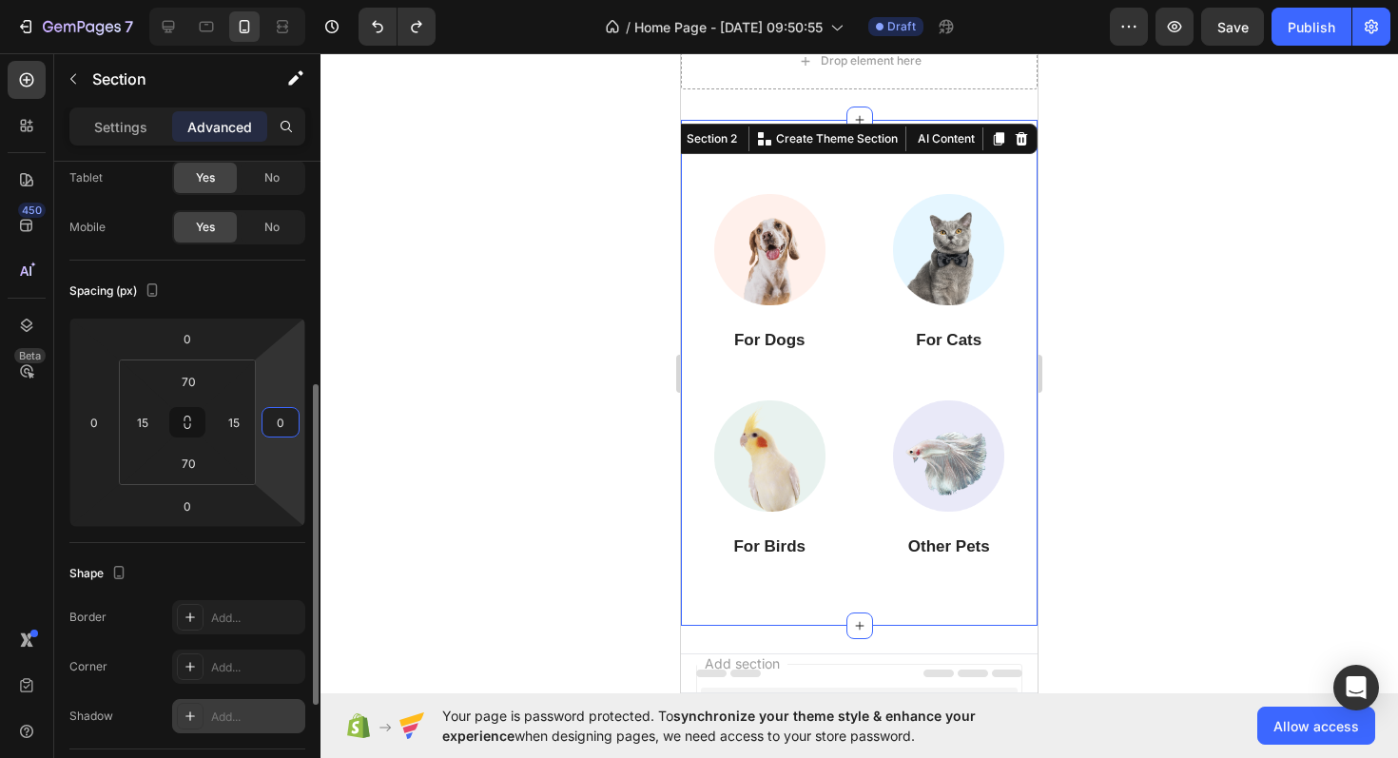
scroll to position [0, 0]
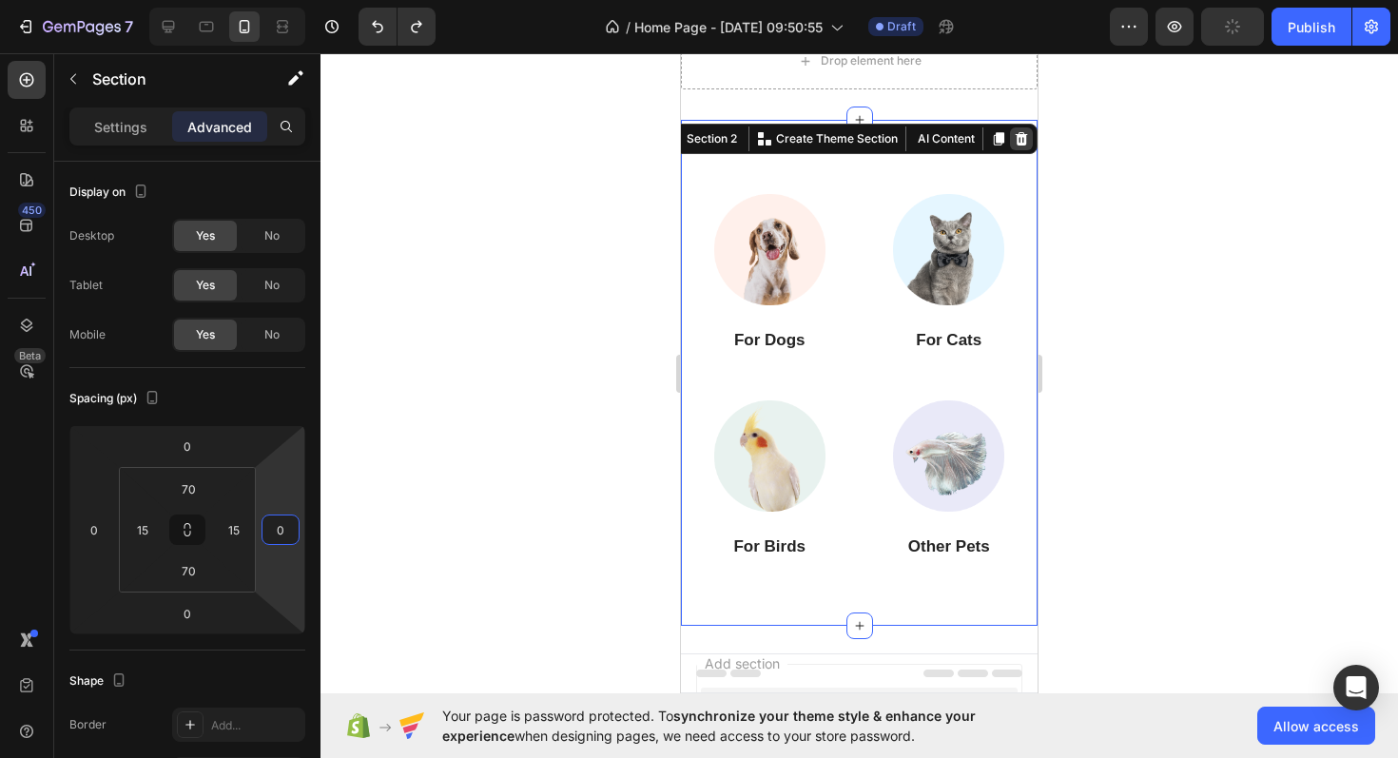
click at [1019, 140] on icon at bounding box center [1021, 138] width 15 height 15
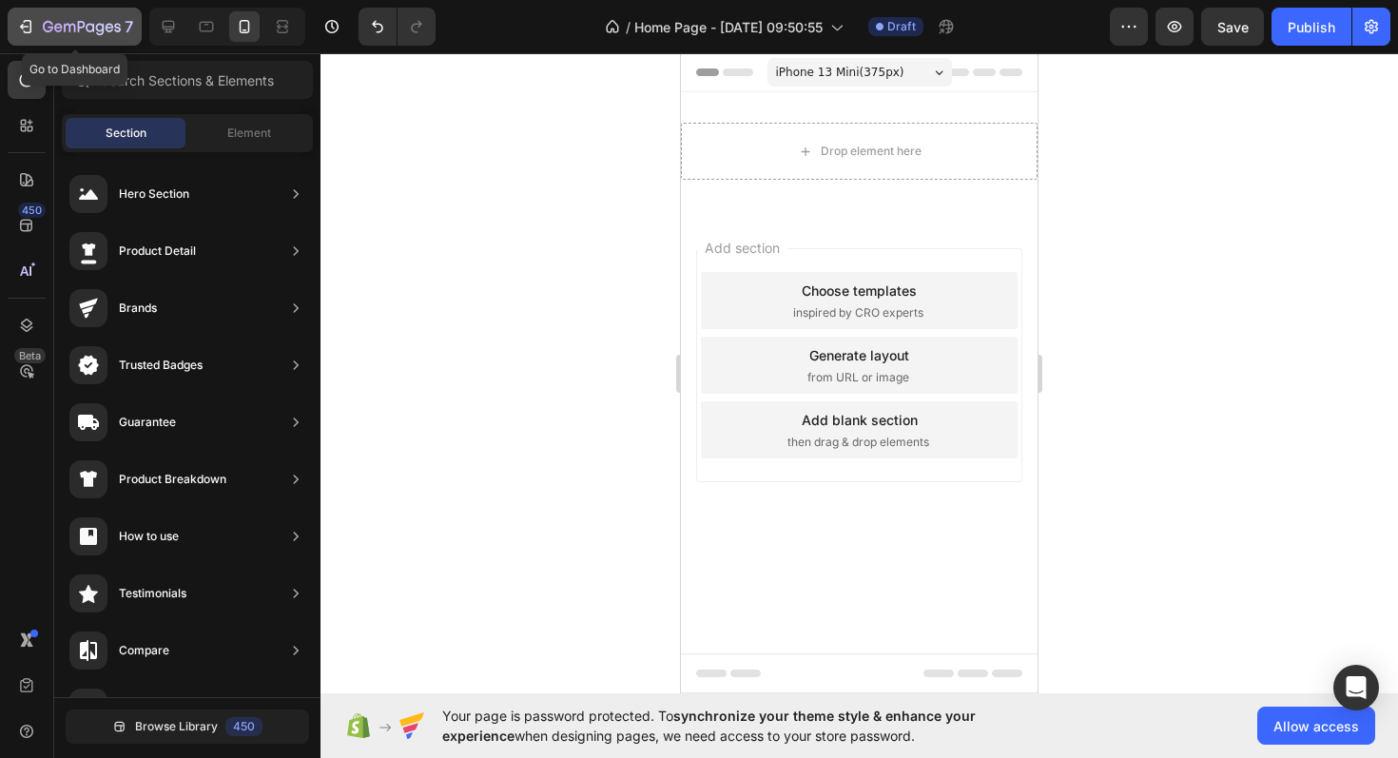
click at [33, 29] on icon "button" at bounding box center [25, 26] width 19 height 19
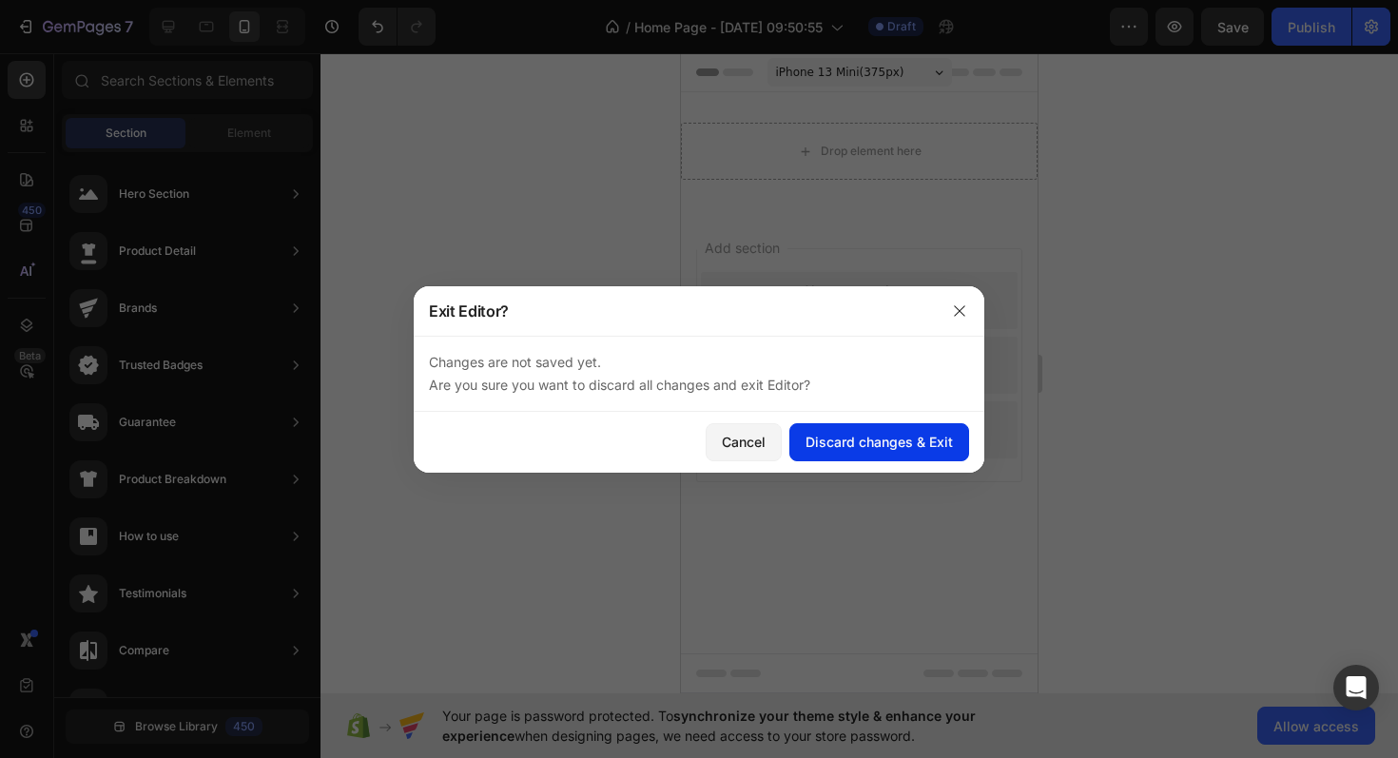
click at [863, 456] on button "Discard changes & Exit" at bounding box center [879, 442] width 180 height 38
